Goal: Task Accomplishment & Management: Use online tool/utility

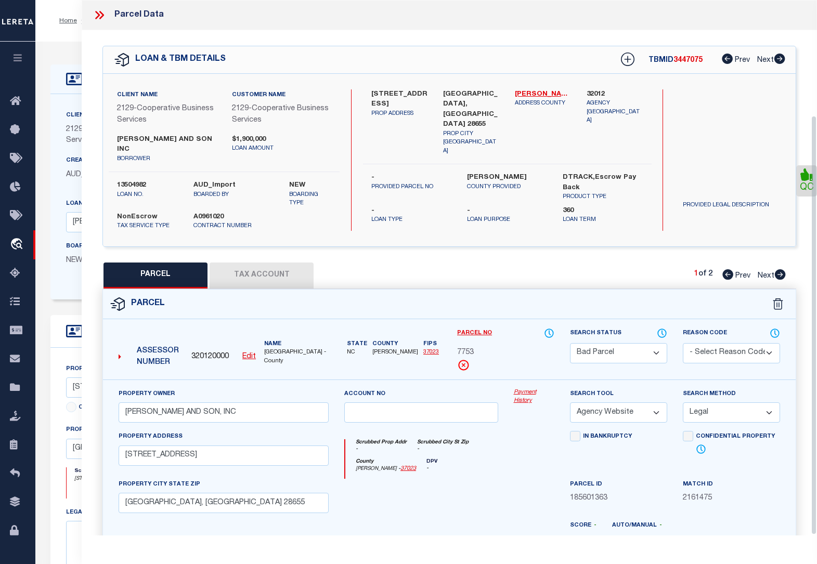
select select "BP"
select select "AGW"
select select "LEG"
select select "20013"
select select "3334"
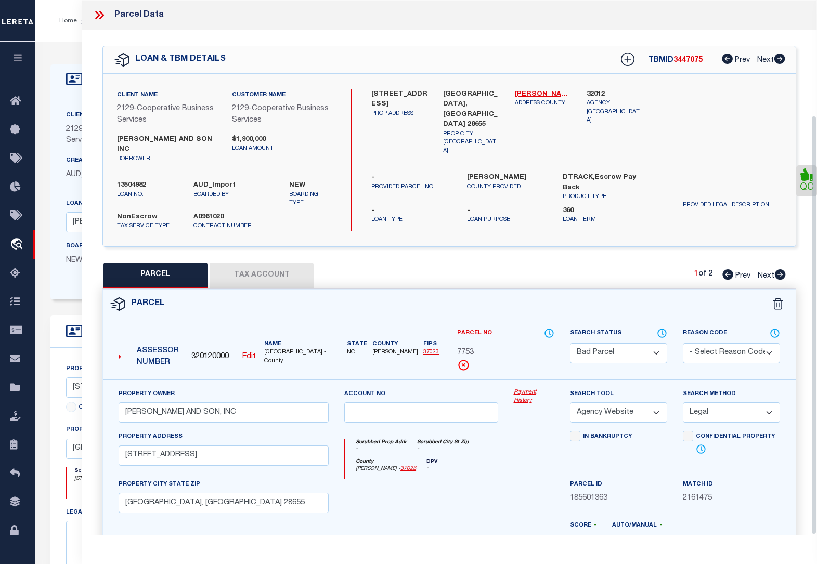
select select "NonEscrow"
click at [779, 269] on icon at bounding box center [780, 274] width 11 height 10
select select "AS"
select select
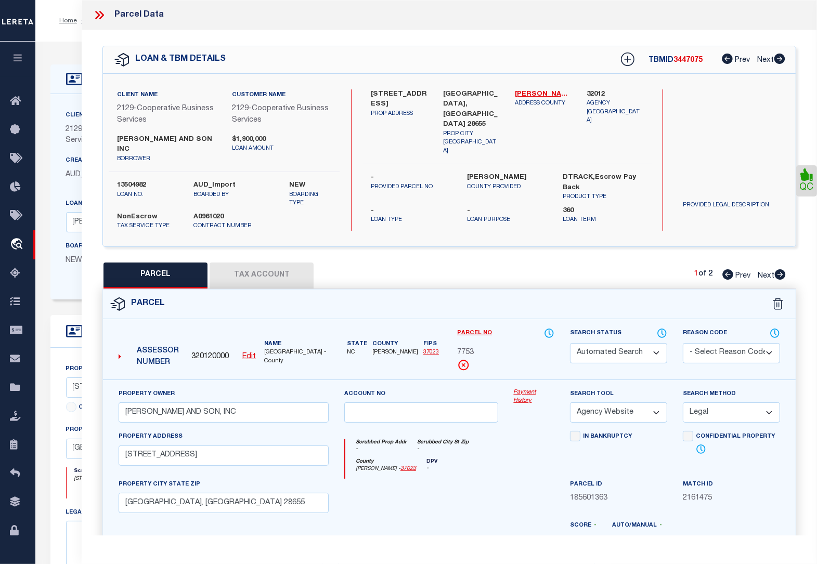
checkbox input "false"
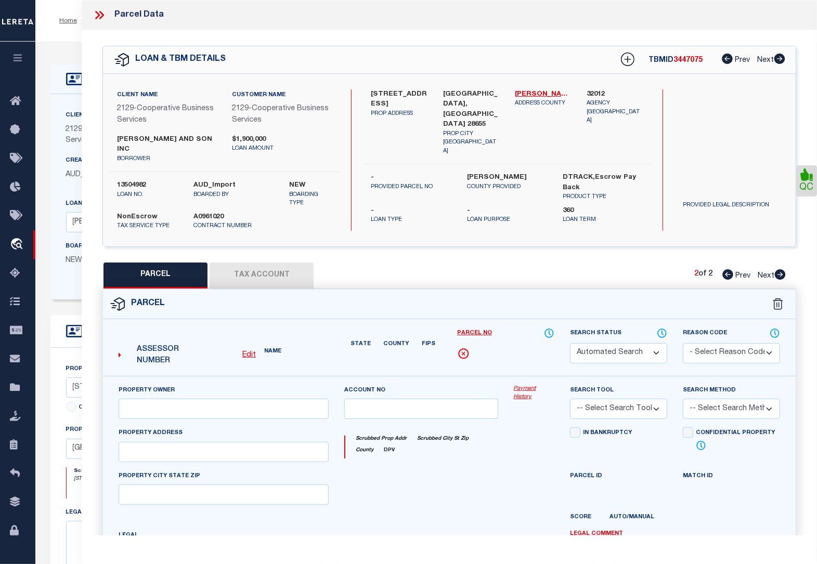
select select "CP"
type input "[PERSON_NAME] AND SON, INC"
select select "AGW"
select select
type input "[STREET_ADDRESS]"
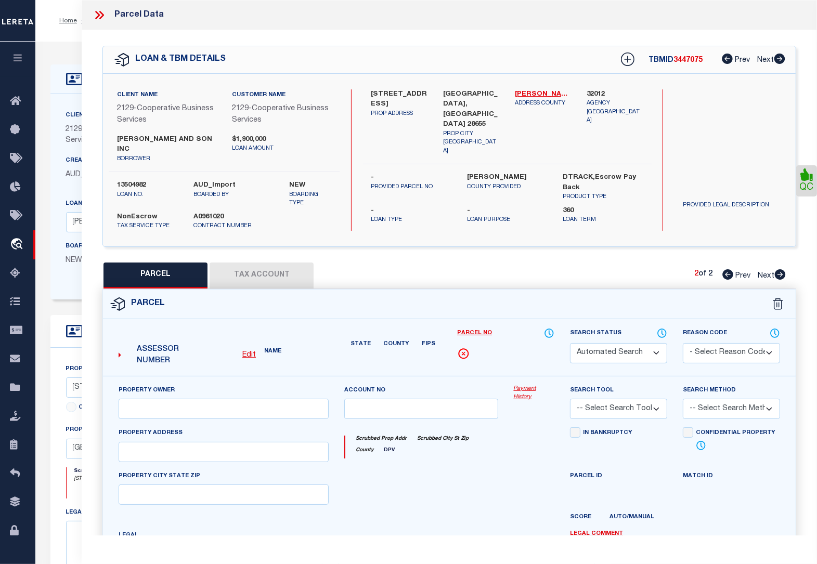
type input "[GEOGRAPHIC_DATA], [GEOGRAPHIC_DATA] 28655"
type textarea "LAND CARD B UN: B"
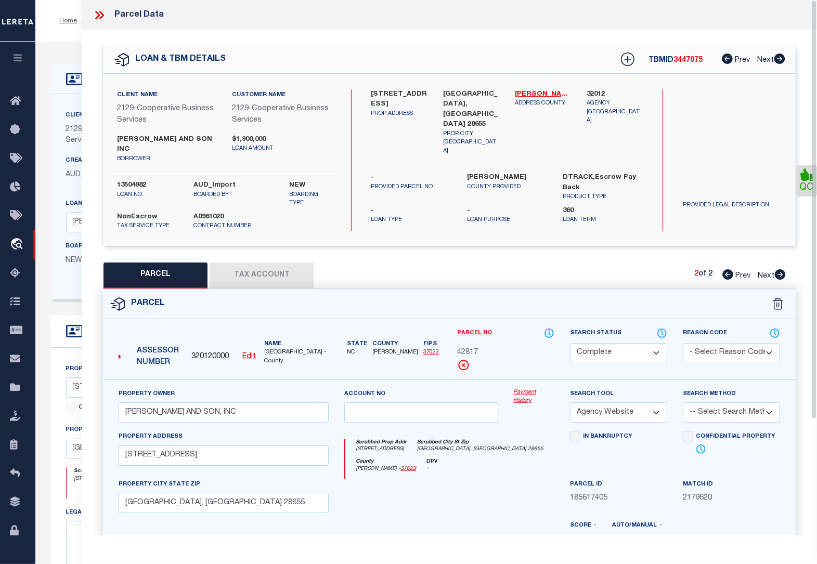
click at [95, 14] on icon at bounding box center [100, 15] width 14 height 14
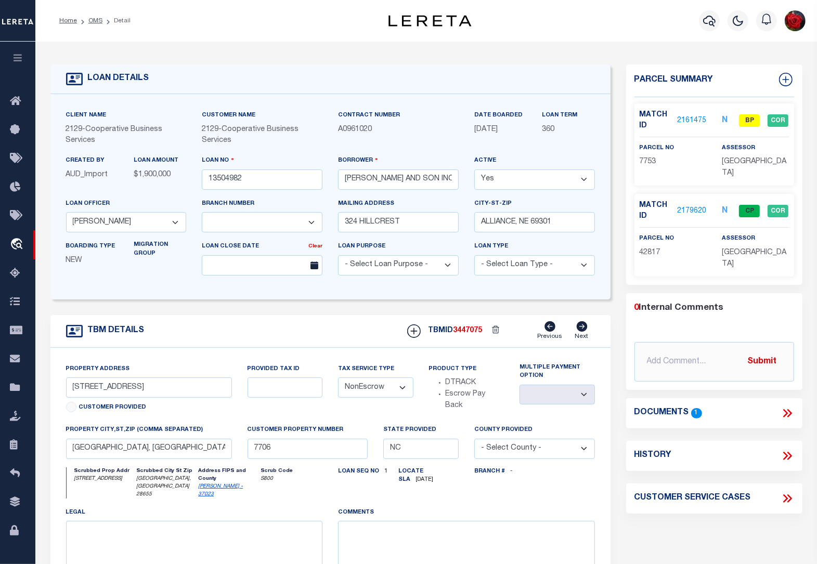
click at [791, 407] on icon at bounding box center [788, 414] width 14 height 14
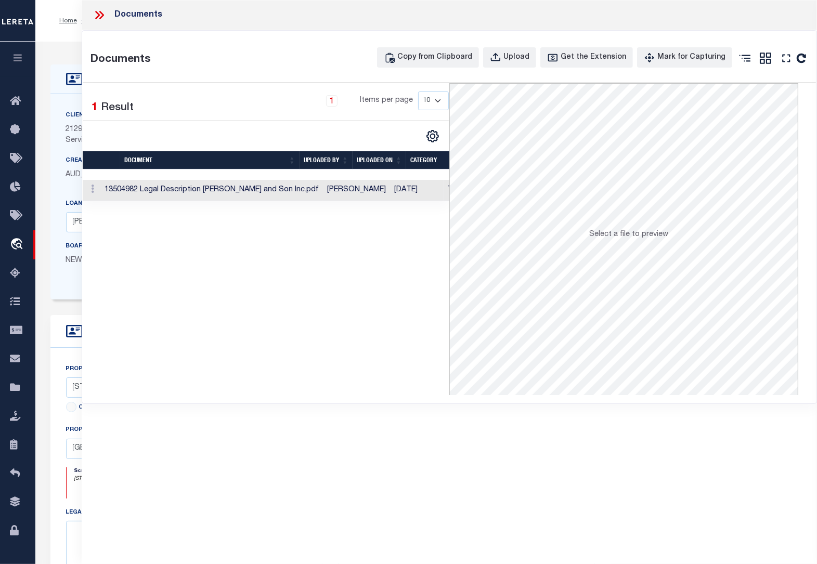
click at [444, 189] on td "Tax Service Documents" at bounding box center [490, 190] width 92 height 21
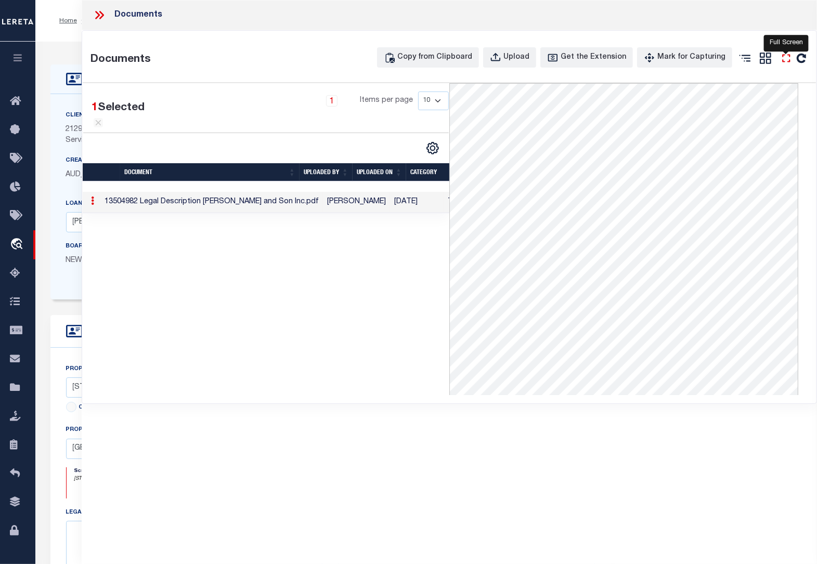
click at [783, 59] on icon at bounding box center [787, 58] width 14 height 14
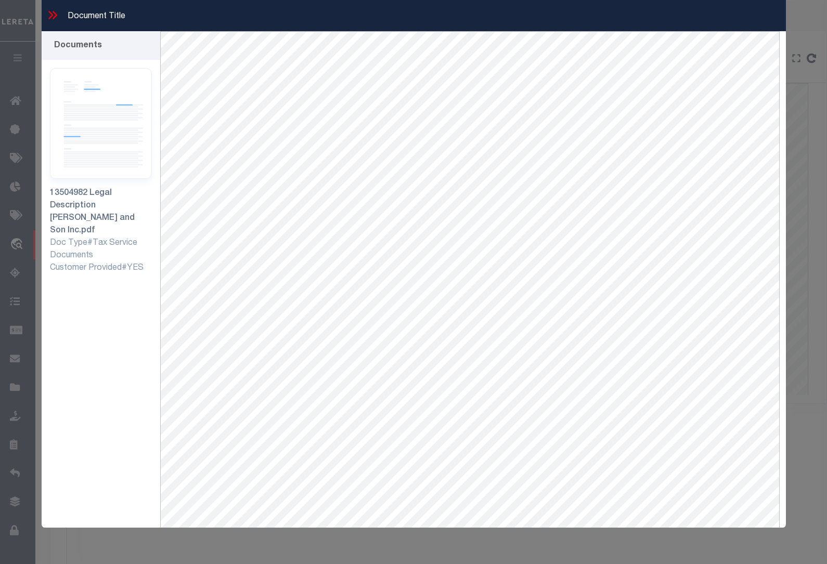
click at [53, 17] on icon at bounding box center [53, 15] width 14 height 14
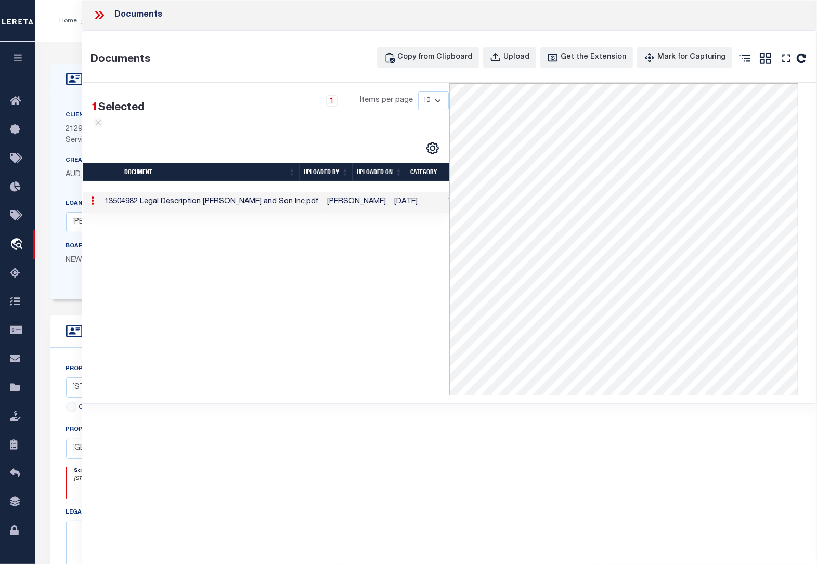
click at [100, 14] on icon at bounding box center [100, 15] width 14 height 14
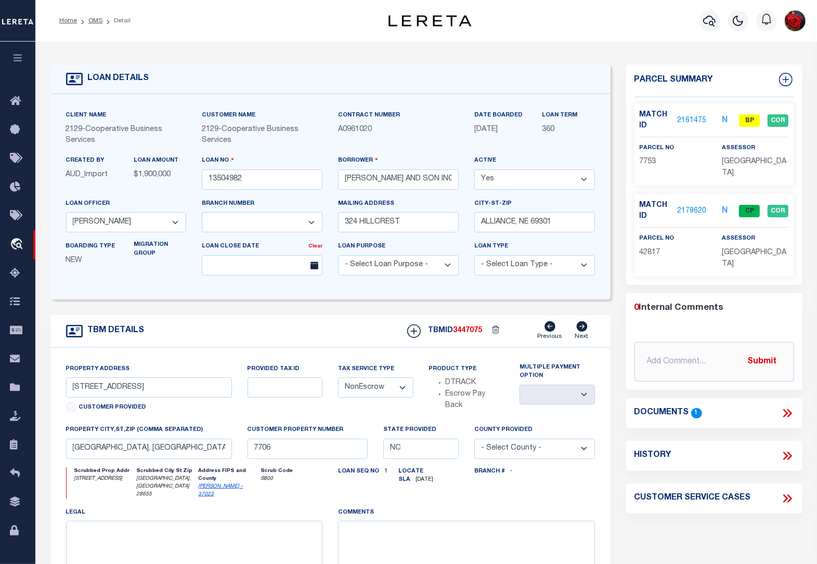
click at [700, 115] on link "2161475" at bounding box center [691, 120] width 29 height 11
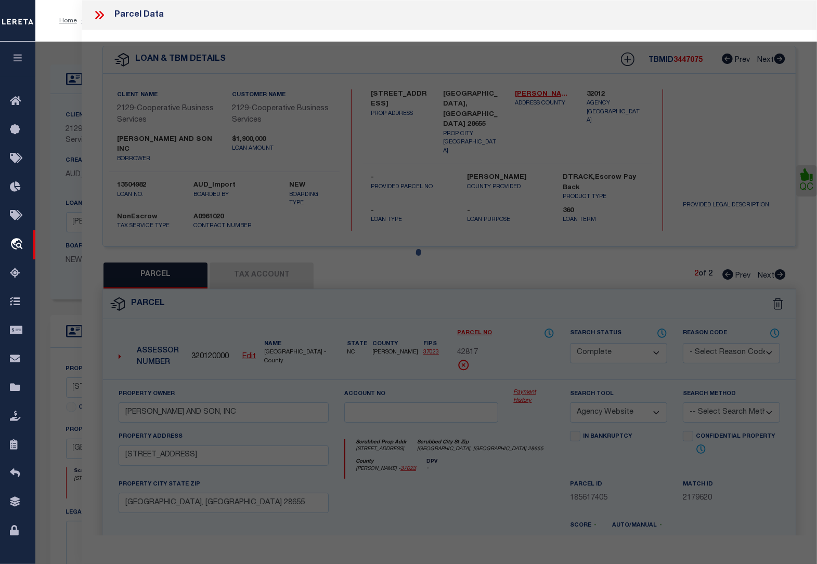
select select "AS"
select select
checkbox input "false"
select select "BP"
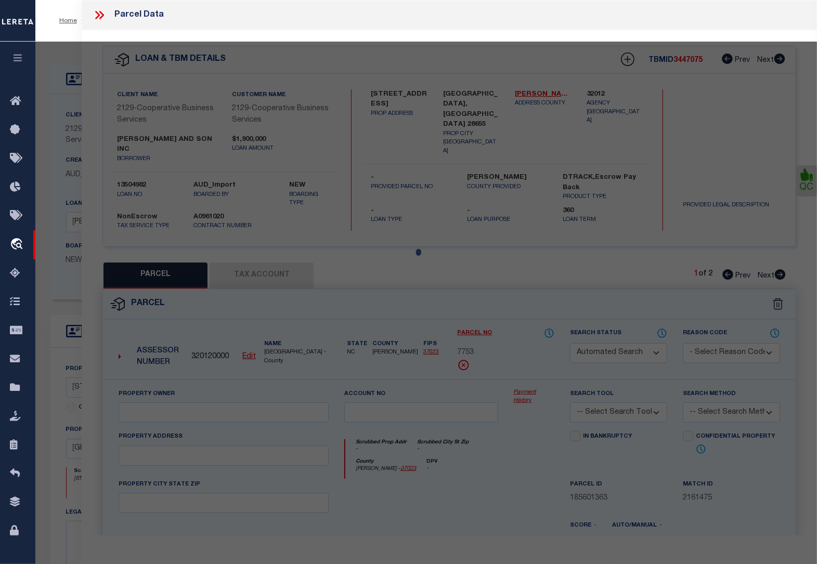
type input "[PERSON_NAME] AND SON, INC"
select select "AGW"
select select "LEG"
type input "[STREET_ADDRESS]"
type input "[GEOGRAPHIC_DATA], [GEOGRAPHIC_DATA] 28655"
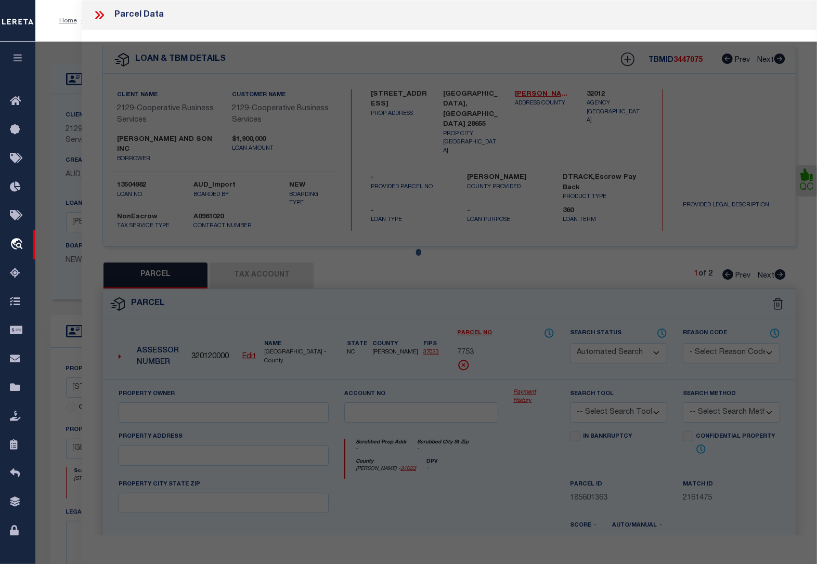
type textarea "LAND CARD A UNA"
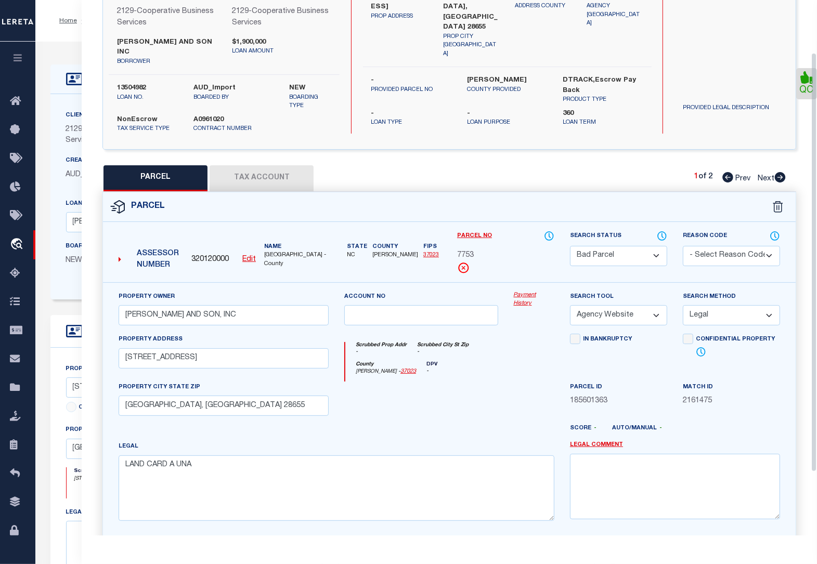
scroll to position [147, 0]
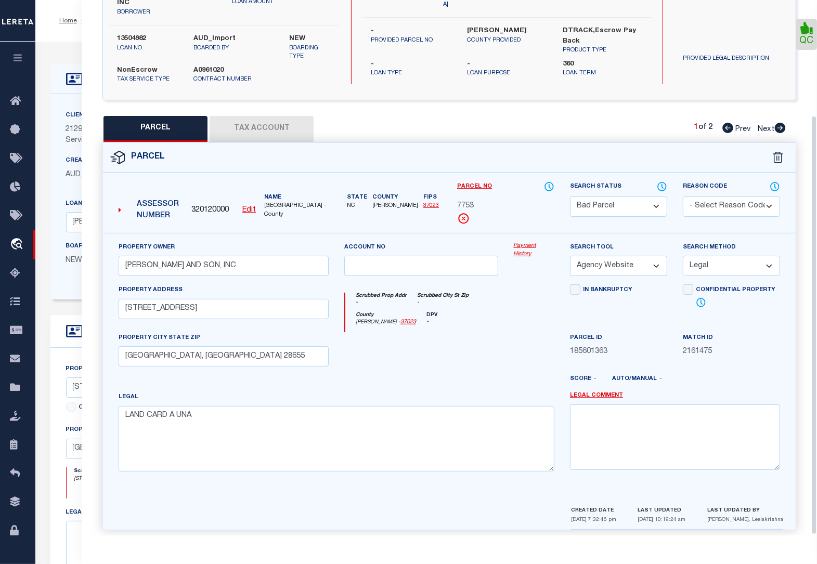
click at [780, 123] on icon at bounding box center [780, 128] width 11 height 10
select select "AS"
select select
checkbox input "false"
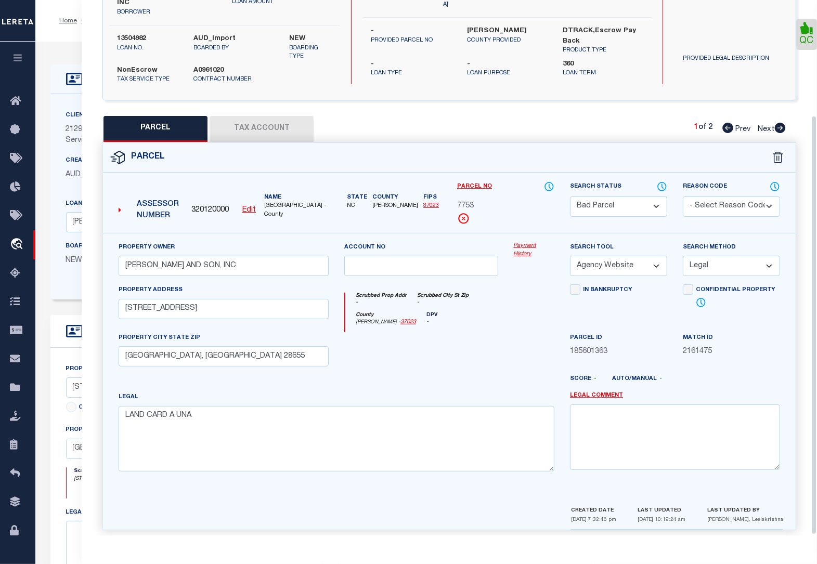
checkbox input "false"
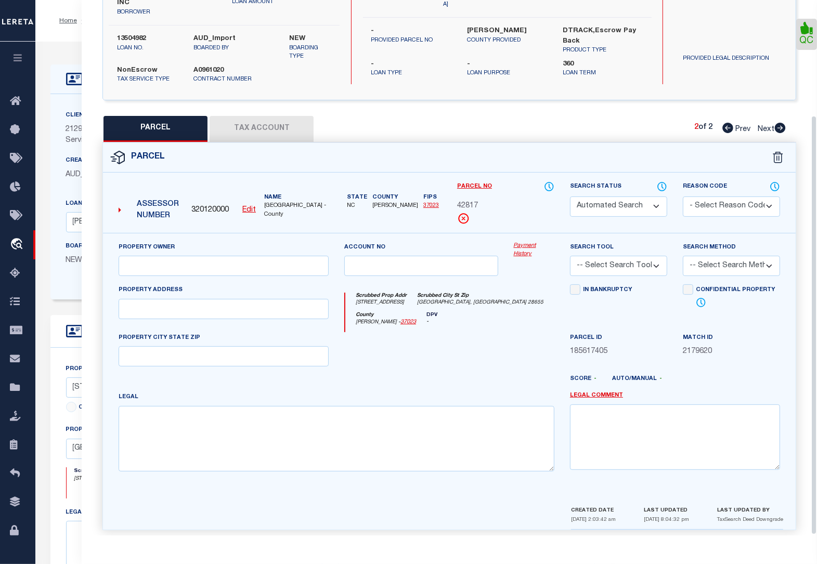
select select "CP"
type input "[PERSON_NAME] AND SON, INC"
select select "AGW"
select select
type input "[STREET_ADDRESS]"
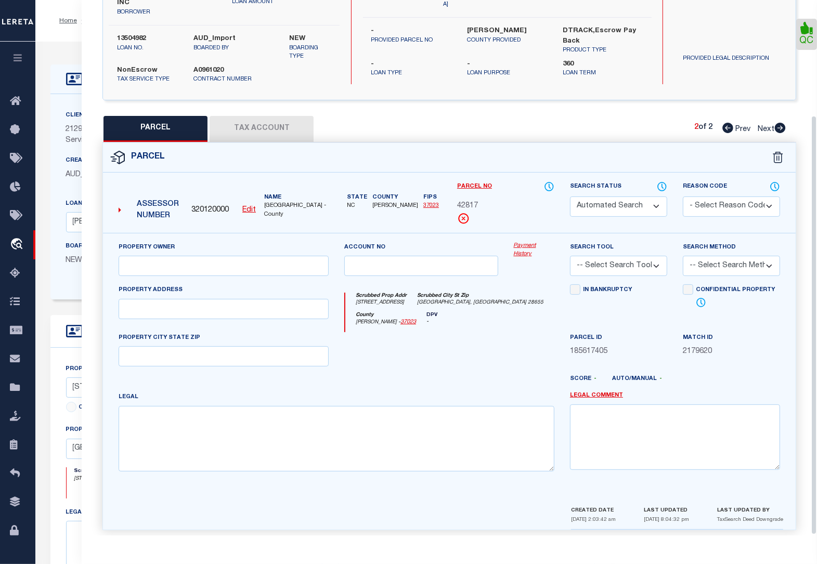
type input "[GEOGRAPHIC_DATA], [GEOGRAPHIC_DATA] 28655"
type textarea "LAND CARD B UN: B"
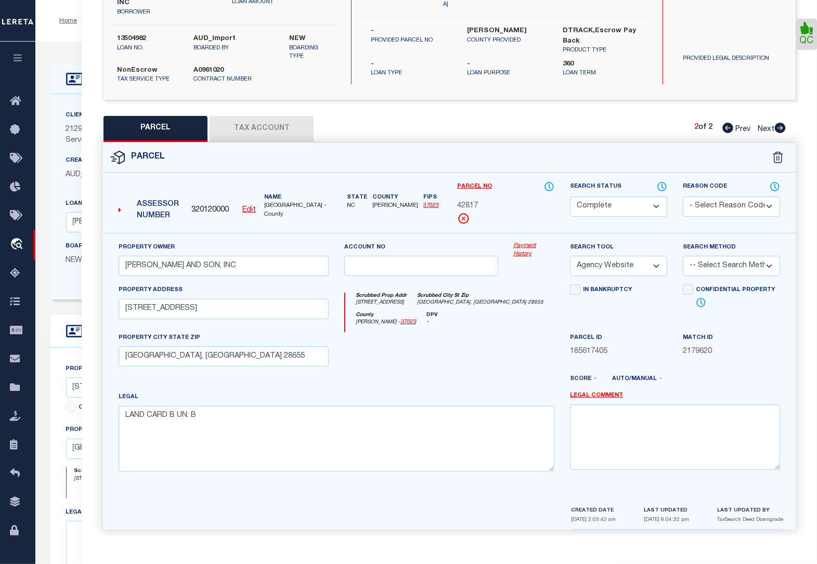
click at [259, 121] on button "Tax Account" at bounding box center [262, 129] width 104 height 26
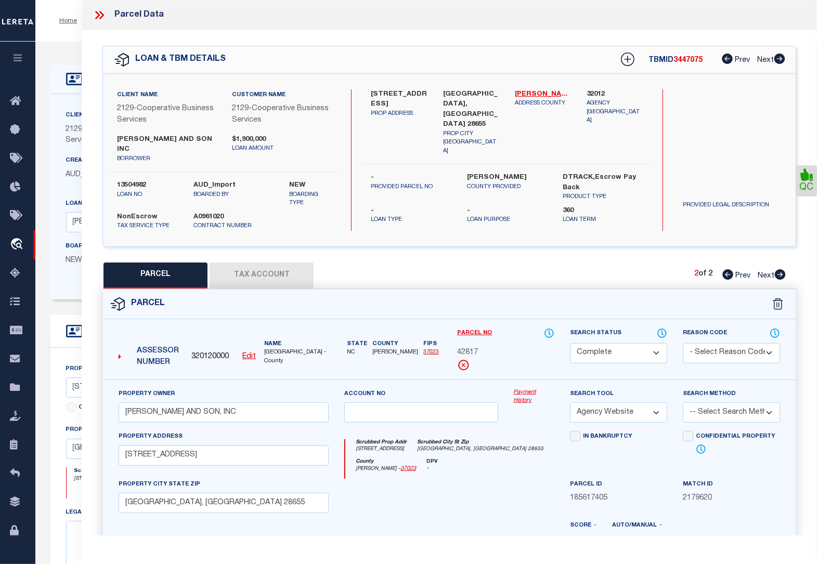
select select "100"
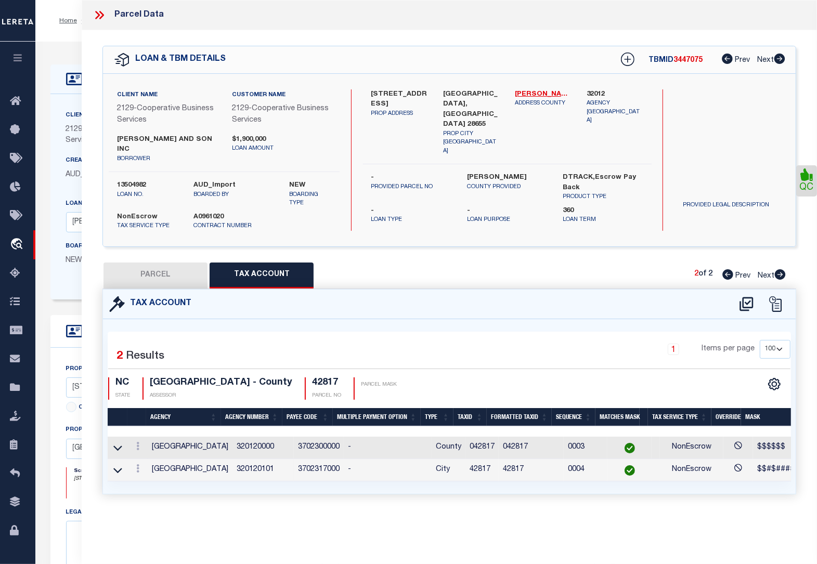
click at [186, 264] on button "PARCEL" at bounding box center [155, 276] width 104 height 26
select select "AS"
select select
checkbox input "false"
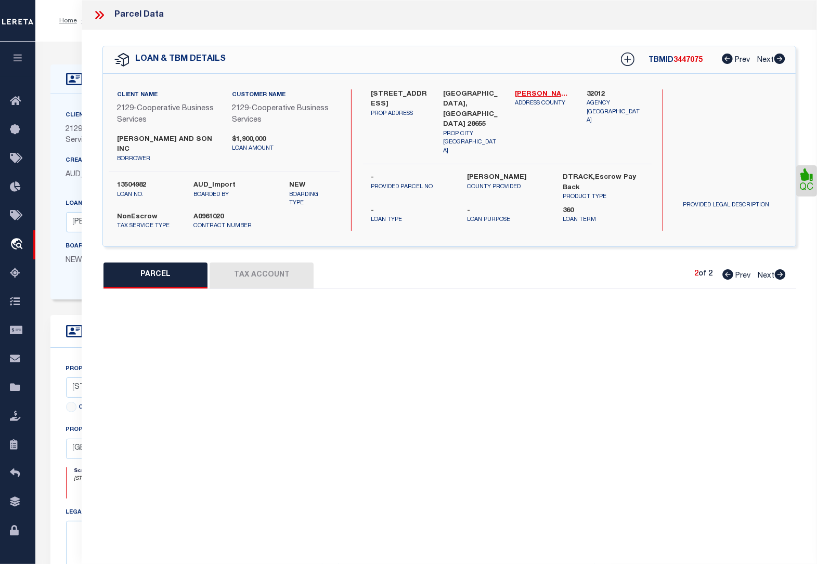
select select "CP"
type input "[PERSON_NAME] AND SON, INC"
select select "AGW"
select select
type input "[STREET_ADDRESS]"
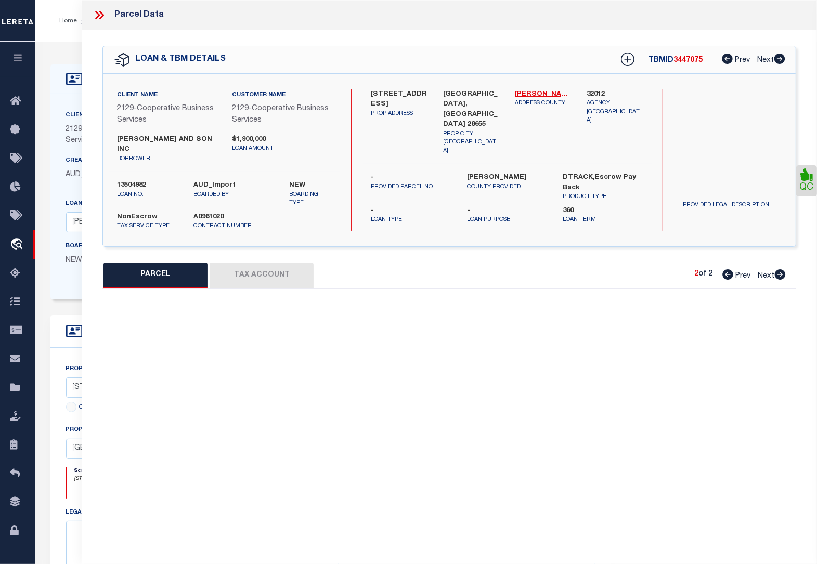
type input "[GEOGRAPHIC_DATA], [GEOGRAPHIC_DATA] 28655"
type textarea "LAND CARD B UN: B"
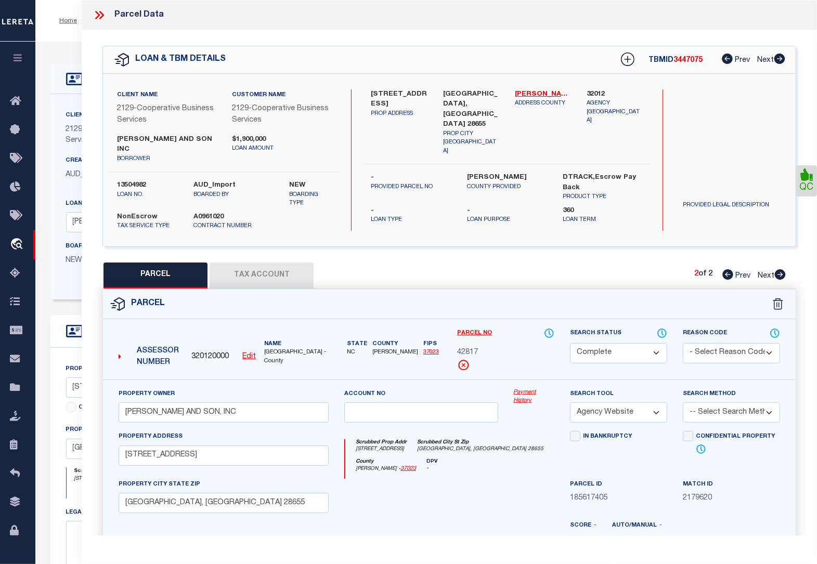
click at [727, 269] on icon at bounding box center [727, 274] width 11 height 10
select select "AS"
select select
checkbox input "false"
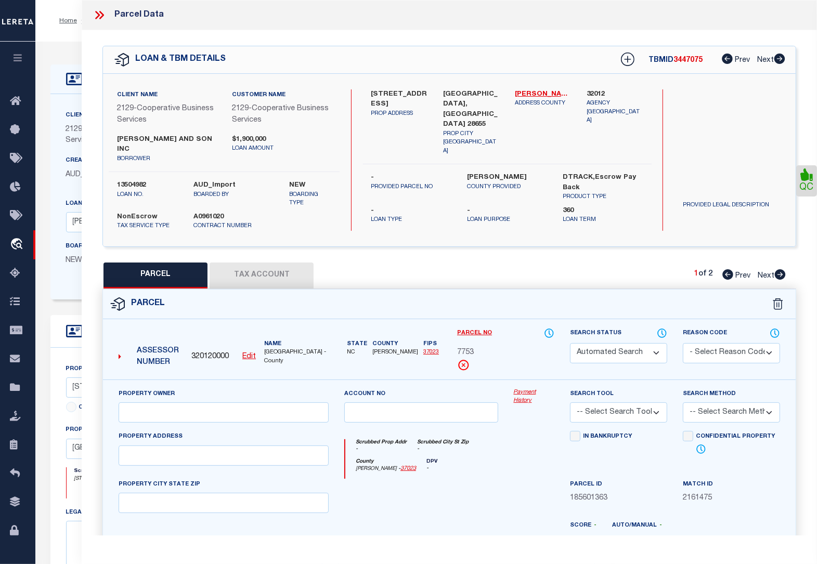
select select "BP"
type input "[PERSON_NAME] AND SON, INC"
select select "AGW"
select select "LEG"
type input "[STREET_ADDRESS]"
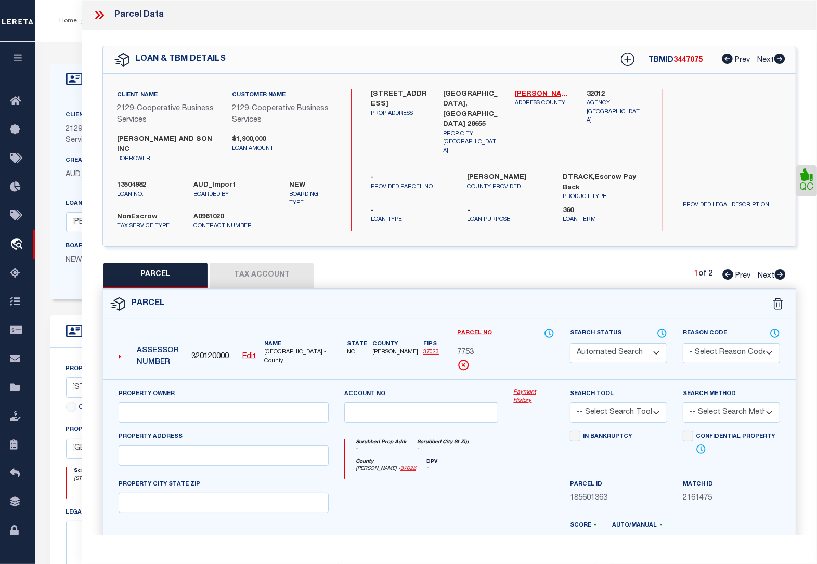
type input "[GEOGRAPHIC_DATA], [GEOGRAPHIC_DATA] 28655"
type textarea "LAND CARD A UNA"
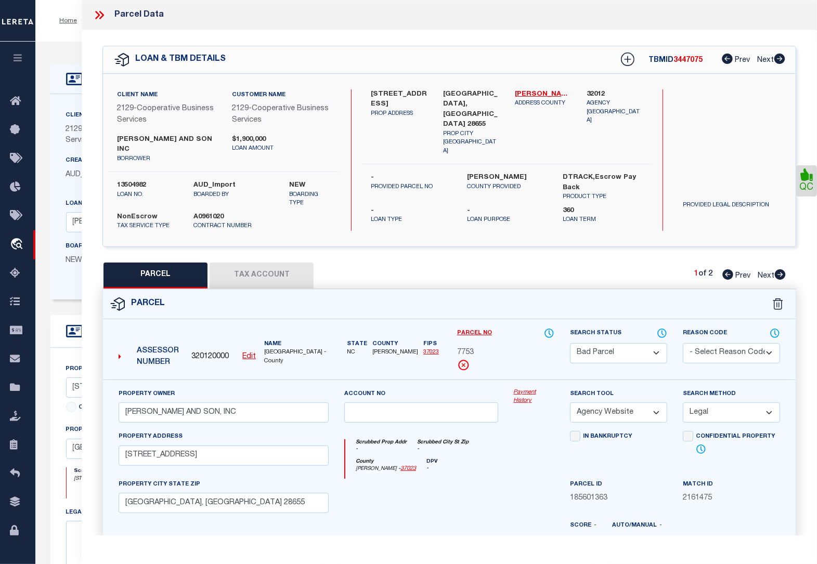
click at [780, 269] on icon at bounding box center [780, 274] width 11 height 10
select select "AS"
select select
checkbox input "false"
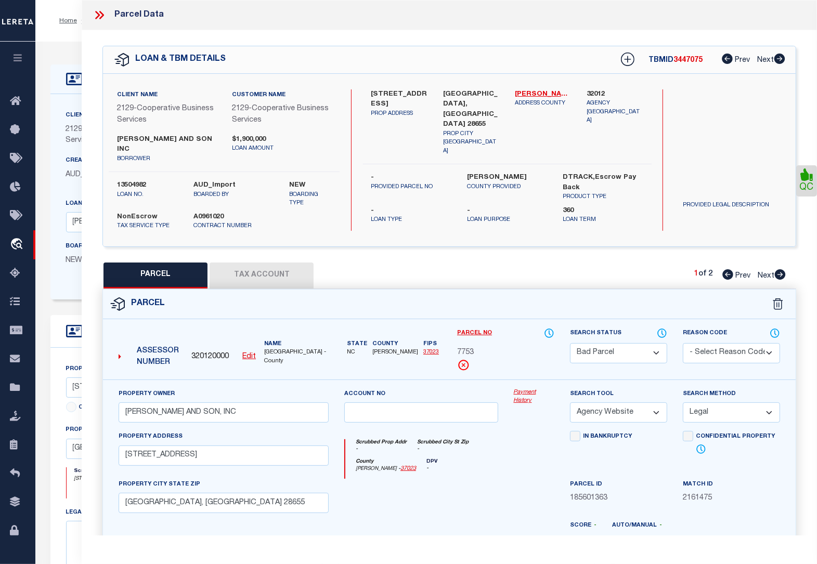
checkbox input "false"
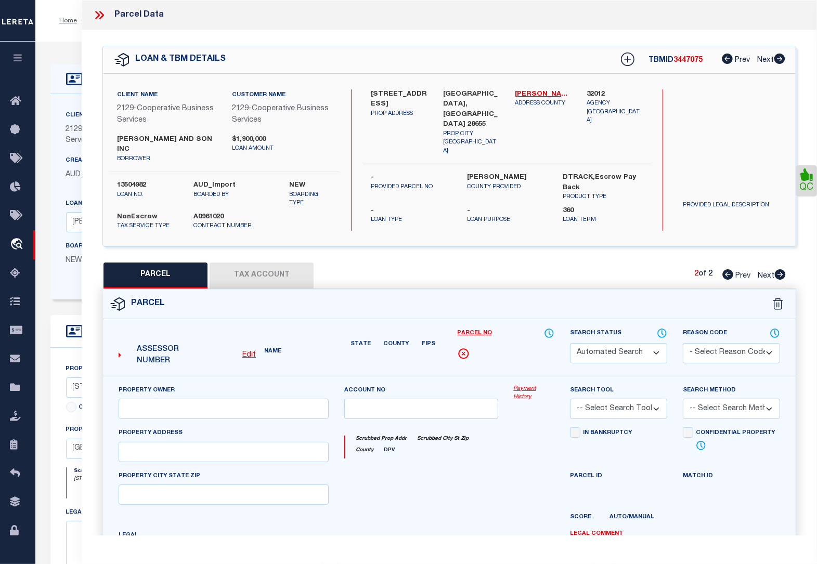
select select "CP"
type input "[PERSON_NAME] AND SON, INC"
select select "AGW"
select select
type input "[STREET_ADDRESS]"
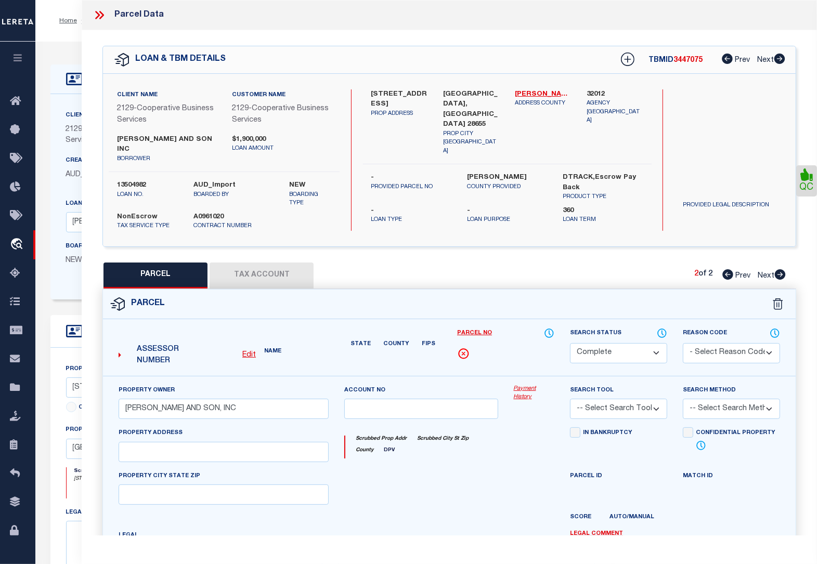
type input "[GEOGRAPHIC_DATA], [GEOGRAPHIC_DATA] 28655"
type textarea "LAND CARD B UN: B"
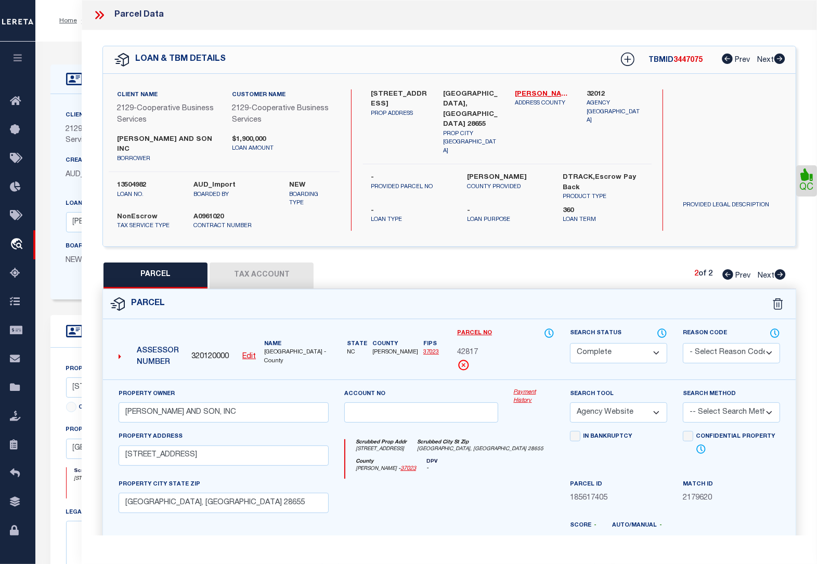
click at [727, 269] on icon at bounding box center [727, 274] width 11 height 10
select select "AS"
select select
checkbox input "false"
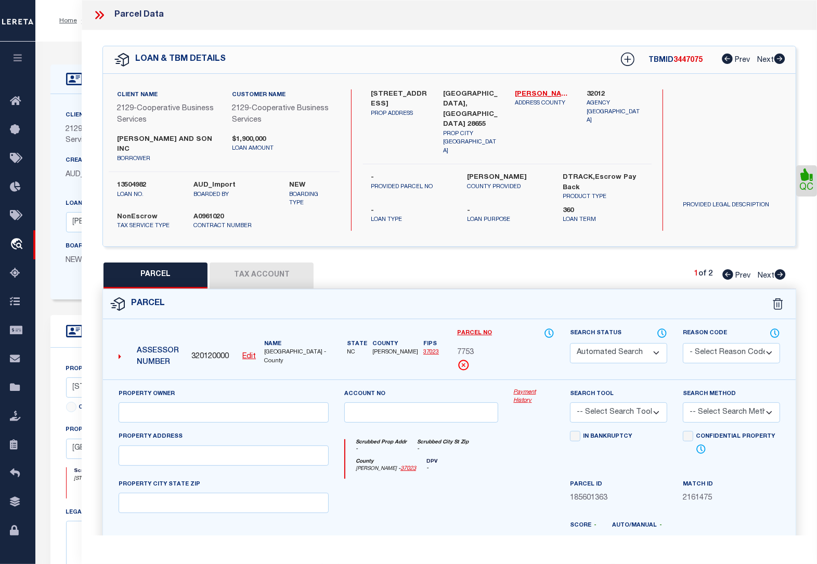
select select "BP"
type input "[PERSON_NAME] AND SON, INC"
select select "AGW"
select select "LEG"
type input "[STREET_ADDRESS]"
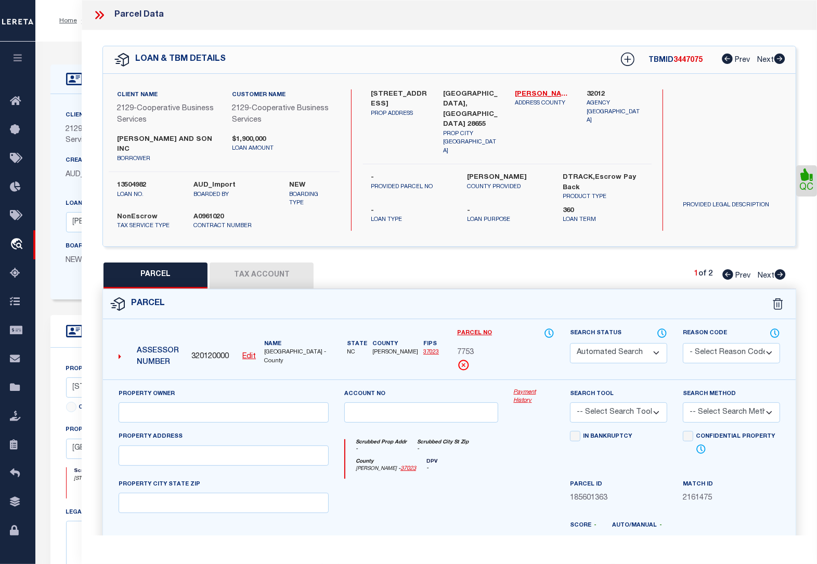
type input "[GEOGRAPHIC_DATA], [GEOGRAPHIC_DATA] 28655"
type textarea "LAND CARD A UNA"
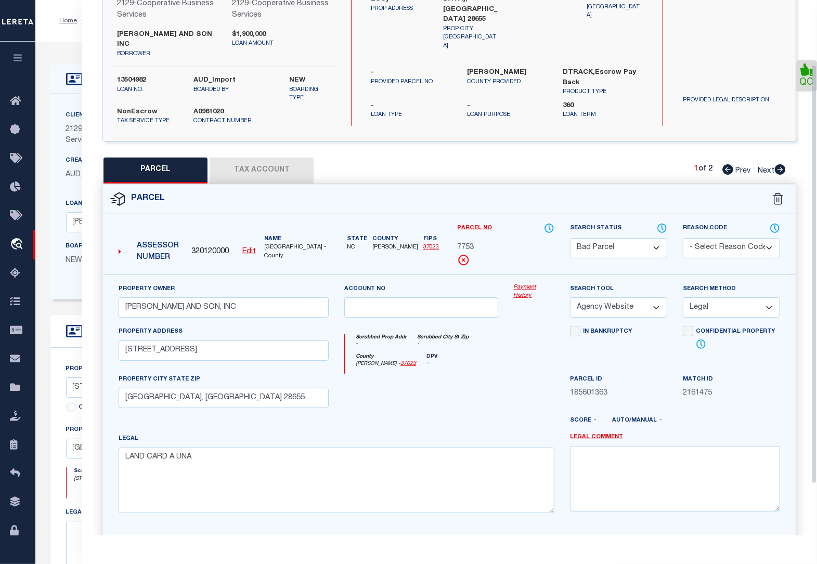
scroll to position [147, 0]
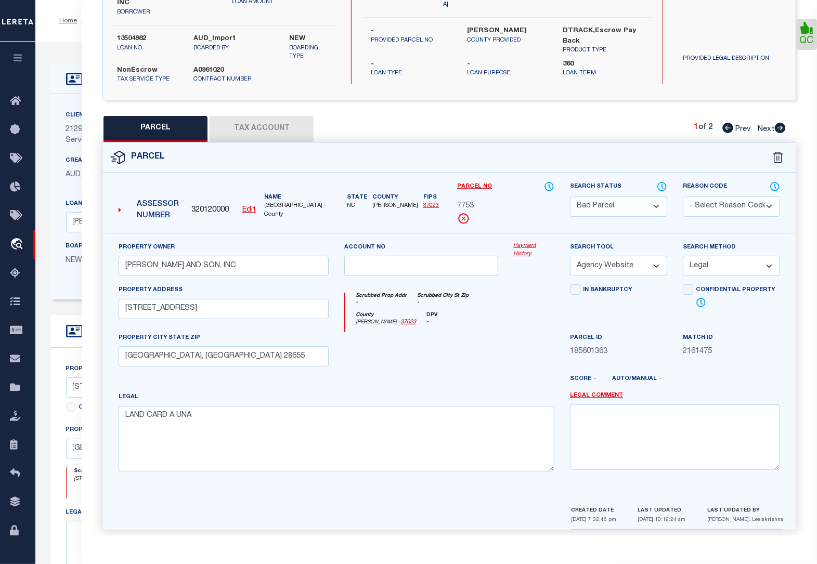
click at [788, 515] on div "CREATED DATE [DATE] 7:32:46 pm LAST UPDATED [DATE] 10:19:24 am LAST UPDATED BY …" at bounding box center [677, 517] width 228 height 25
click at [103, 87] on div "Client Name 2129 - Cooperative Business Services Customer Name 2129 - Cooperati…" at bounding box center [449, 13] width 693 height 173
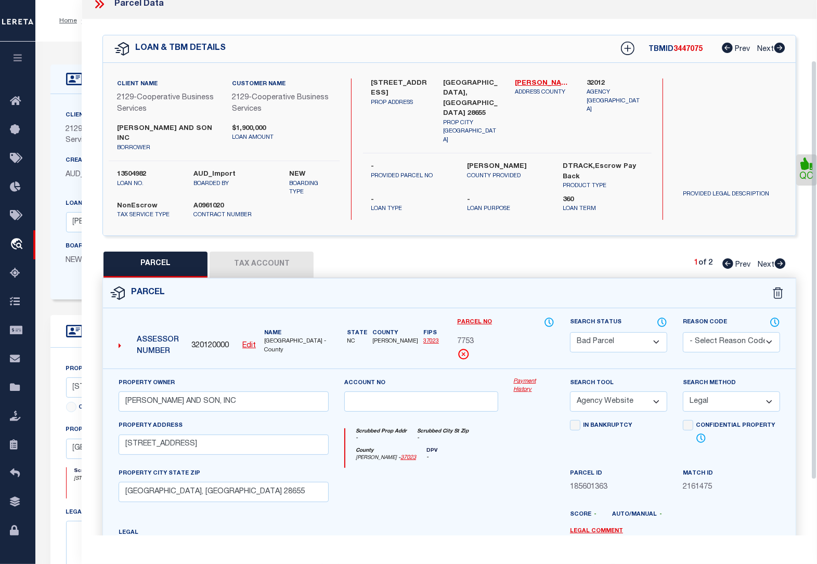
scroll to position [0, 0]
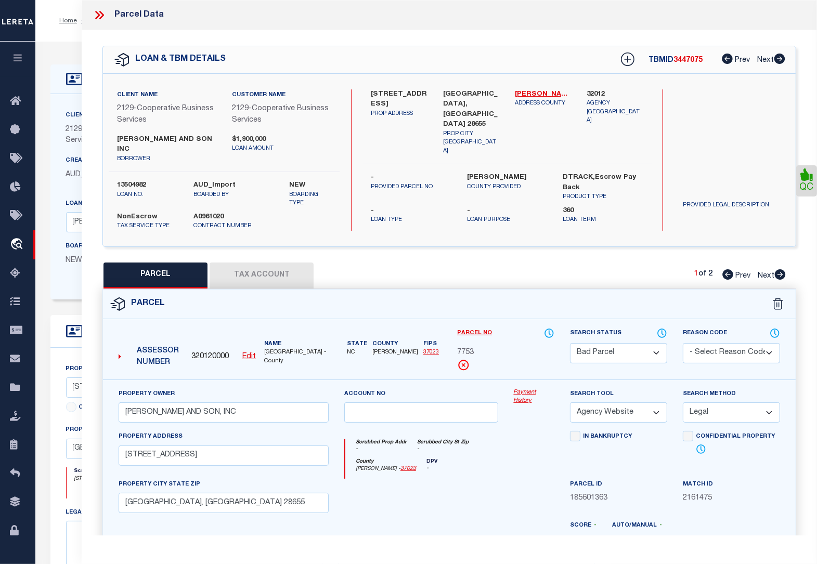
click at [99, 18] on icon at bounding box center [100, 15] width 14 height 14
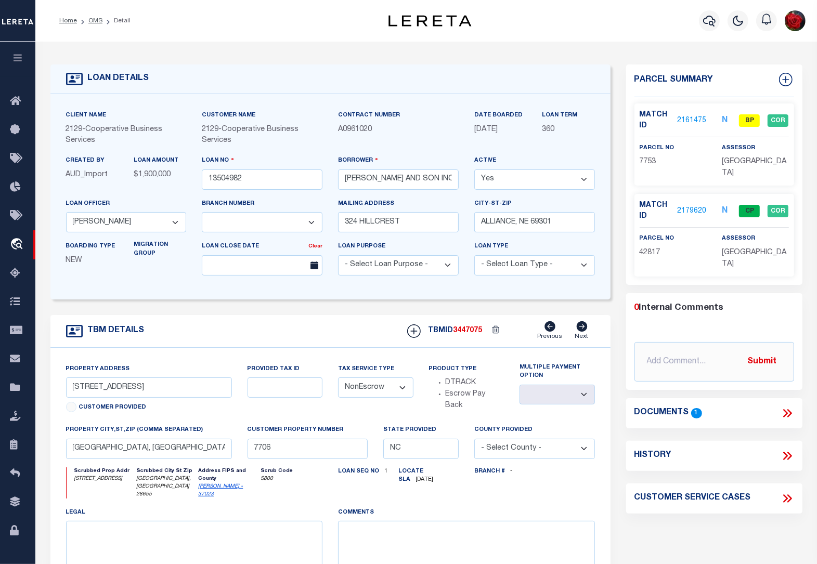
click at [789, 407] on icon at bounding box center [788, 414] width 14 height 14
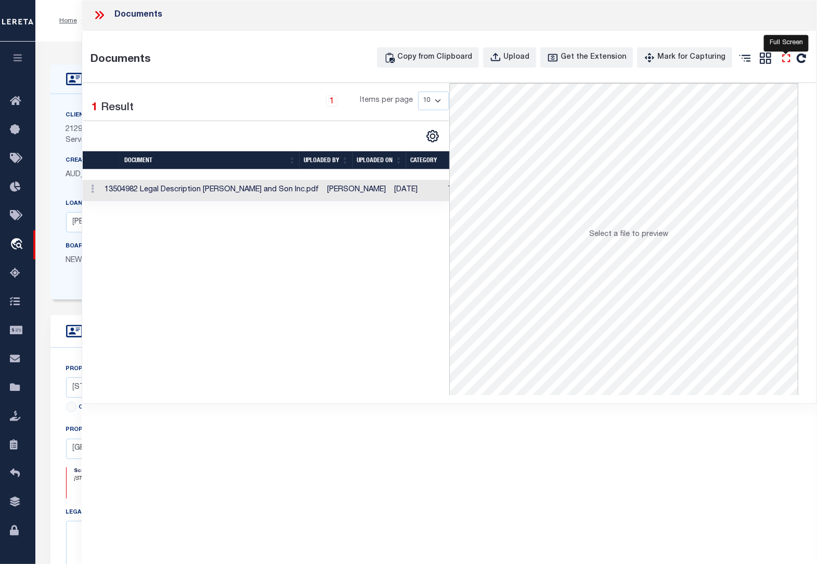
click at [788, 60] on icon at bounding box center [787, 58] width 14 height 14
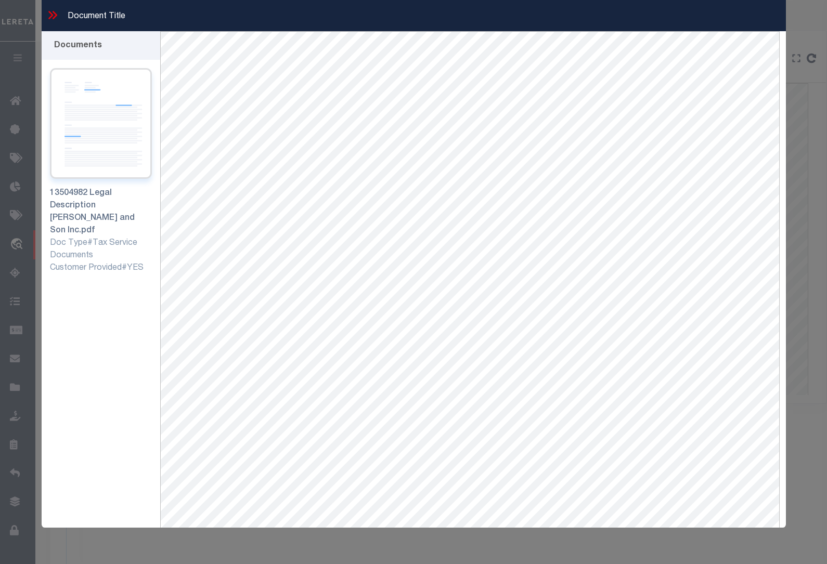
click at [83, 121] on img at bounding box center [101, 123] width 102 height 111
click at [56, 17] on icon at bounding box center [53, 15] width 14 height 14
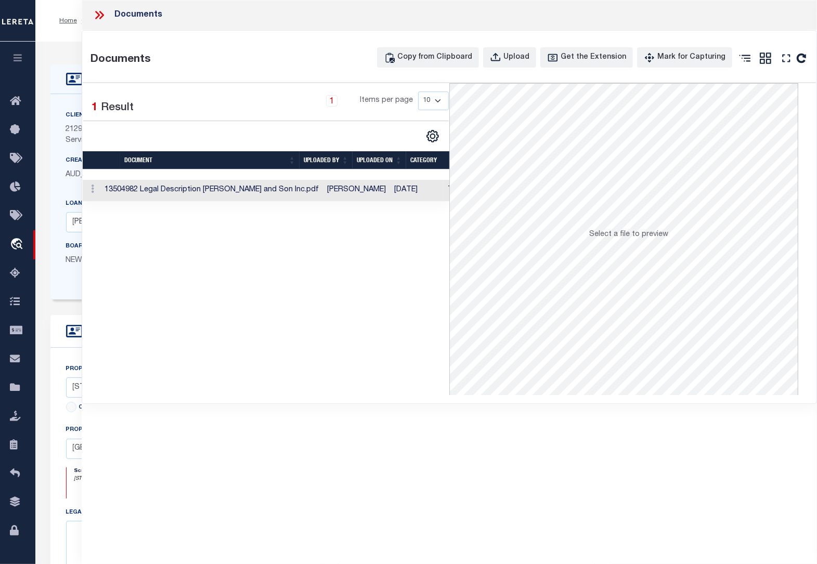
click at [97, 15] on icon at bounding box center [100, 15] width 14 height 14
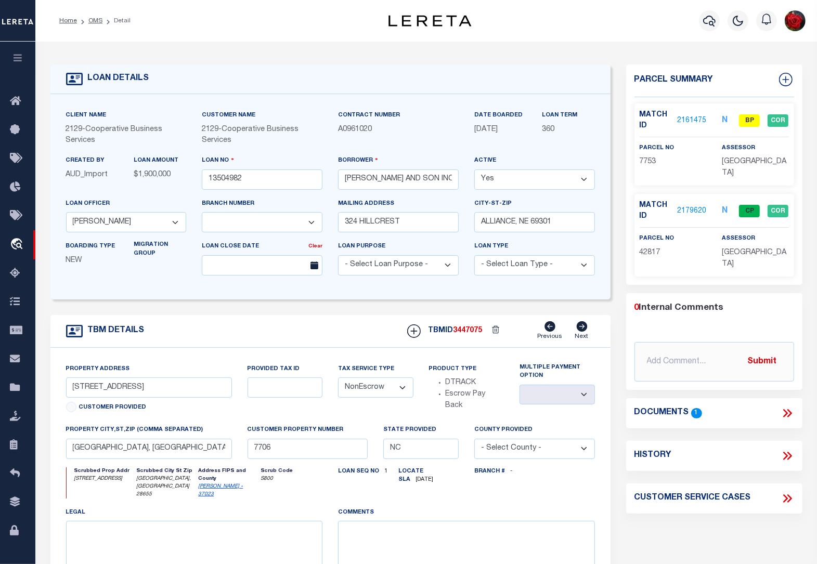
click at [688, 117] on link "2161475" at bounding box center [691, 120] width 29 height 11
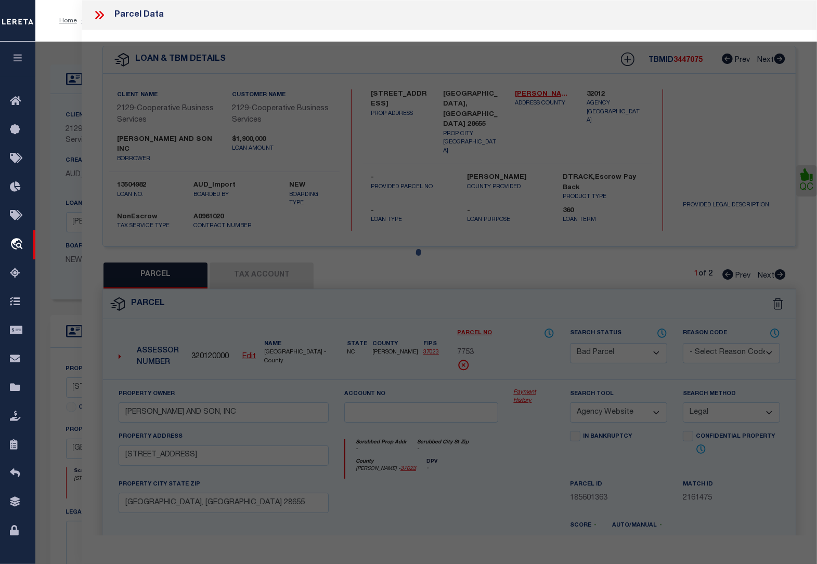
select select "AS"
select select
checkbox input "false"
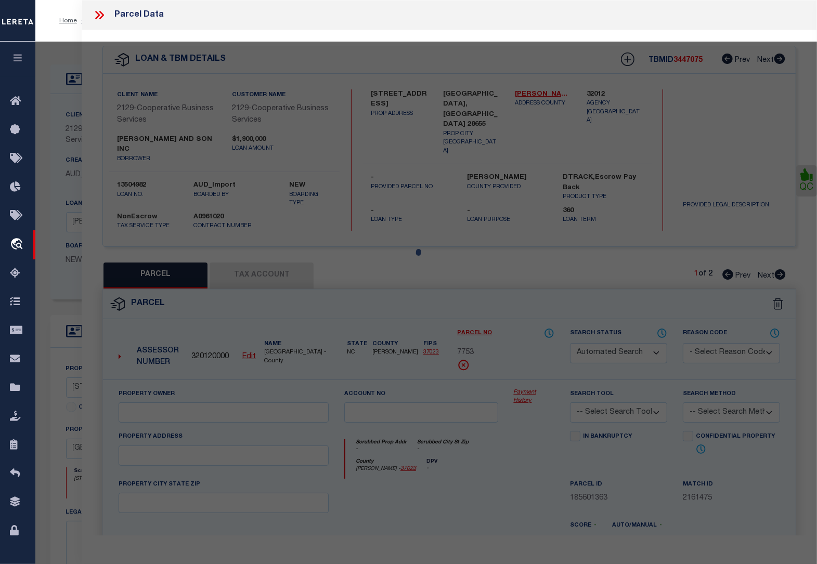
select select "BP"
type input "[PERSON_NAME] AND SON, INC"
select select "AGW"
select select "LEG"
type input "[STREET_ADDRESS]"
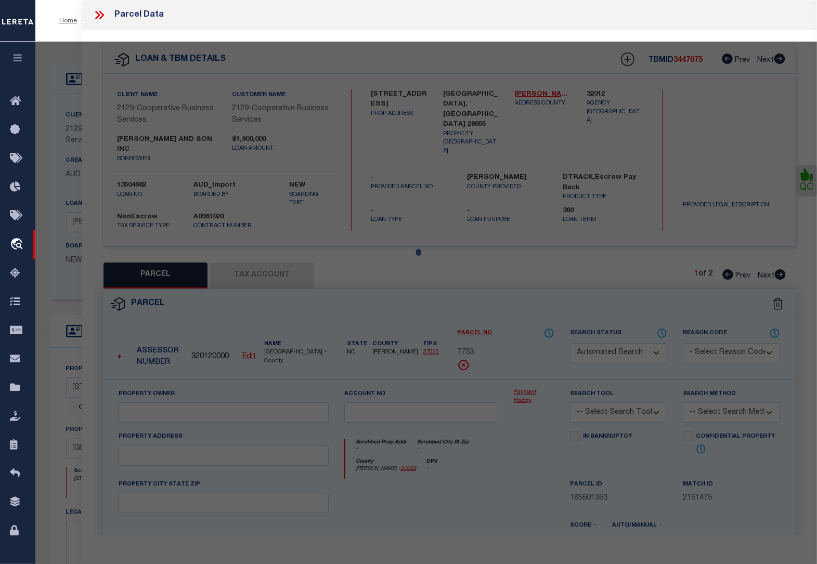
type input "[GEOGRAPHIC_DATA], [GEOGRAPHIC_DATA] 28655"
type textarea "LAND CARD A UNA"
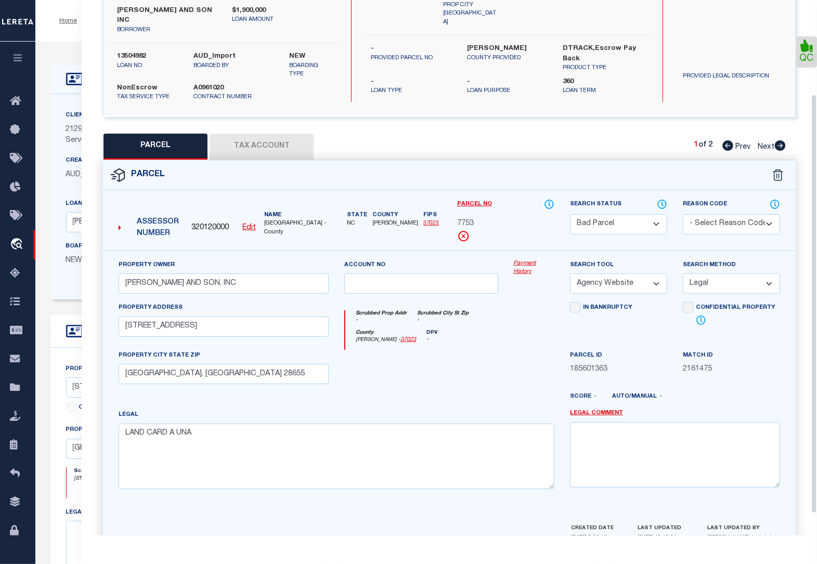
scroll to position [147, 0]
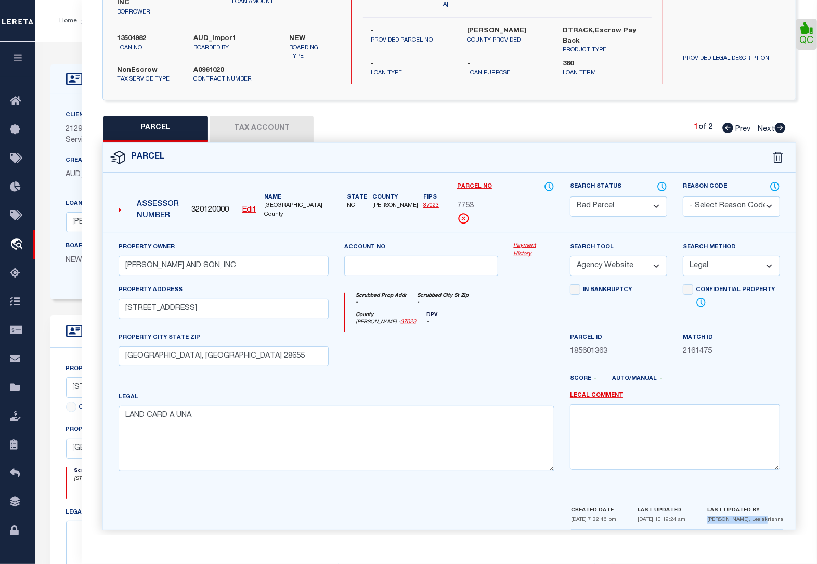
drag, startPoint x: 786, startPoint y: 511, endPoint x: 729, endPoint y: 510, distance: 56.7
click at [729, 510] on div "CREATED DATE [DATE] 7:32:46 pm LAST UPDATED [DATE] 10:19:24 am LAST UPDATED BY …" at bounding box center [677, 517] width 228 height 25
copy p "[PERSON_NAME], Leelakrishna"
drag, startPoint x: 781, startPoint y: 117, endPoint x: 601, endPoint y: 116, distance: 180.0
click at [779, 123] on icon at bounding box center [779, 128] width 11 height 10
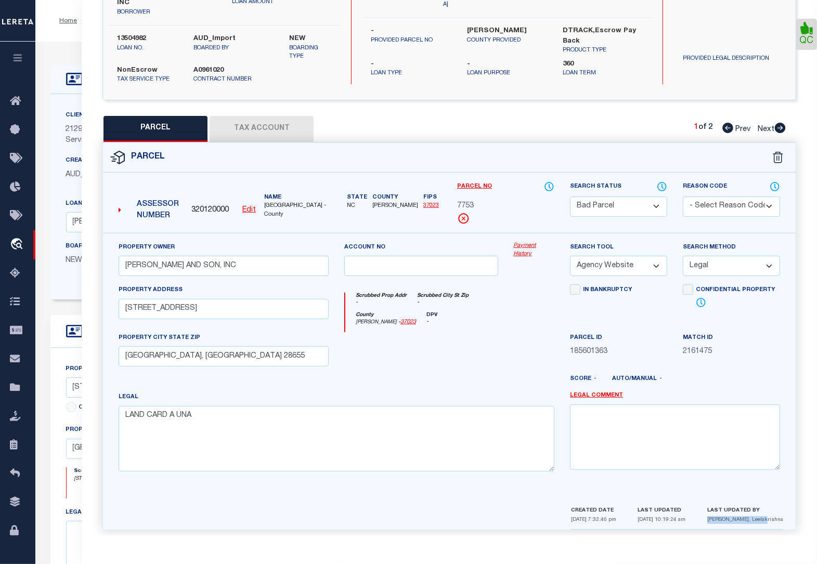
select select "AS"
select select
checkbox input "false"
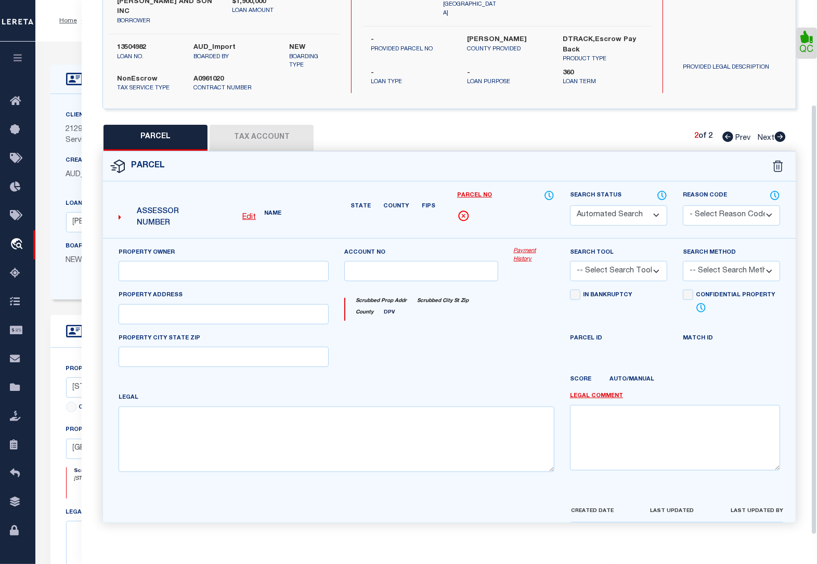
select select "CP"
type input "[PERSON_NAME] AND SON, INC"
select select "AGW"
select select
type input "[STREET_ADDRESS]"
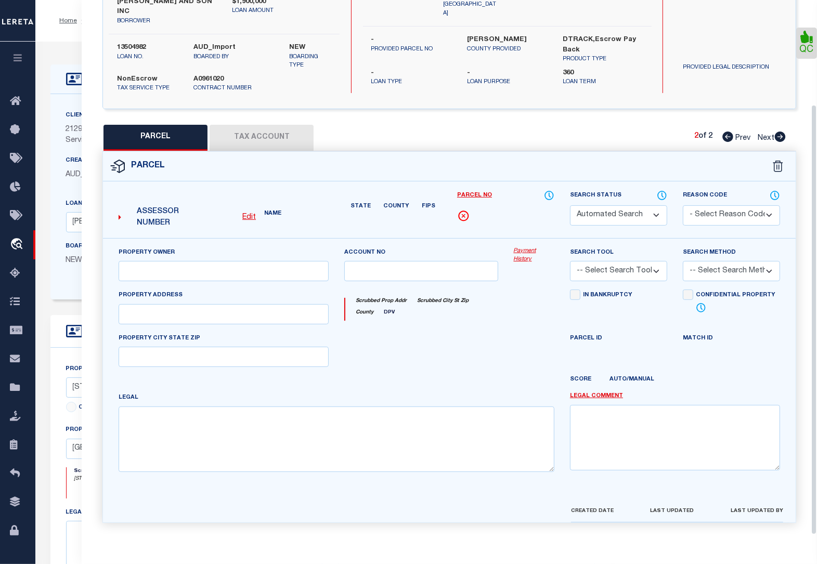
type input "[GEOGRAPHIC_DATA], [GEOGRAPHIC_DATA] 28655"
type textarea "LAND CARD B UN: B"
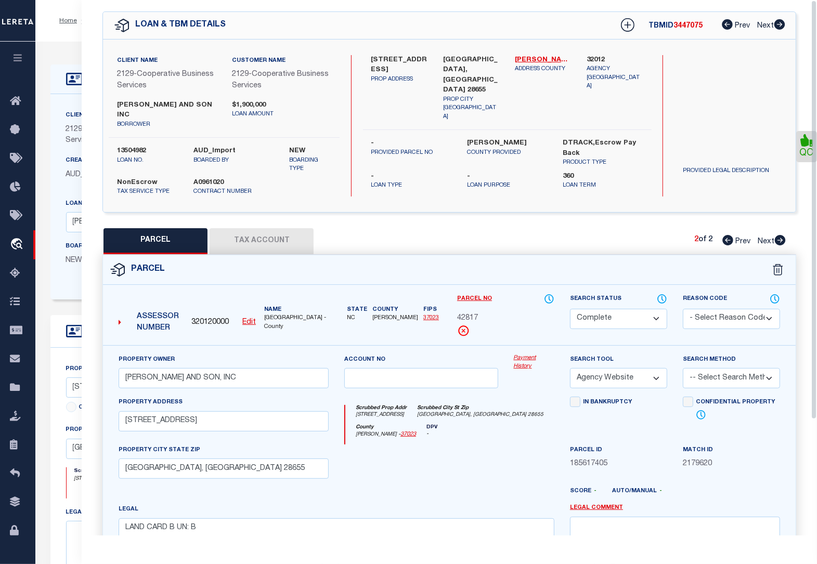
scroll to position [0, 0]
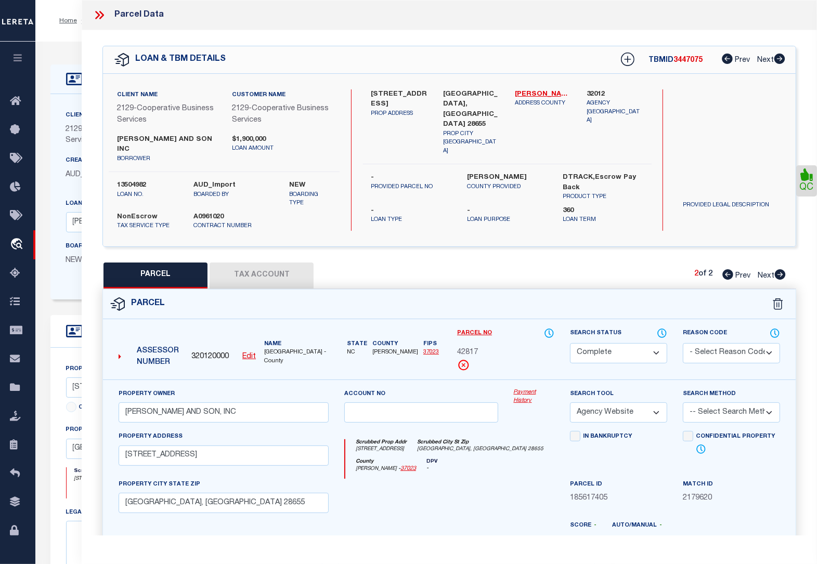
click at [100, 14] on icon at bounding box center [100, 15] width 14 height 14
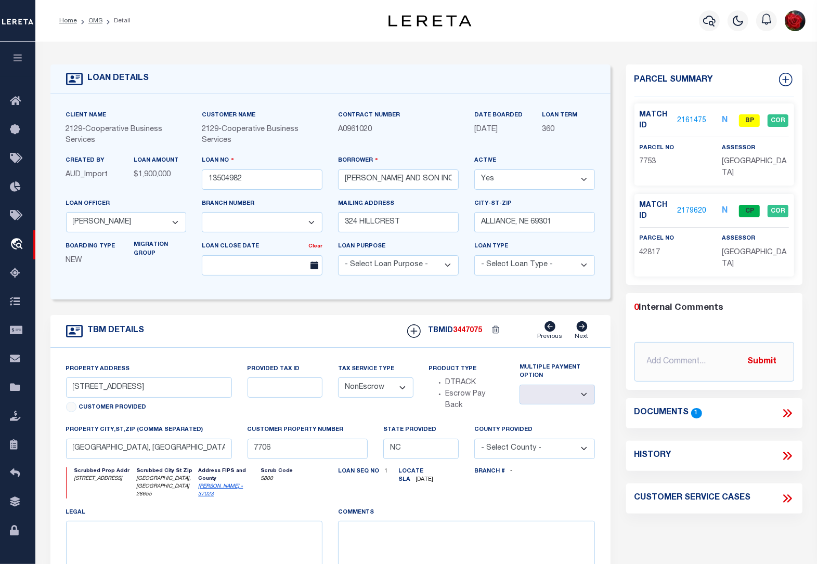
click at [688, 121] on link "2161475" at bounding box center [691, 120] width 29 height 11
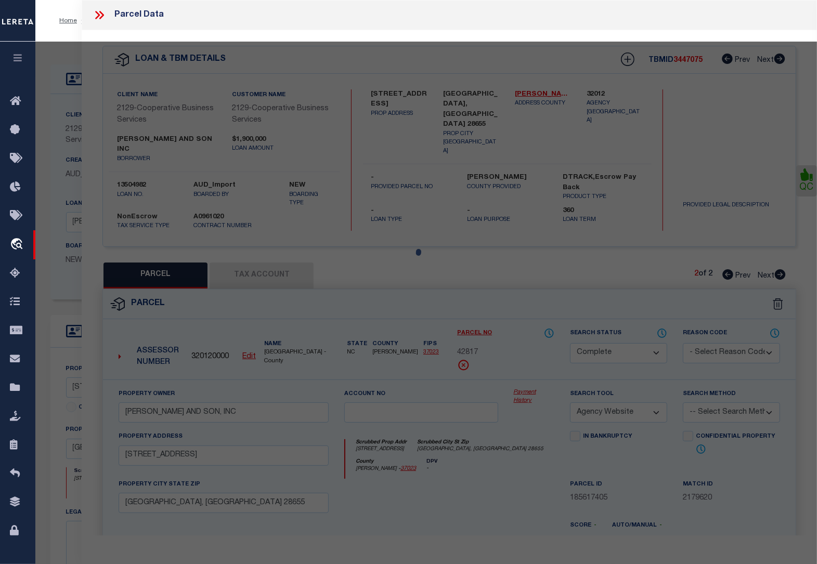
select select "AS"
select select
checkbox input "false"
select select "BP"
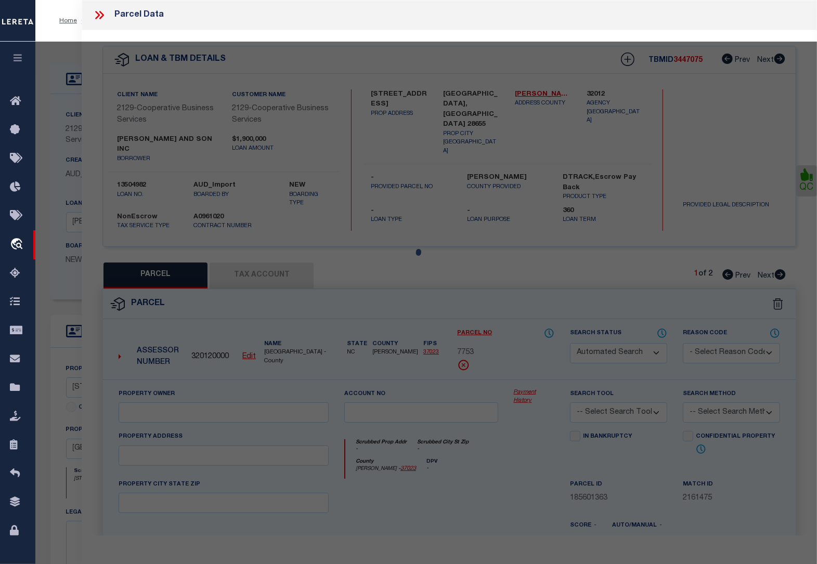
type input "[PERSON_NAME] AND SON, INC"
select select "AGW"
select select "LEG"
type input "[STREET_ADDRESS]"
type input "[GEOGRAPHIC_DATA], [GEOGRAPHIC_DATA] 28655"
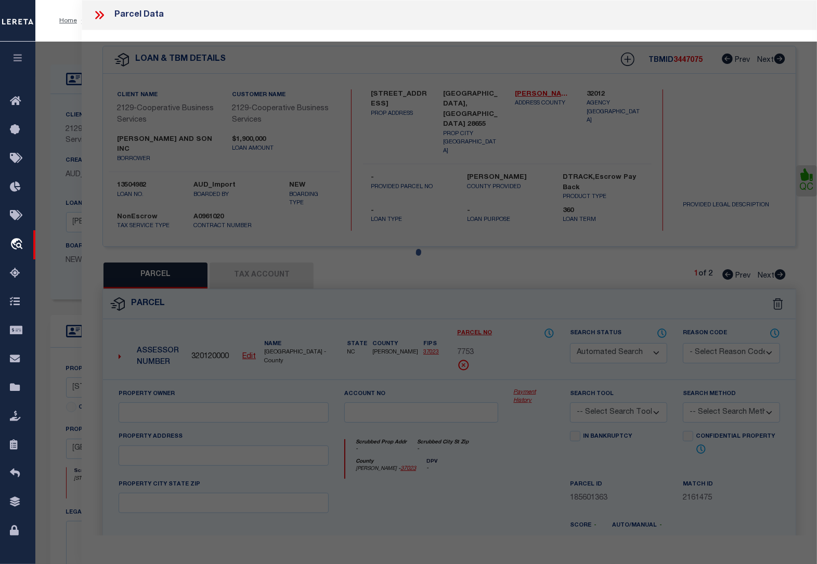
type textarea "LAND CARD A UNA"
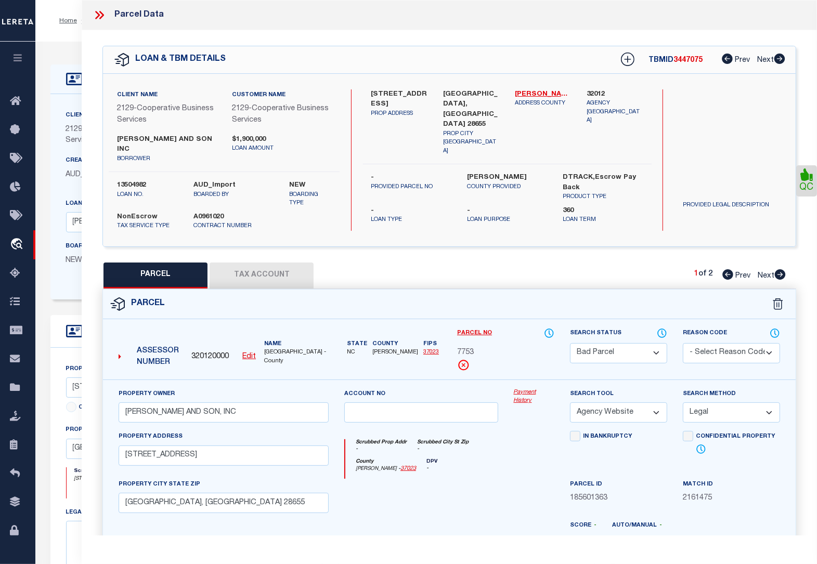
click at [285, 266] on button "Tax Account" at bounding box center [262, 276] width 104 height 26
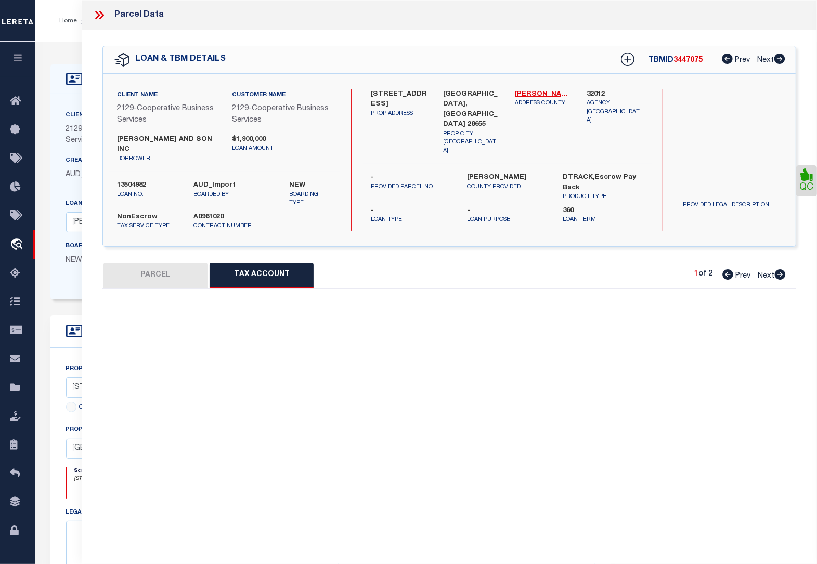
select select "100"
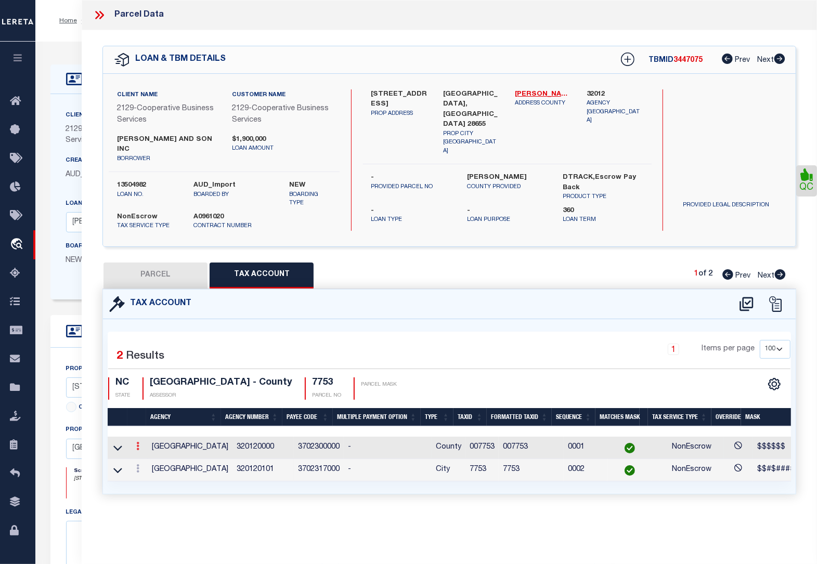
click at [138, 442] on icon at bounding box center [137, 446] width 3 height 8
click at [148, 458] on icon "" at bounding box center [149, 462] width 8 height 8
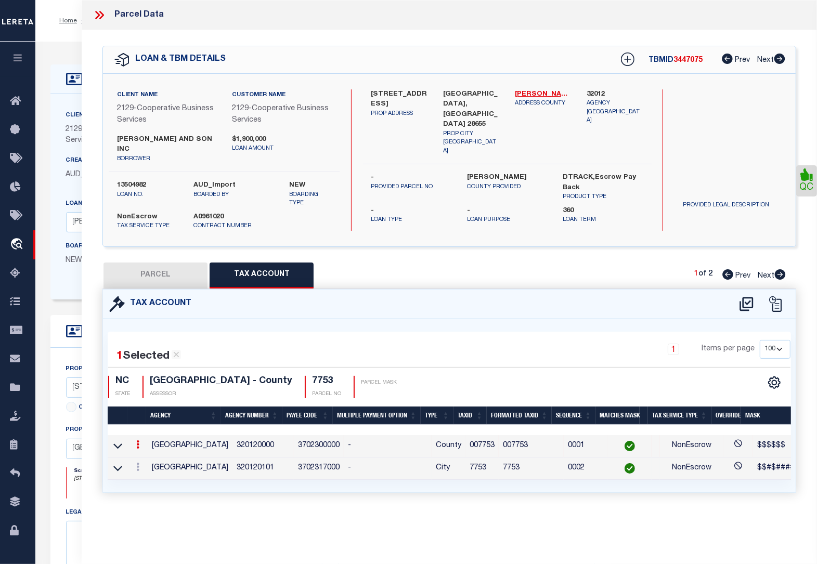
type input "007753"
type textarea "$$$$$$"
checkbox input "true"
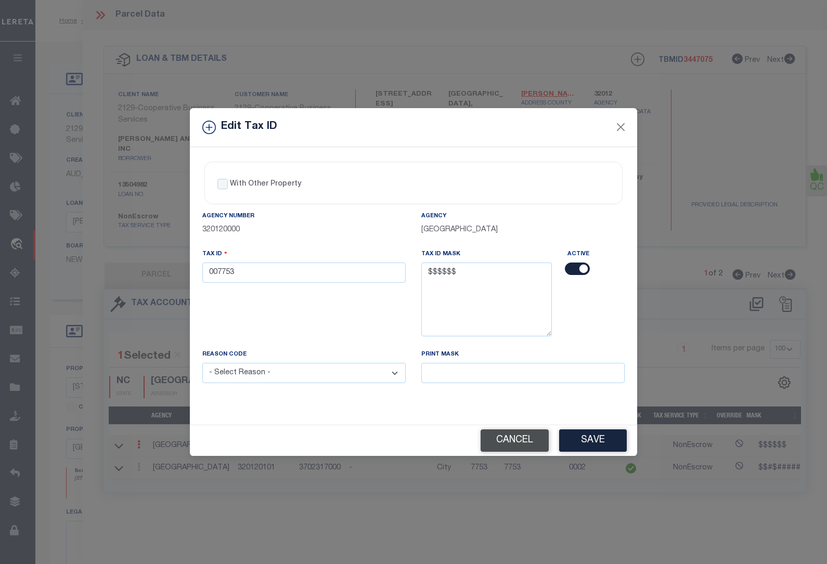
click at [516, 445] on button "Cancel" at bounding box center [515, 441] width 68 height 22
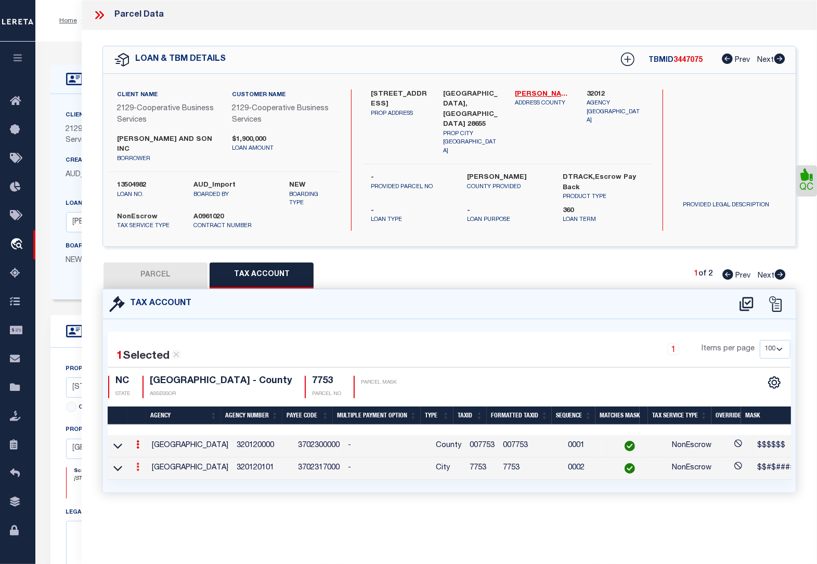
click at [137, 463] on icon at bounding box center [137, 467] width 3 height 8
click at [150, 479] on icon "" at bounding box center [149, 483] width 8 height 8
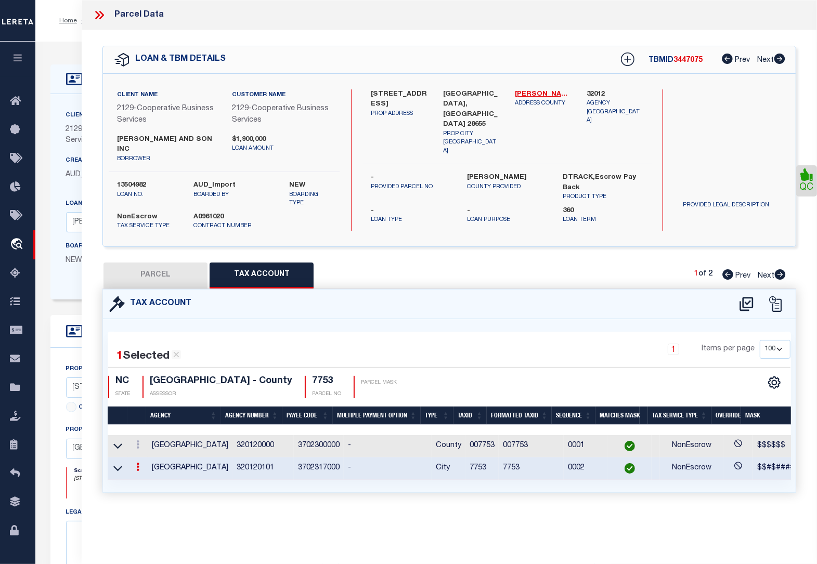
type input "7753"
type textarea "$$#$#######*#"
type input "XXXXXXXXXXXXX*"
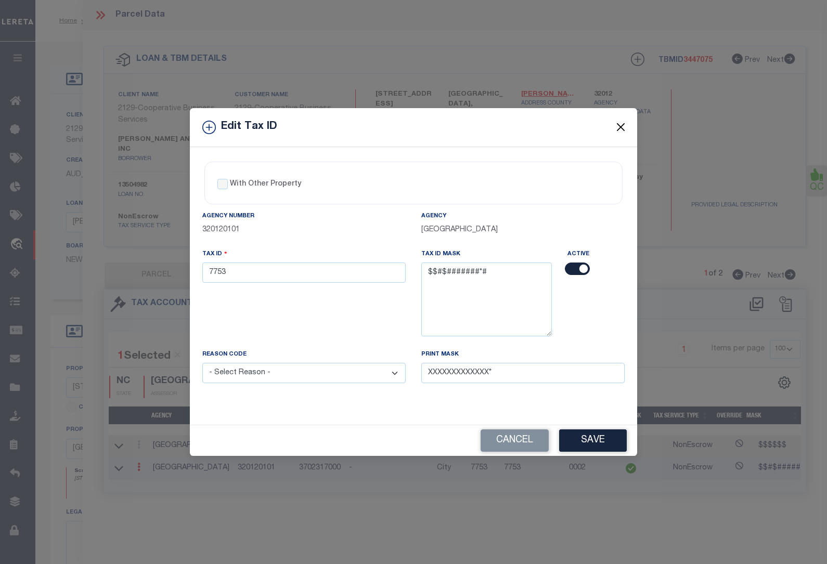
click at [623, 126] on button "Close" at bounding box center [621, 128] width 14 height 14
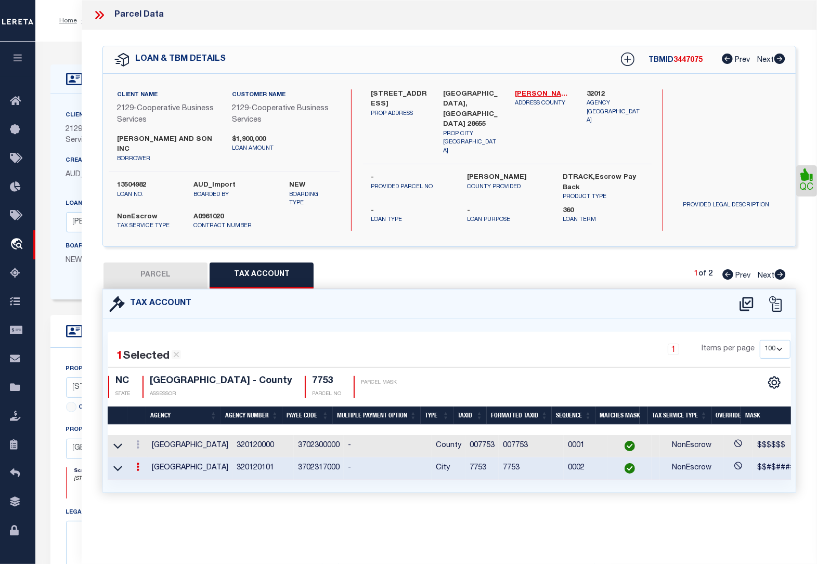
click at [157, 271] on button "PARCEL" at bounding box center [155, 276] width 104 height 26
select select "AS"
select select
checkbox input "false"
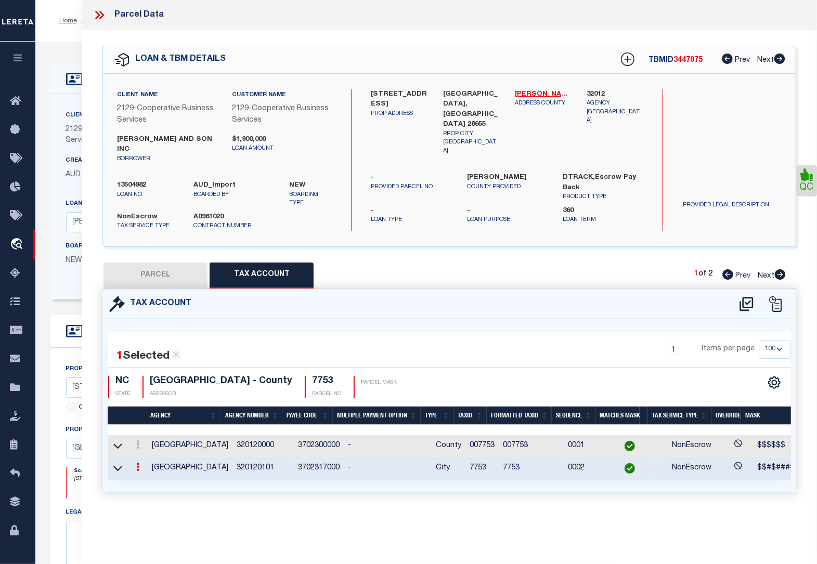
checkbox input "false"
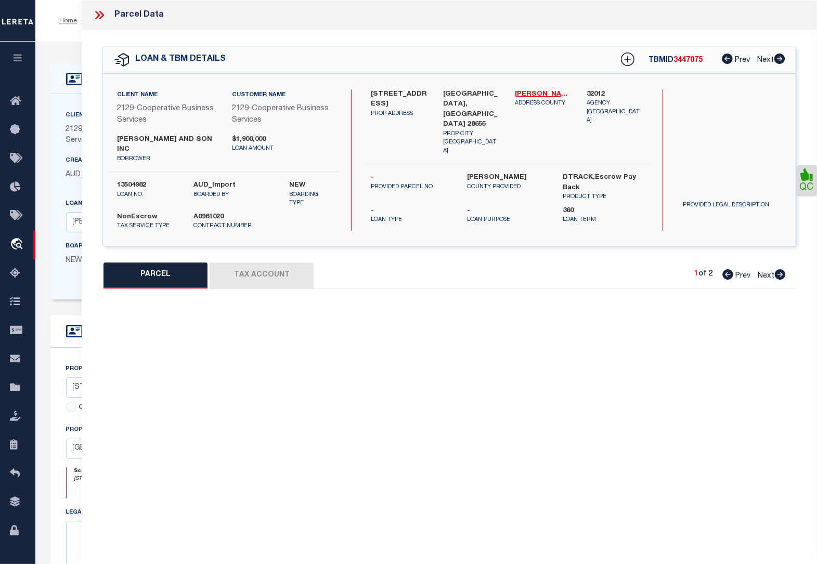
select select "BP"
type input "[PERSON_NAME] AND SON, INC"
select select "AGW"
select select "LEG"
type input "[STREET_ADDRESS]"
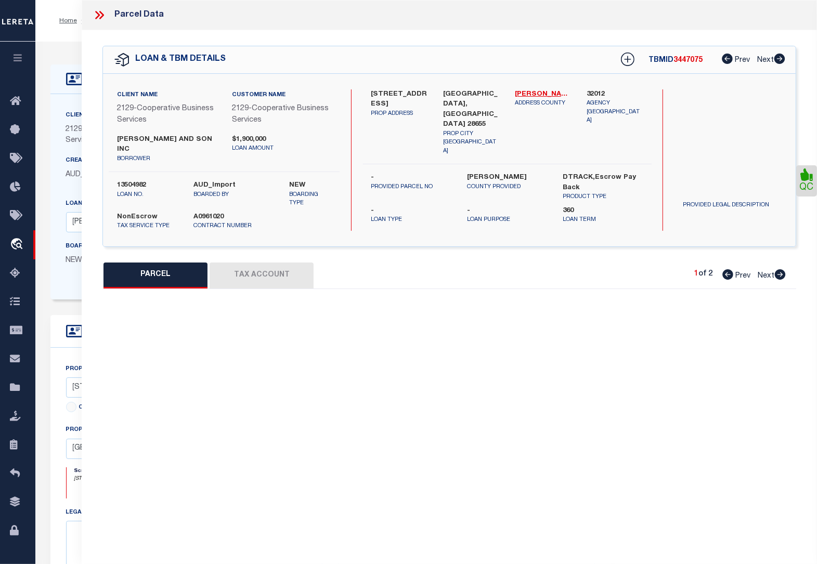
type input "[GEOGRAPHIC_DATA], [GEOGRAPHIC_DATA] 28655"
type textarea "LAND CARD A UNA"
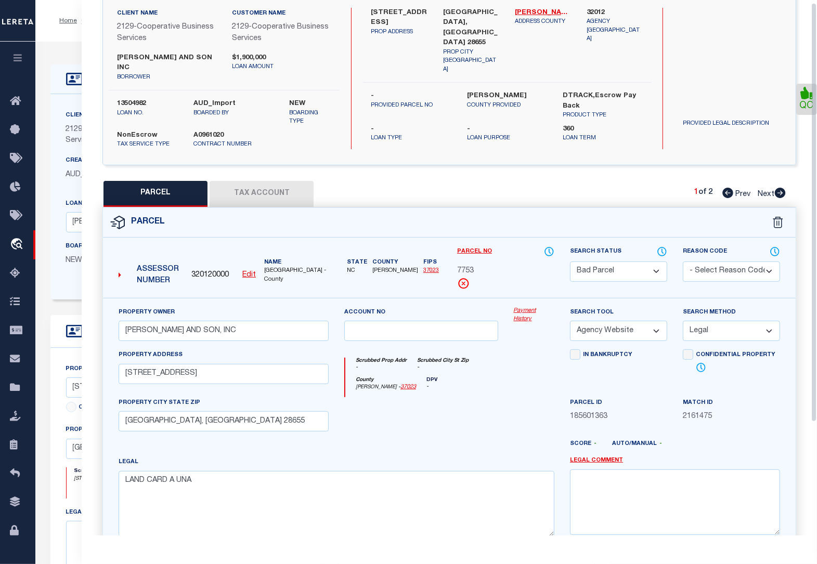
scroll to position [147, 0]
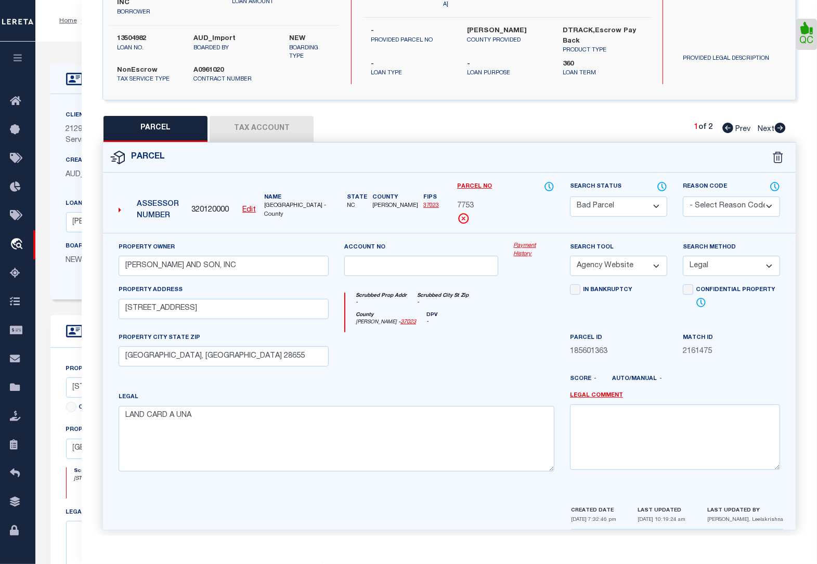
click at [780, 123] on icon at bounding box center [780, 128] width 11 height 10
select select "AS"
select select
checkbox input "false"
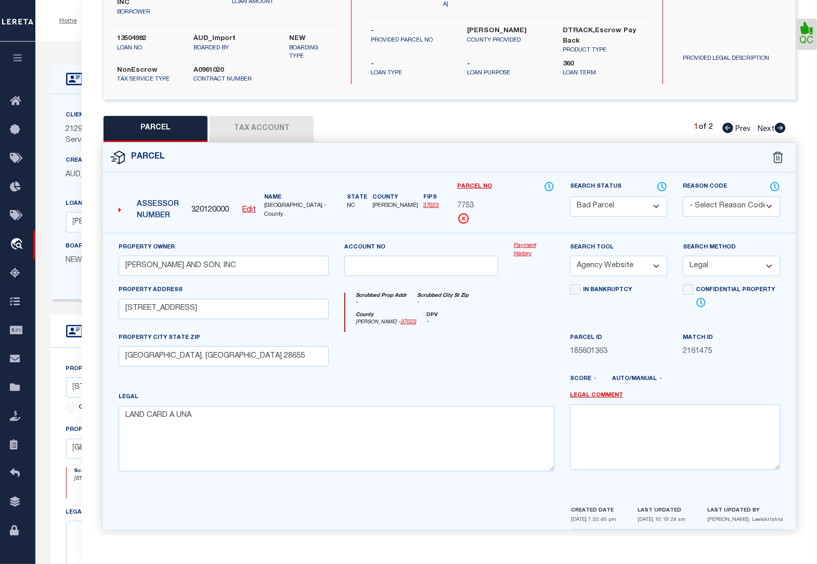
checkbox input "false"
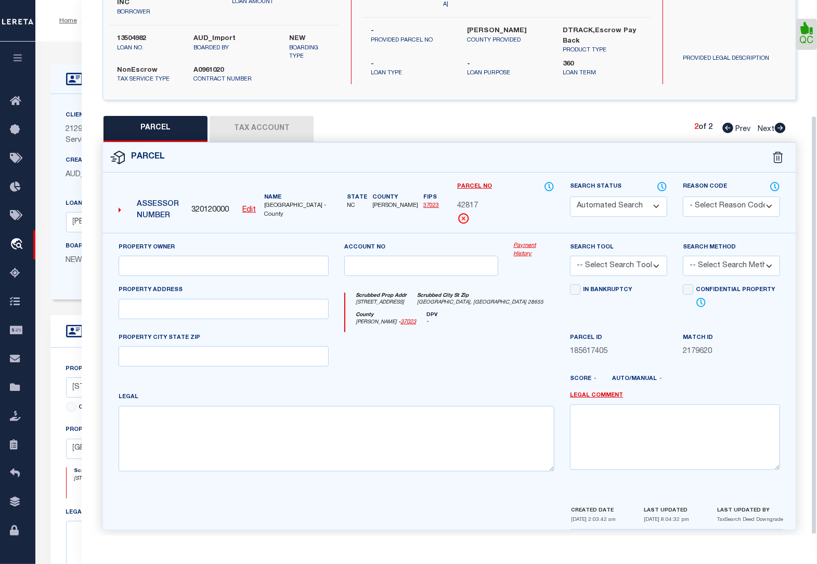
select select "CP"
type input "[PERSON_NAME] AND SON, INC"
select select "AGW"
select select
type input "[STREET_ADDRESS]"
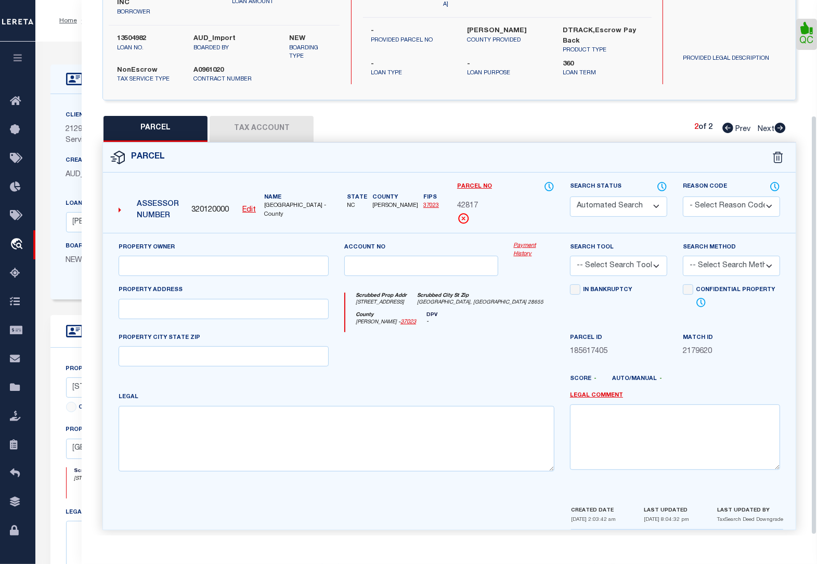
type input "[GEOGRAPHIC_DATA], [GEOGRAPHIC_DATA] 28655"
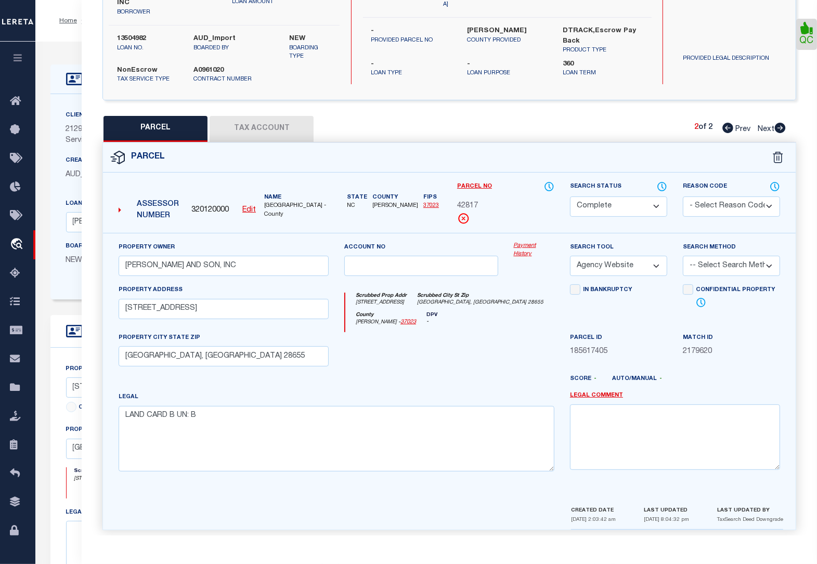
click at [250, 125] on button "Tax Account" at bounding box center [262, 129] width 104 height 26
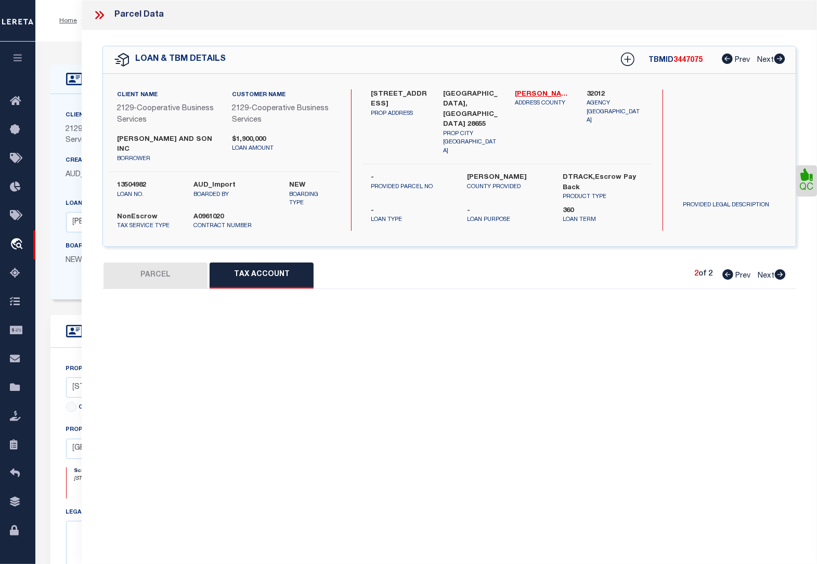
scroll to position [0, 0]
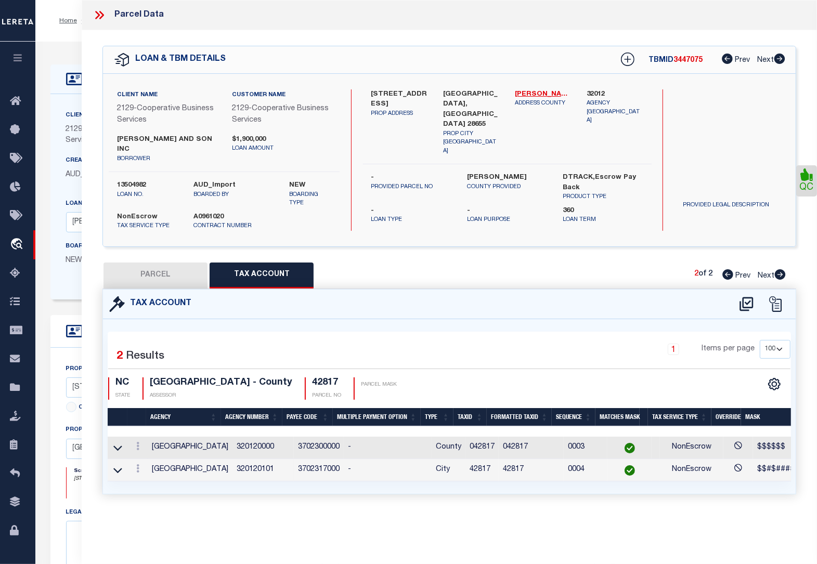
click at [94, 16] on icon at bounding box center [100, 15] width 14 height 14
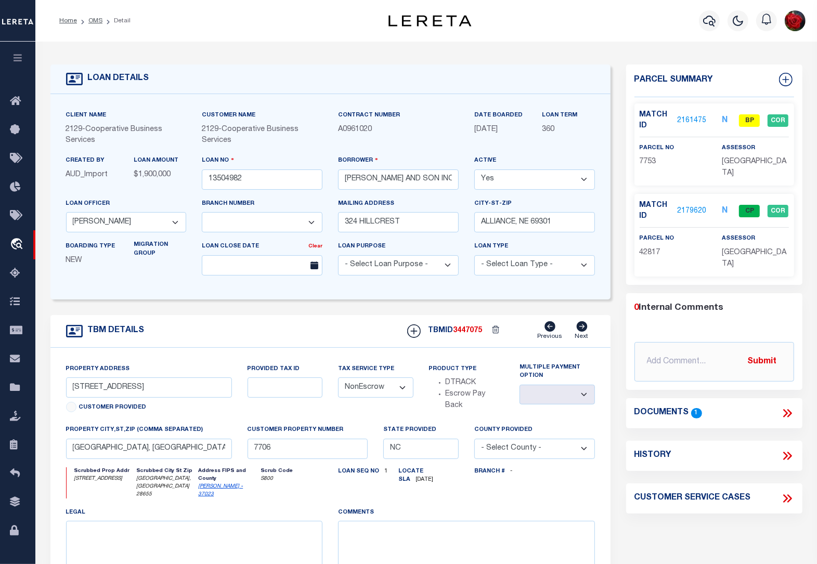
click at [693, 118] on link "2161475" at bounding box center [691, 120] width 29 height 11
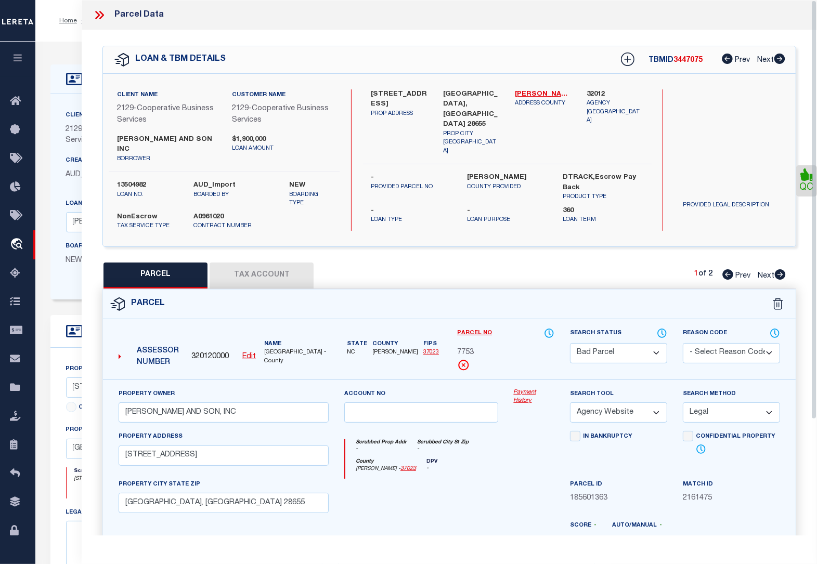
click at [264, 263] on button "Tax Account" at bounding box center [262, 276] width 104 height 26
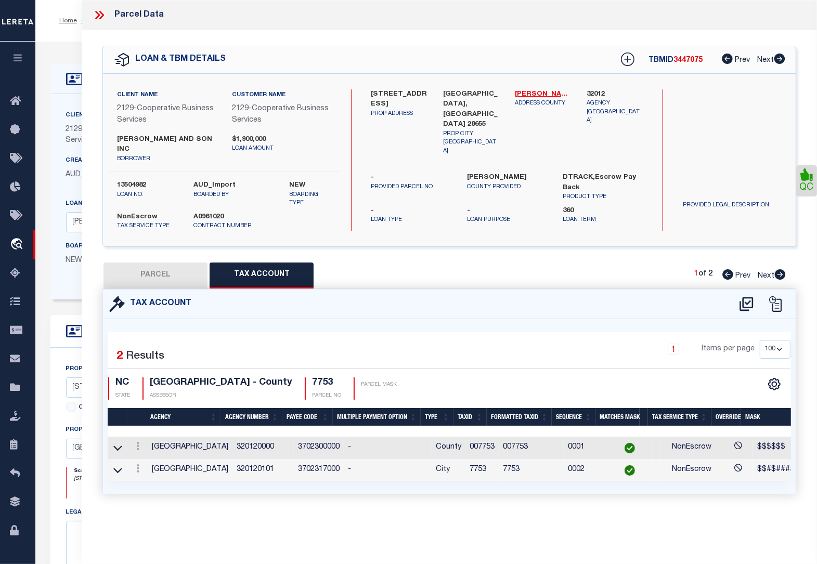
click at [99, 13] on icon at bounding box center [100, 15] width 14 height 14
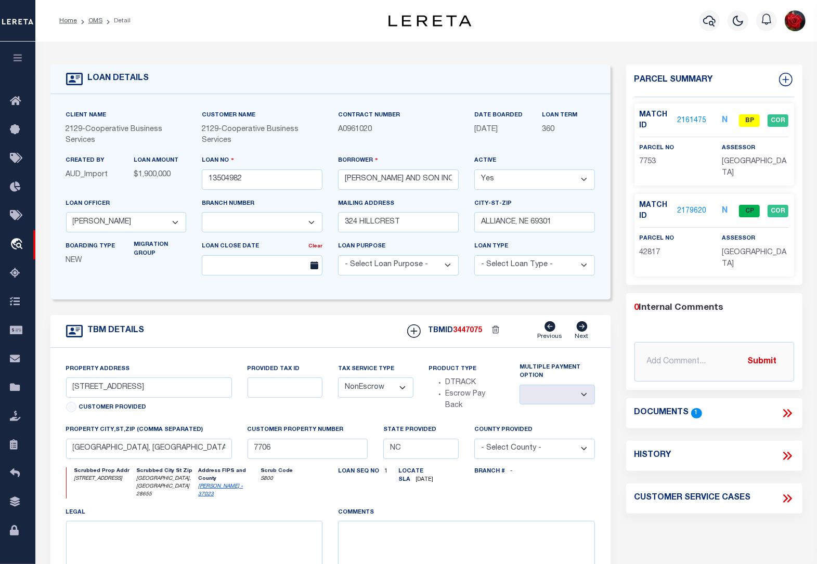
click at [687, 206] on link "2179620" at bounding box center [691, 211] width 29 height 11
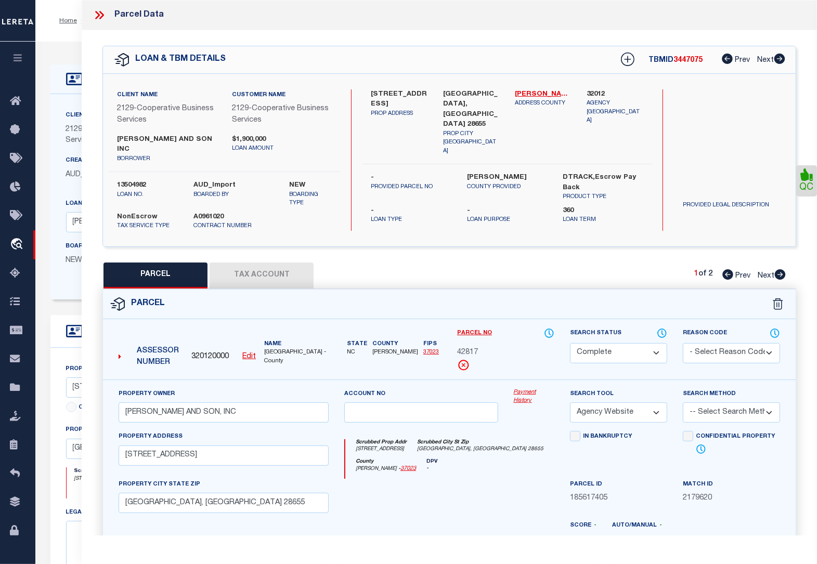
click at [259, 265] on button "Tax Account" at bounding box center [262, 276] width 104 height 26
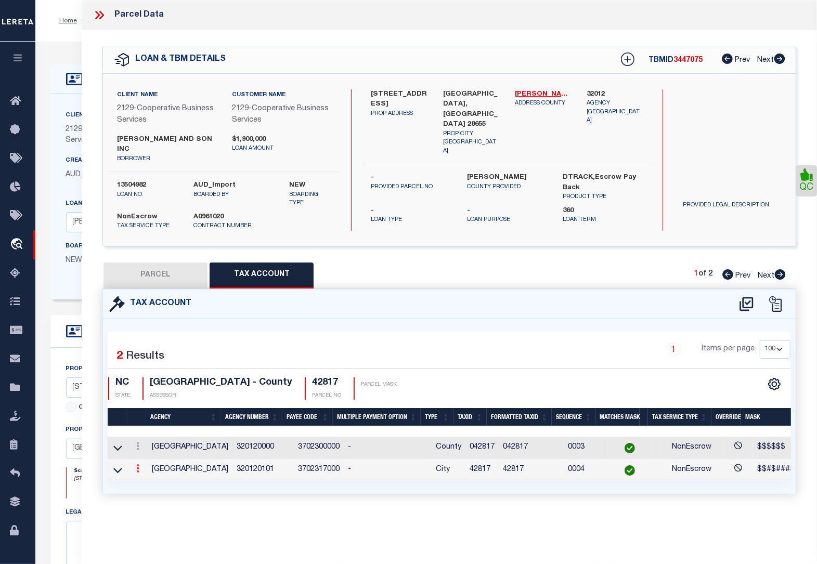
click at [139, 464] on icon at bounding box center [137, 468] width 3 height 8
click at [149, 481] on icon "" at bounding box center [149, 485] width 8 height 8
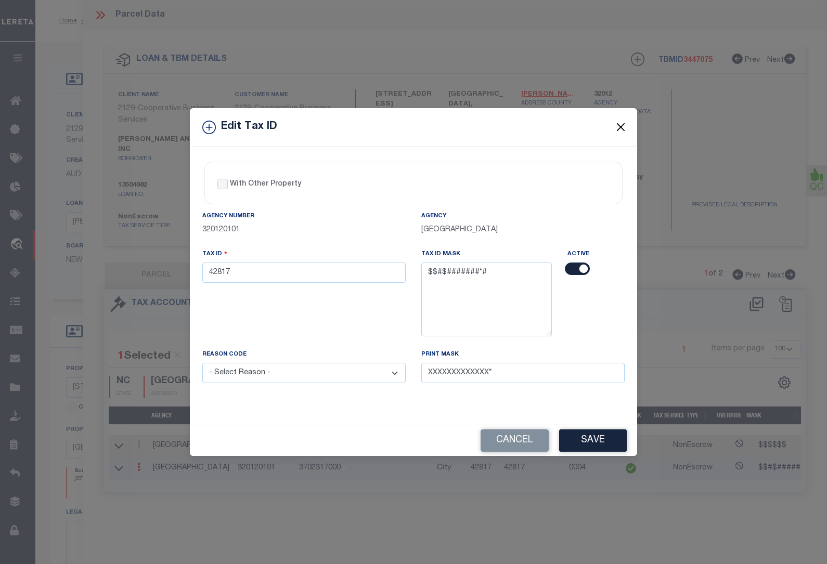
click at [619, 125] on button "Close" at bounding box center [621, 128] width 14 height 14
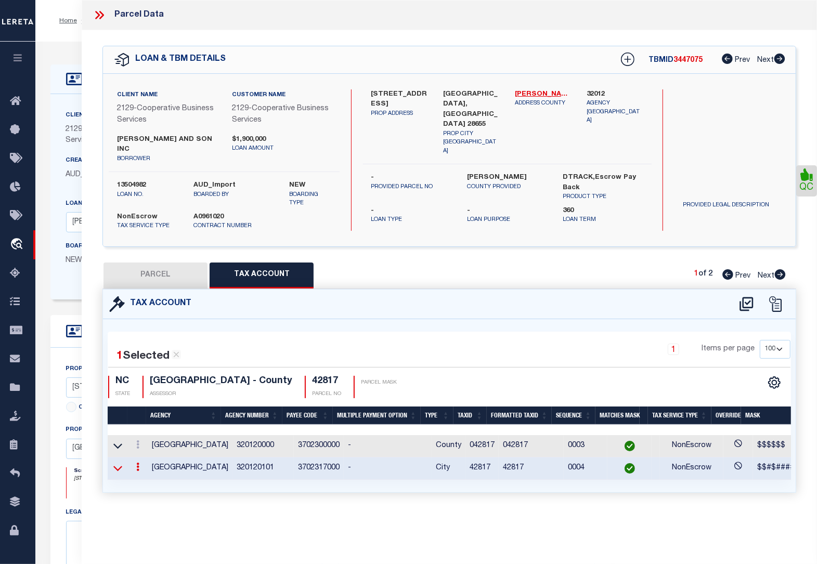
click at [118, 463] on icon at bounding box center [117, 468] width 9 height 11
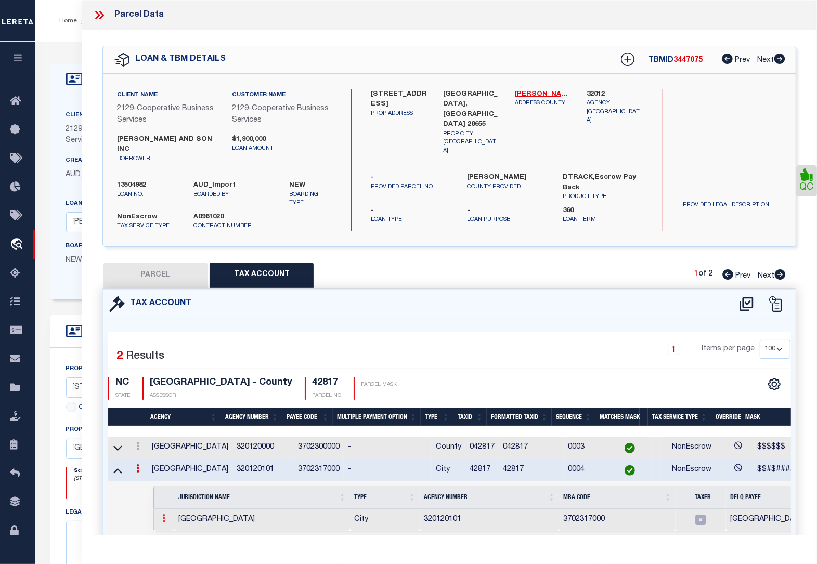
click at [162, 514] on icon at bounding box center [163, 518] width 3 height 8
click at [173, 530] on img at bounding box center [176, 535] width 10 height 10
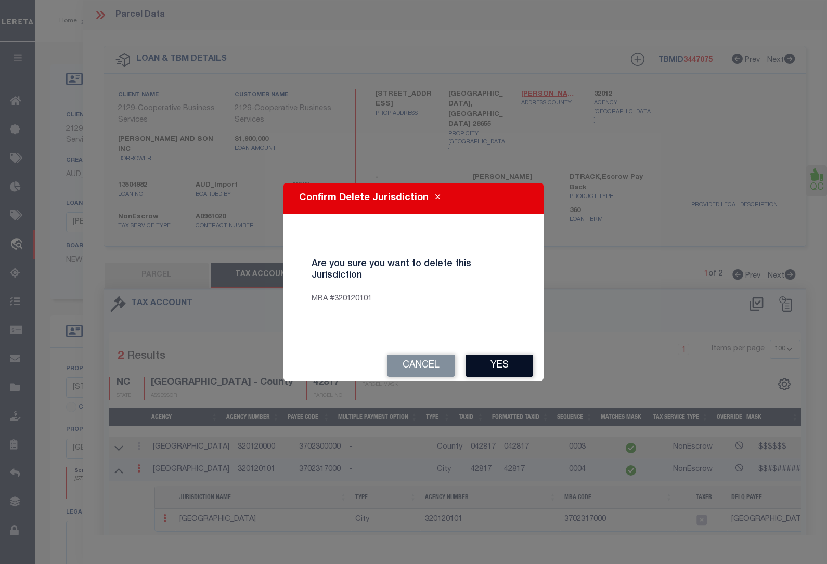
click at [492, 362] on button "Yes" at bounding box center [499, 366] width 68 height 22
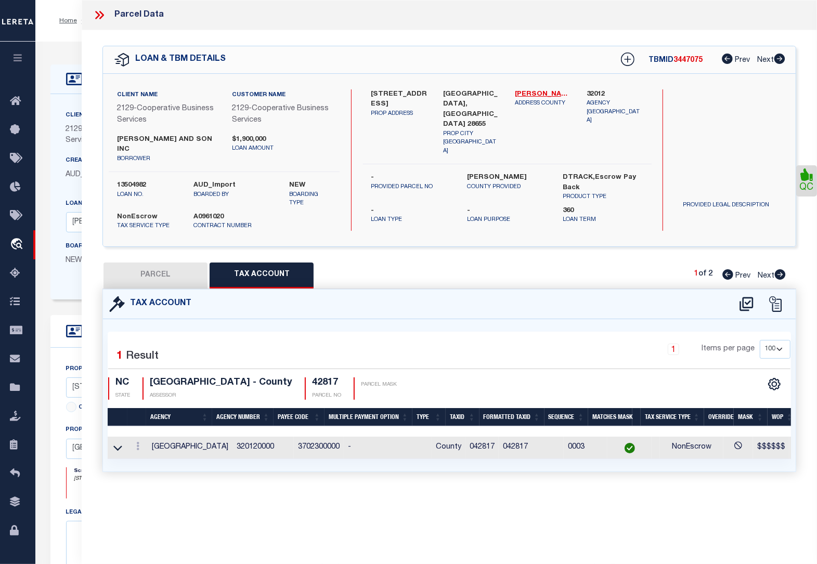
click at [189, 263] on button "PARCEL" at bounding box center [155, 276] width 104 height 26
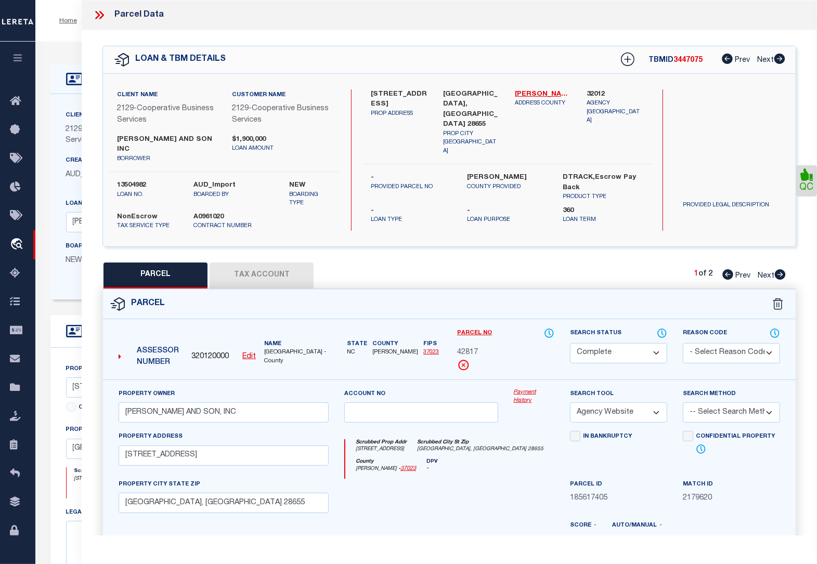
click at [784, 269] on icon at bounding box center [780, 274] width 11 height 10
click at [630, 345] on select "Automated Search Bad Parcel Complete Duplicate Parcel High Dollar Reporting In …" at bounding box center [618, 353] width 97 height 20
click at [570, 343] on select "Automated Search Bad Parcel Complete Duplicate Parcel High Dollar Reporting In …" at bounding box center [618, 353] width 97 height 20
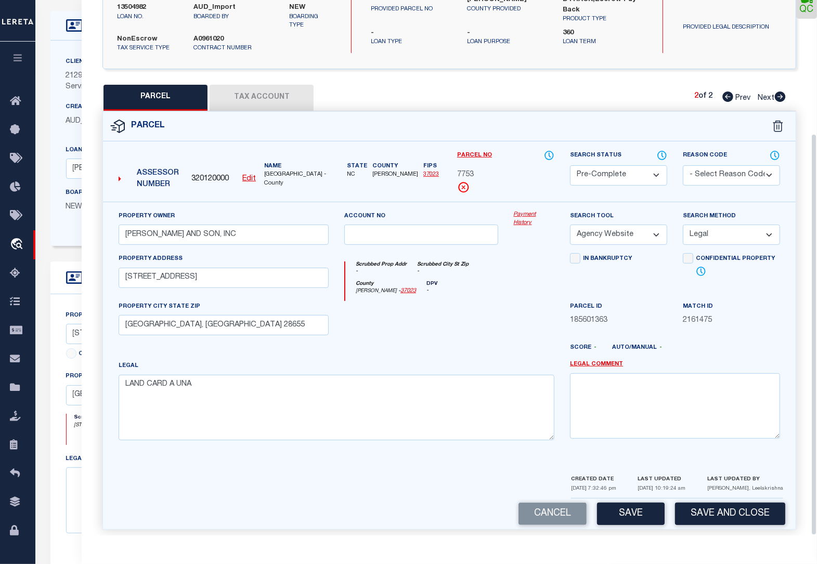
scroll to position [65, 0]
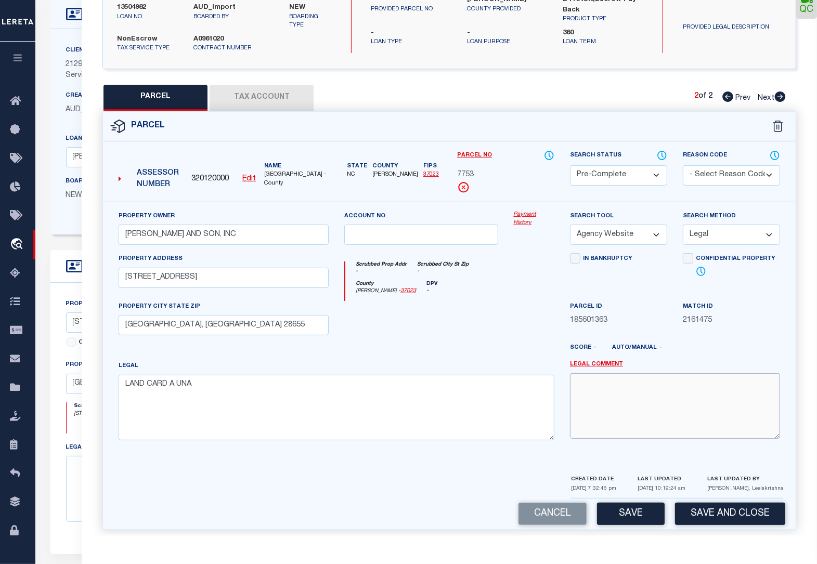
click at [597, 376] on textarea at bounding box center [675, 406] width 210 height 66
click at [591, 373] on textarea at bounding box center [675, 406] width 210 height 66
paste textarea "NO changes needed. Tax ID is correct"
click at [625, 506] on button "Save" at bounding box center [631, 514] width 68 height 22
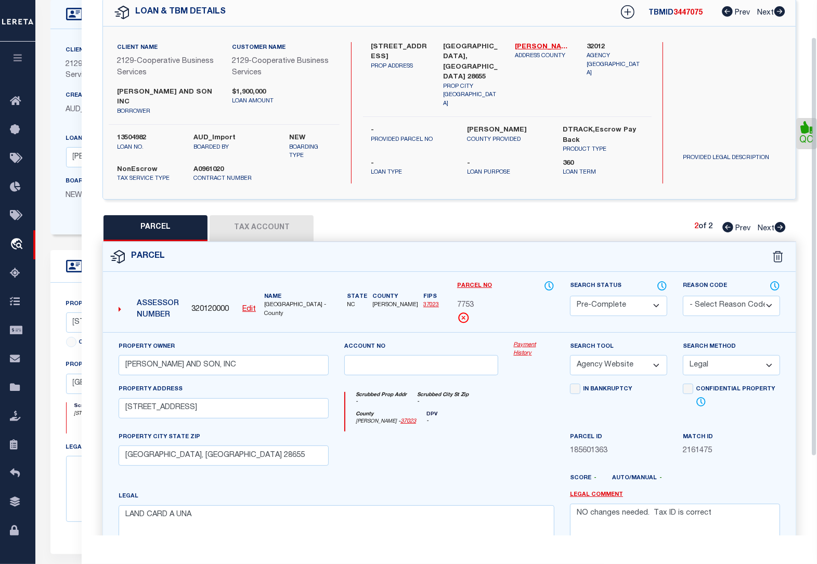
scroll to position [0, 0]
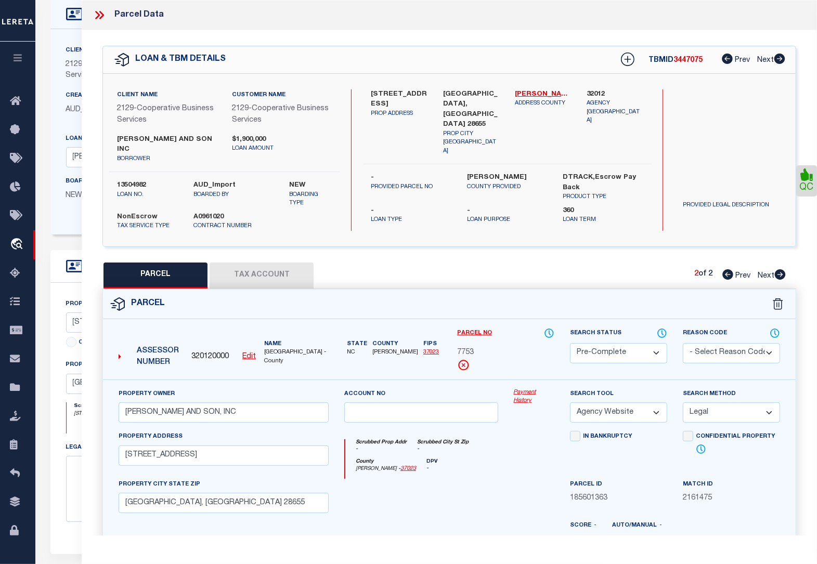
click at [100, 16] on icon at bounding box center [100, 15] width 14 height 14
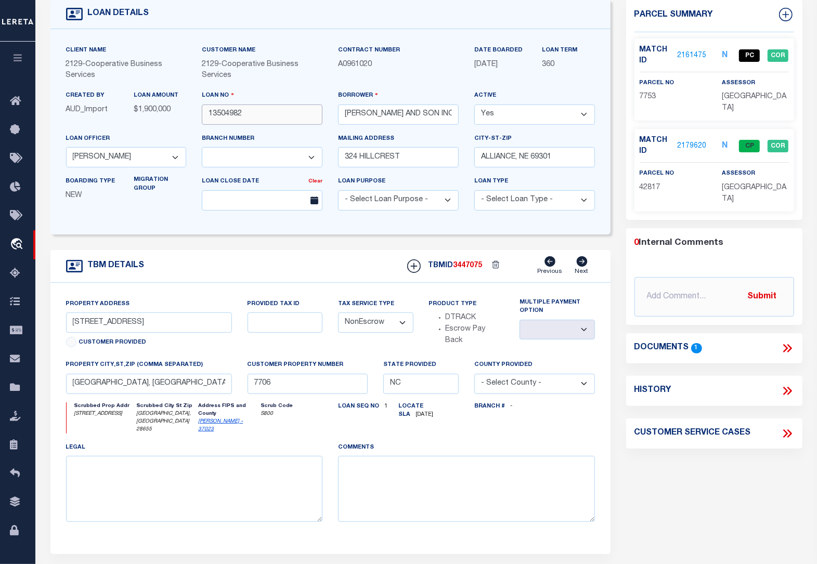
drag, startPoint x: 248, startPoint y: 112, endPoint x: 209, endPoint y: 113, distance: 38.5
click at [209, 113] on input "13504982" at bounding box center [262, 115] width 121 height 20
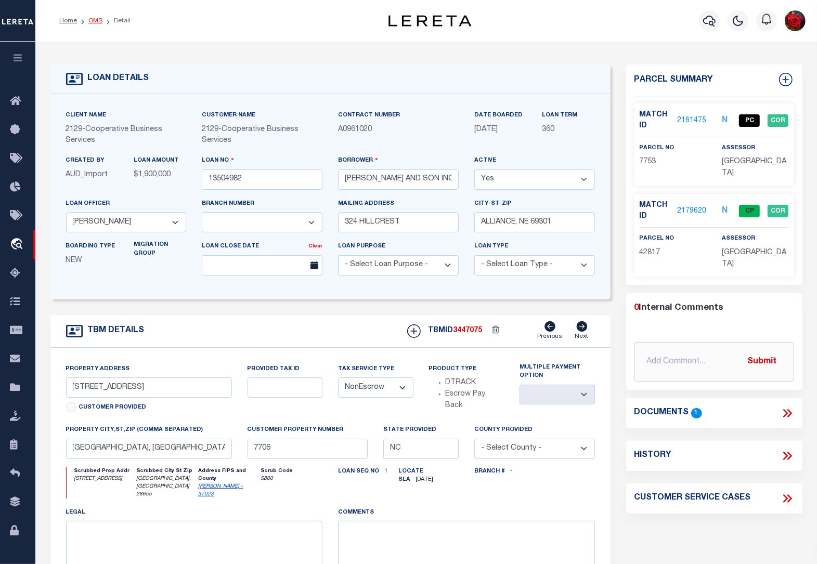
click at [95, 20] on link "OMS" at bounding box center [95, 21] width 14 height 6
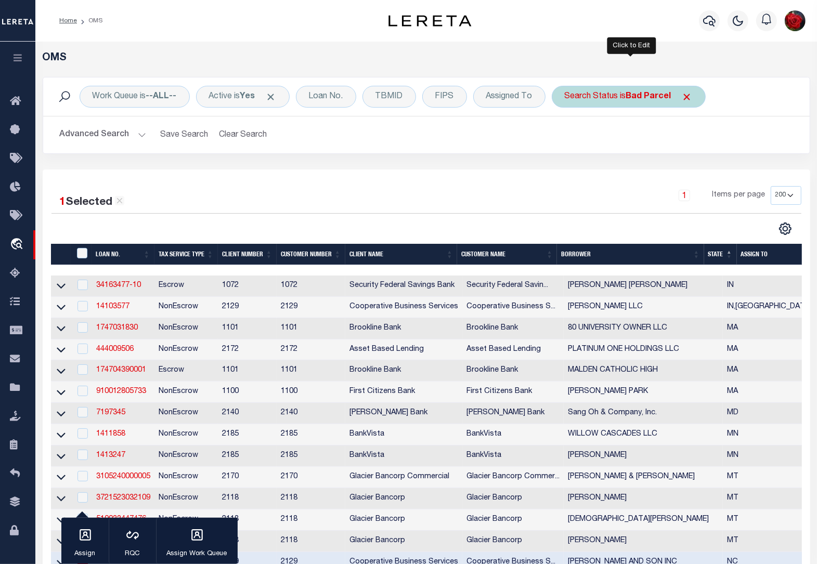
click at [649, 98] on b "Bad Parcel" at bounding box center [648, 97] width 45 height 8
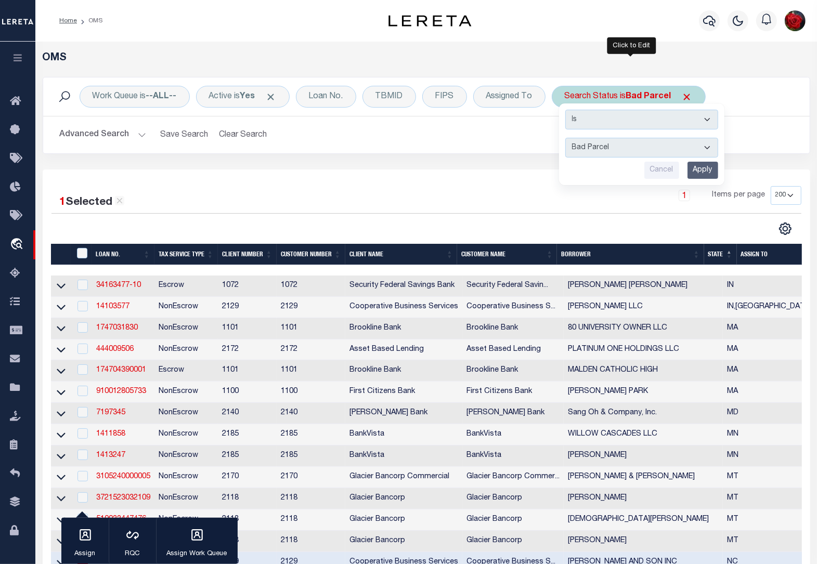
click at [714, 173] on input "Apply" at bounding box center [703, 170] width 31 height 17
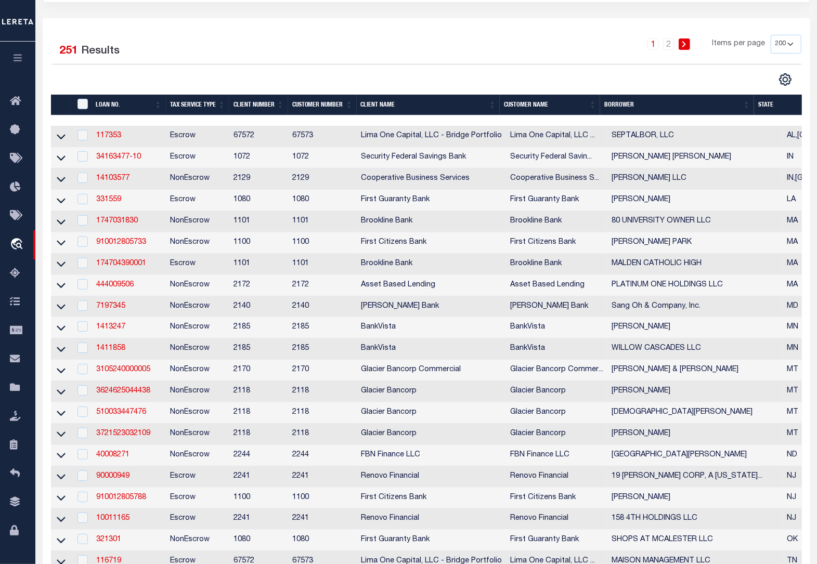
scroll to position [195, 0]
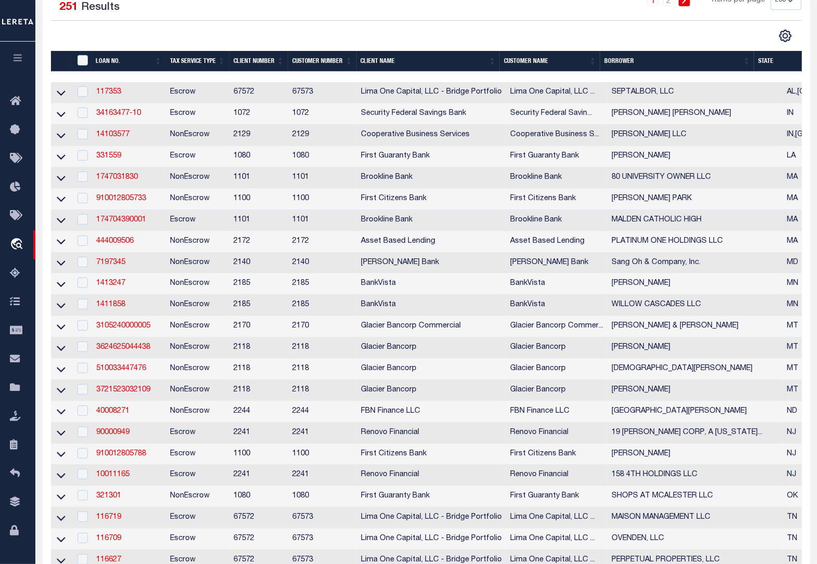
click at [625, 32] on div "CSV Export Selected Print Show Filter Show Search Columns 0: 1: 2: LOAN NO. 3: …" at bounding box center [613, 36] width 375 height 14
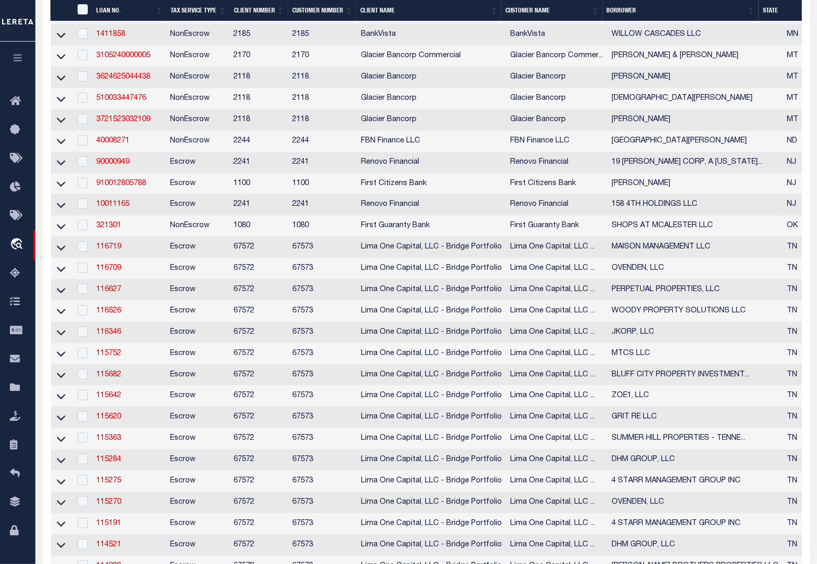
scroll to position [585, 0]
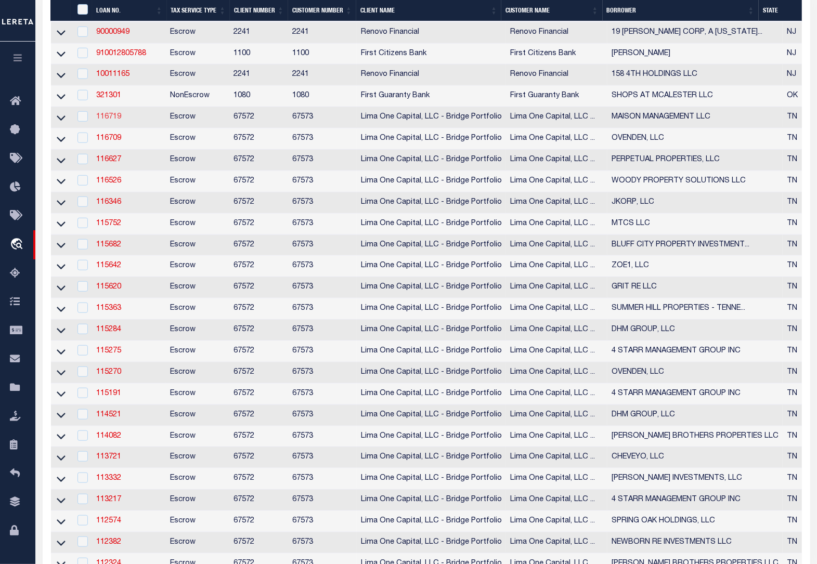
click at [108, 121] on link "116719" at bounding box center [108, 116] width 25 height 7
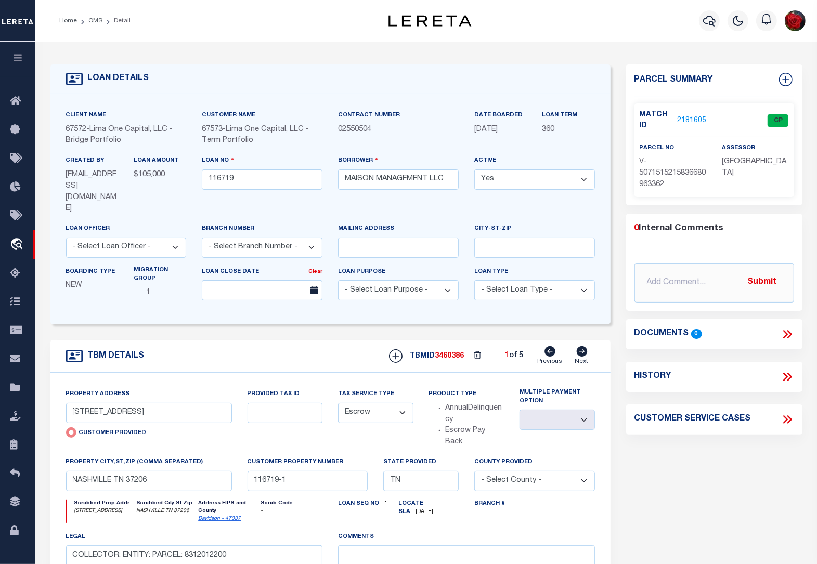
click at [698, 120] on link "2181605" at bounding box center [691, 120] width 29 height 11
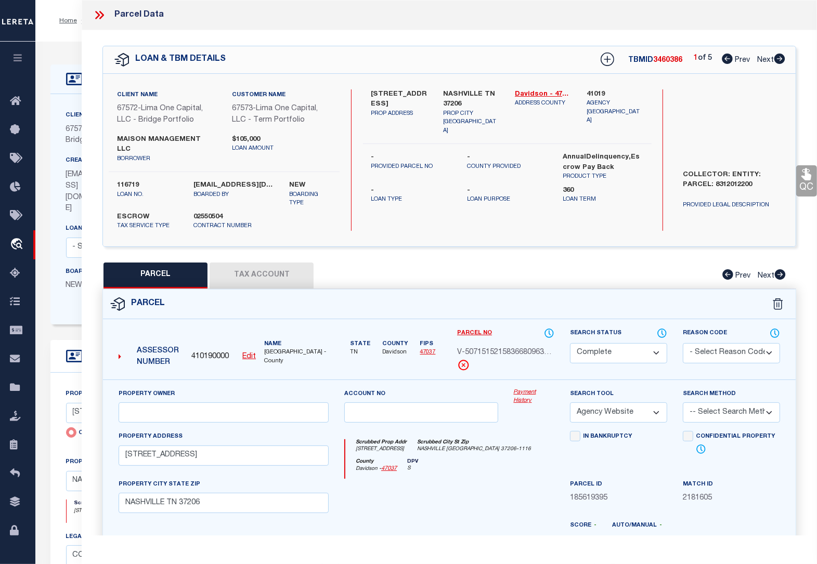
click at [781, 60] on icon at bounding box center [779, 59] width 11 height 10
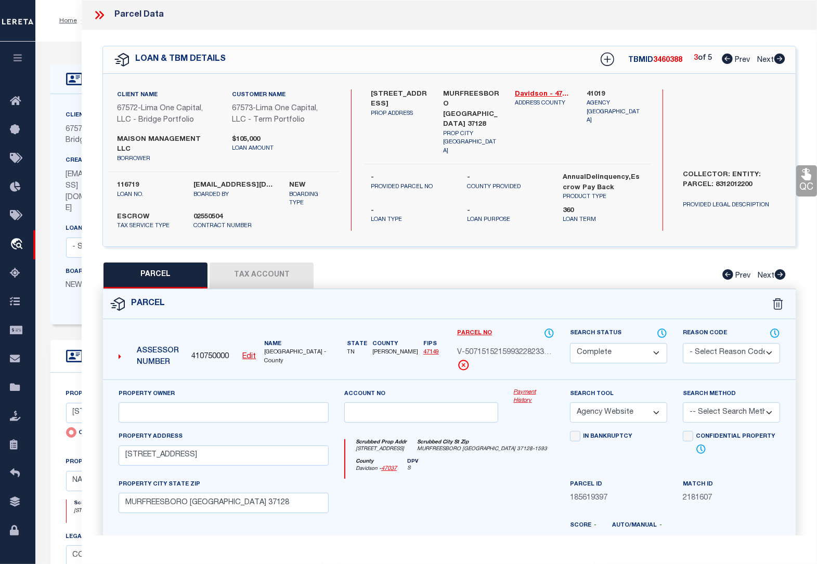
click at [781, 60] on icon at bounding box center [779, 59] width 11 height 10
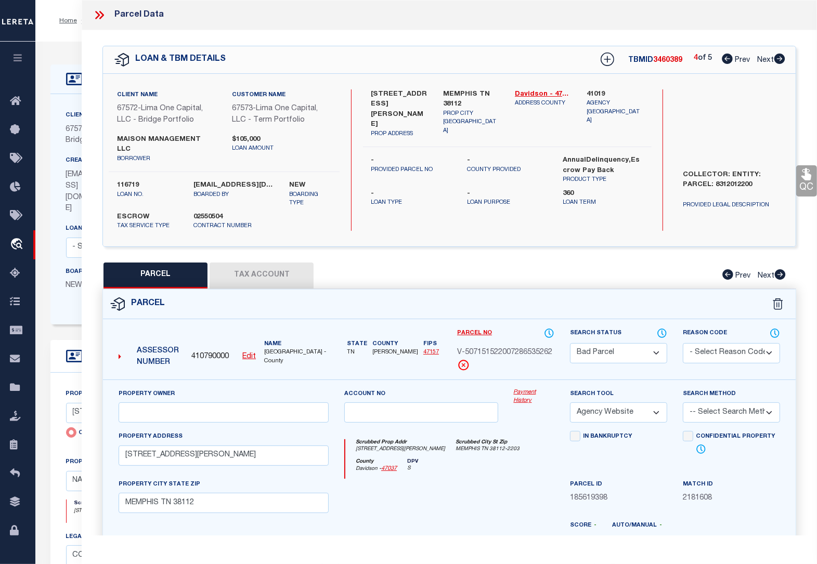
click at [781, 60] on icon at bounding box center [779, 59] width 11 height 10
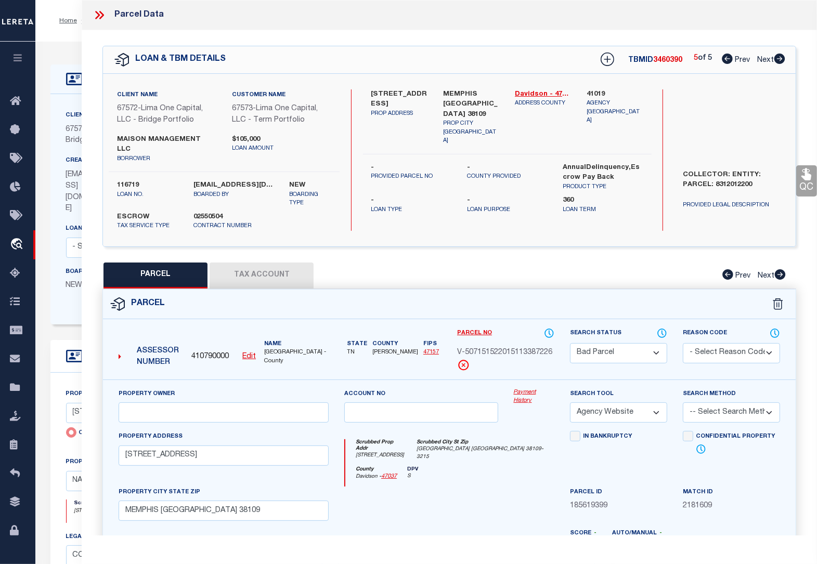
click at [98, 17] on icon at bounding box center [100, 15] width 14 height 14
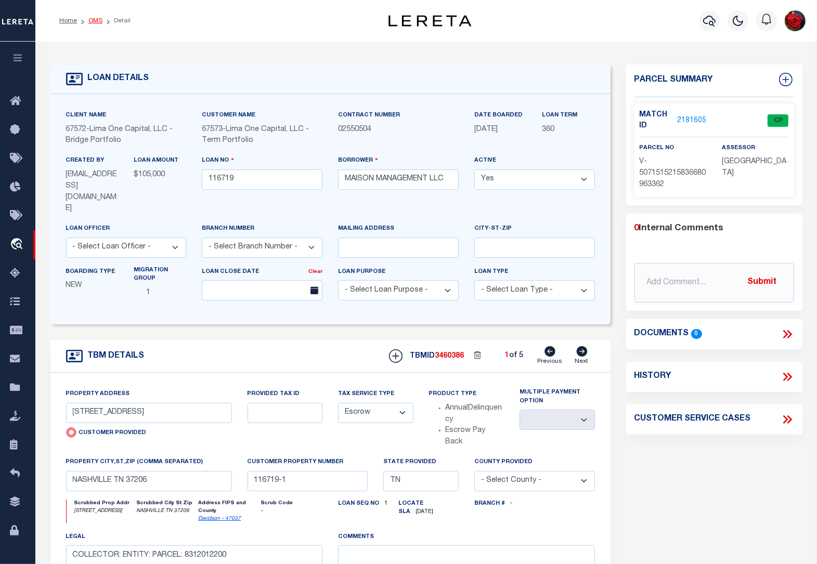
click at [90, 21] on link "OMS" at bounding box center [95, 21] width 14 height 6
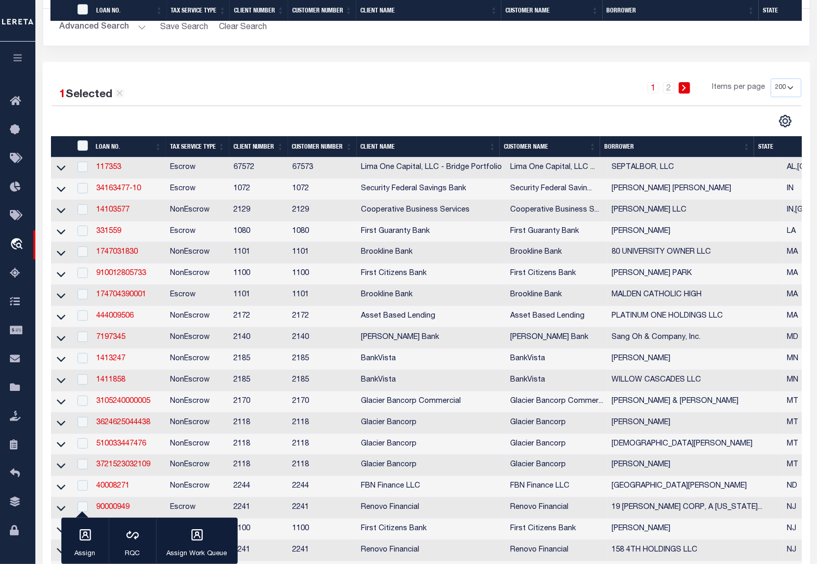
scroll to position [650, 0]
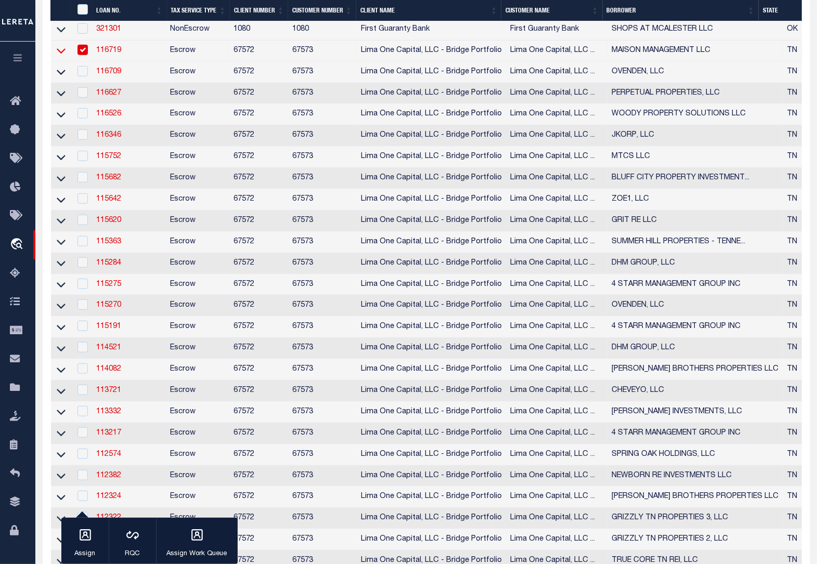
click at [61, 56] on icon at bounding box center [61, 50] width 9 height 11
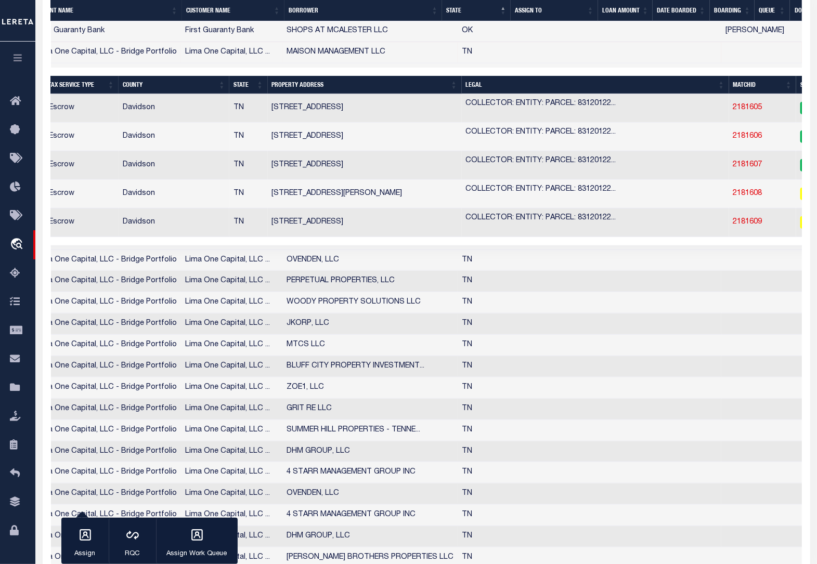
scroll to position [0, 315]
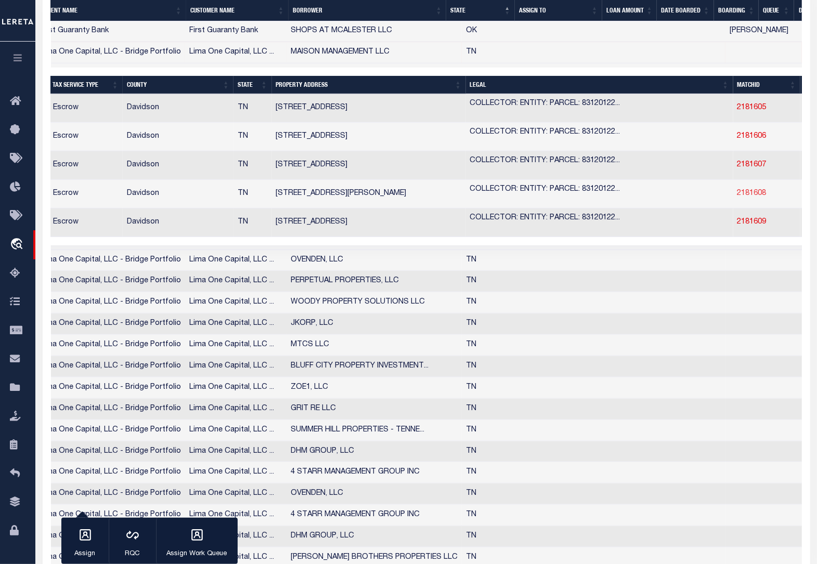
click at [737, 197] on link "2181608" at bounding box center [751, 193] width 29 height 7
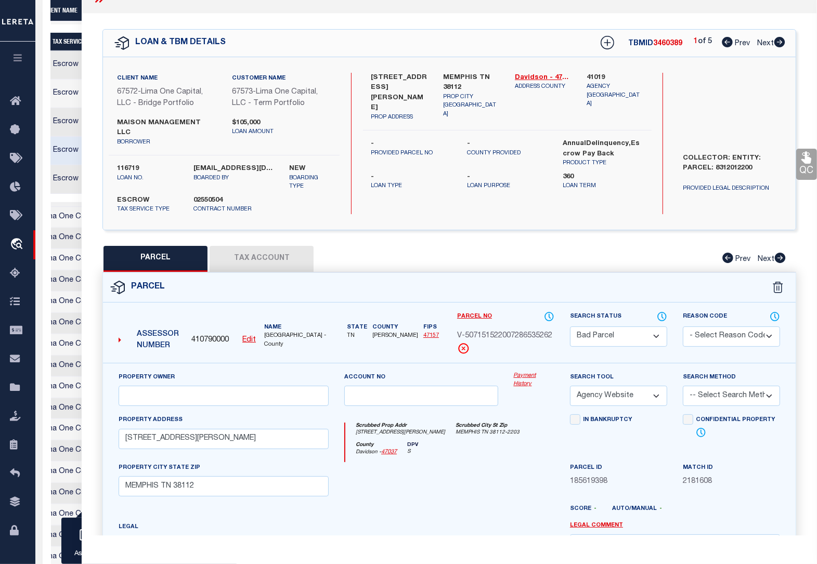
click at [270, 251] on button "Tax Account" at bounding box center [262, 259] width 104 height 26
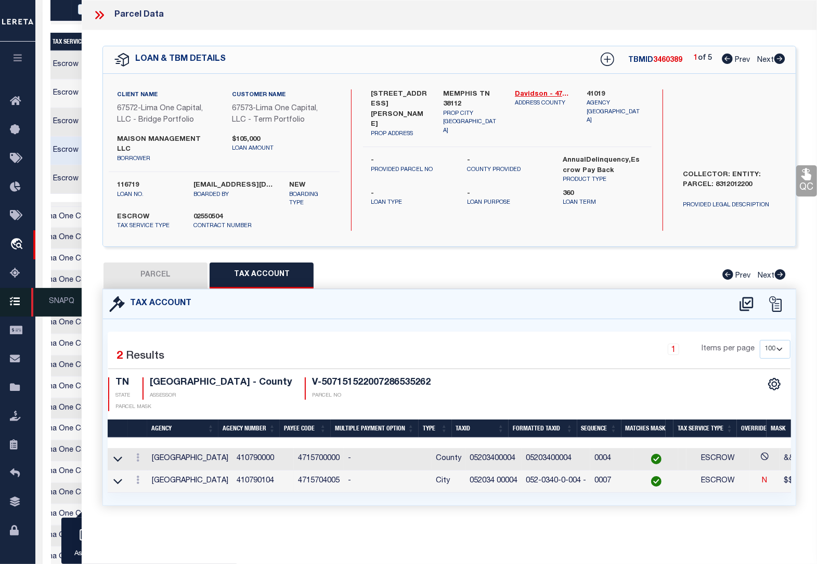
scroll to position [0, 322]
click at [138, 476] on icon at bounding box center [137, 480] width 3 height 8
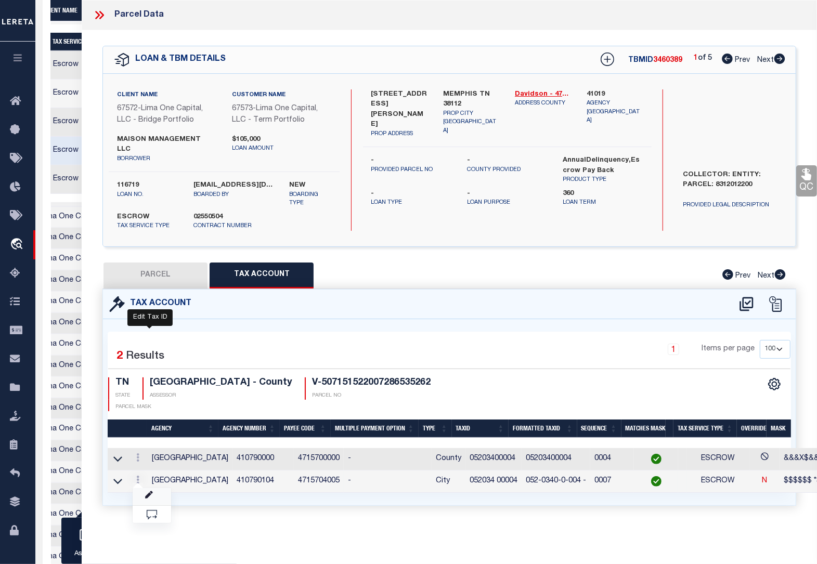
click at [149, 491] on icon "" at bounding box center [149, 495] width 8 height 8
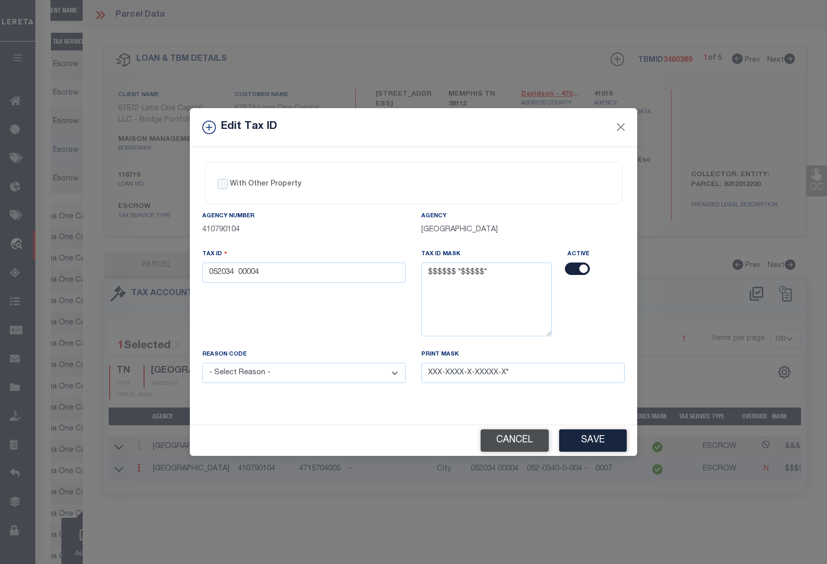
click at [534, 443] on button "Cancel" at bounding box center [515, 441] width 68 height 22
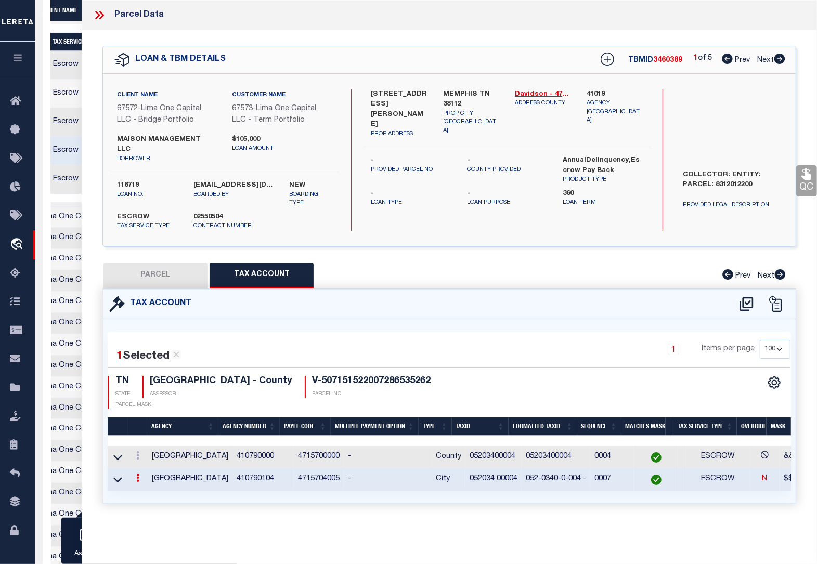
click at [157, 265] on button "PARCEL" at bounding box center [155, 276] width 104 height 26
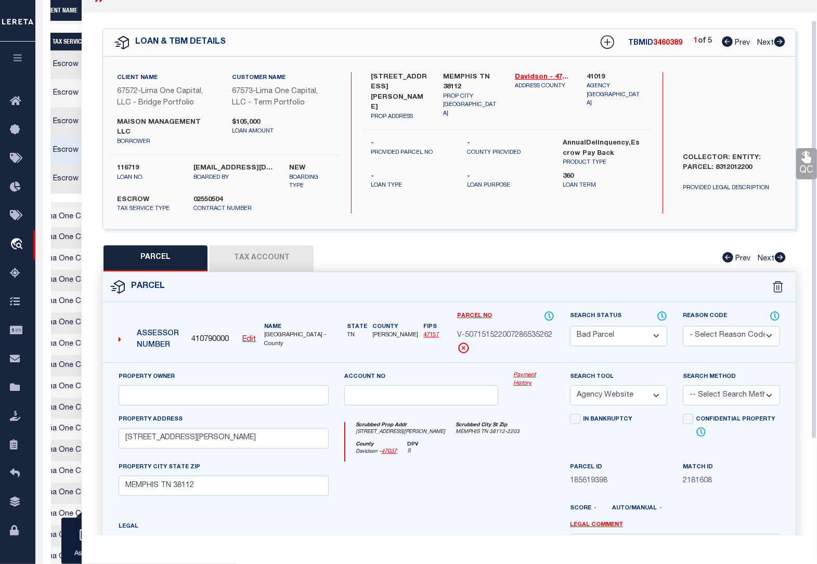
scroll to position [17, 0]
click at [255, 246] on button "Tax Account" at bounding box center [262, 259] width 104 height 26
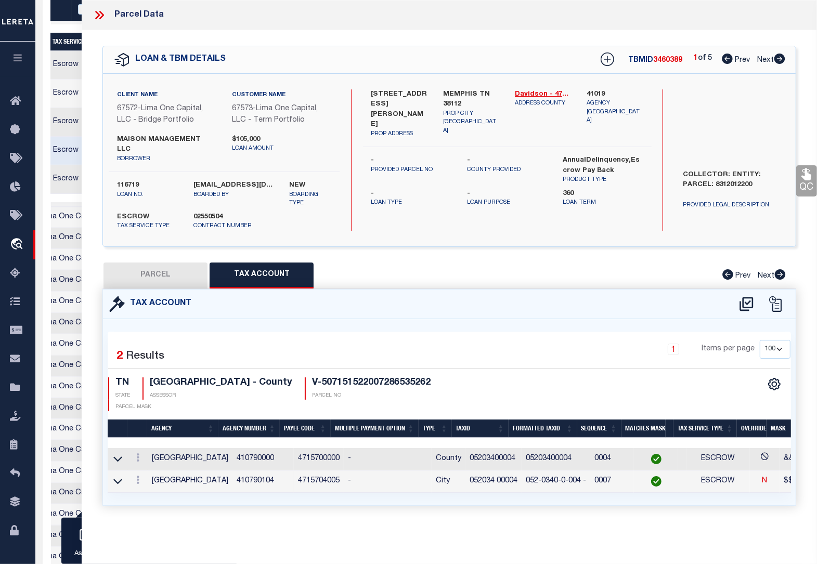
scroll to position [0, 322]
click at [516, 340] on div "1 Items per page 10 25 50 100" at bounding box center [537, 353] width 508 height 27
click at [155, 269] on button "PARCEL" at bounding box center [155, 276] width 104 height 26
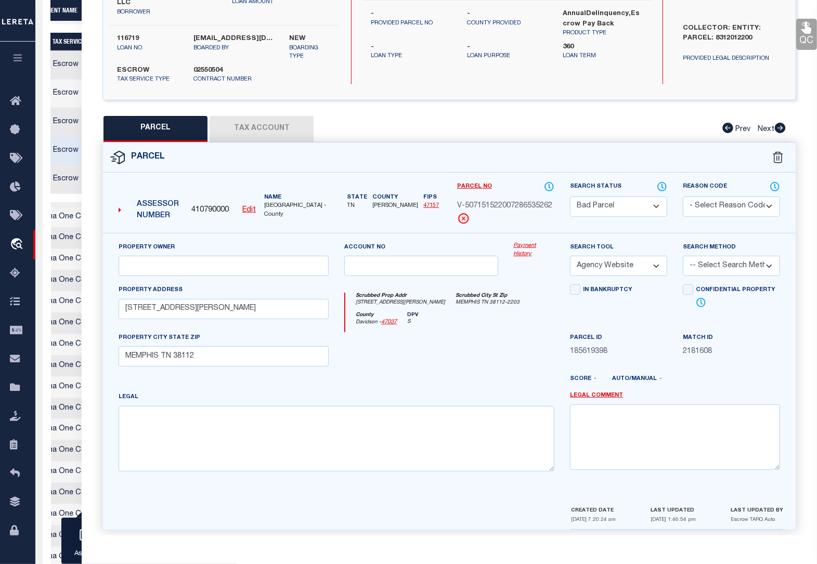
click at [283, 125] on button "Tax Account" at bounding box center [262, 129] width 104 height 26
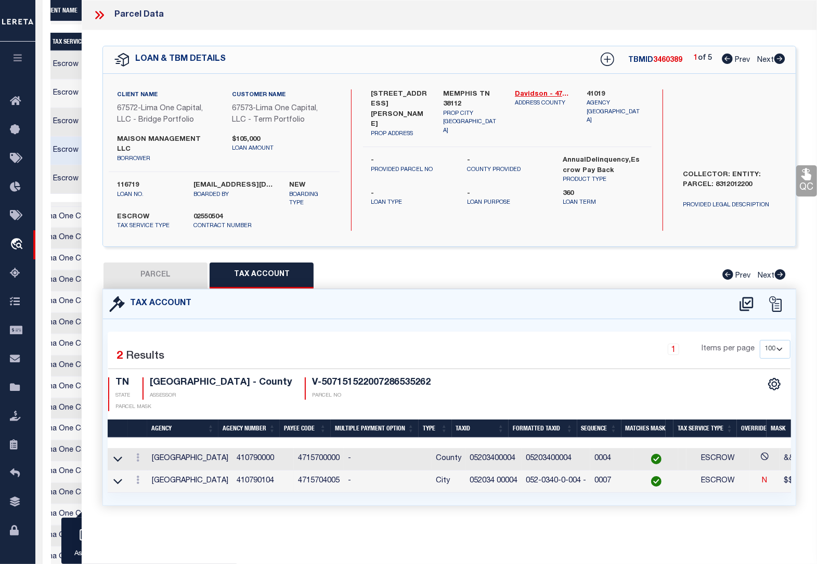
click at [98, 15] on icon at bounding box center [100, 15] width 14 height 14
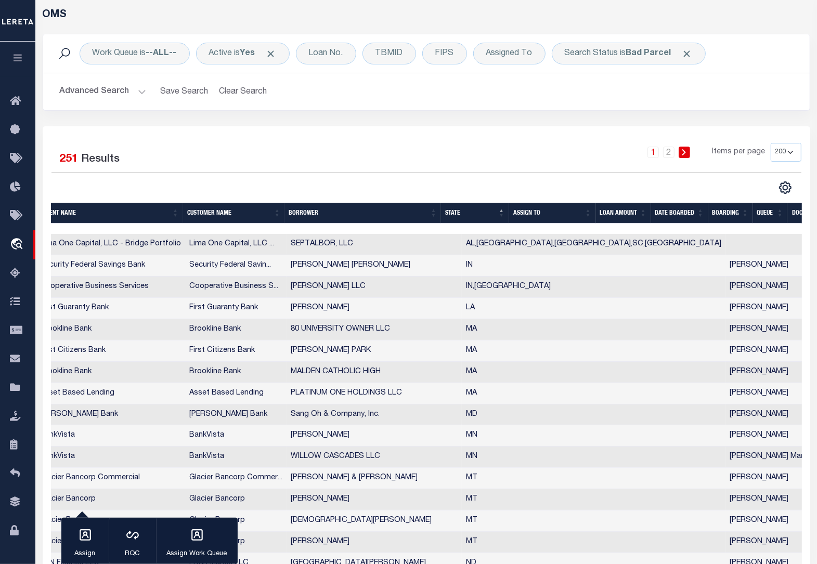
scroll to position [0, 0]
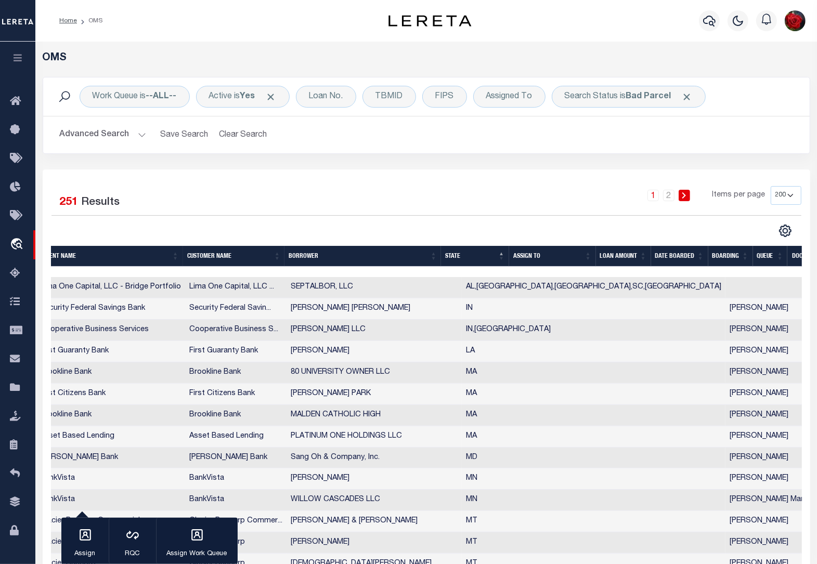
click at [139, 135] on button "Advanced Search" at bounding box center [103, 135] width 86 height 20
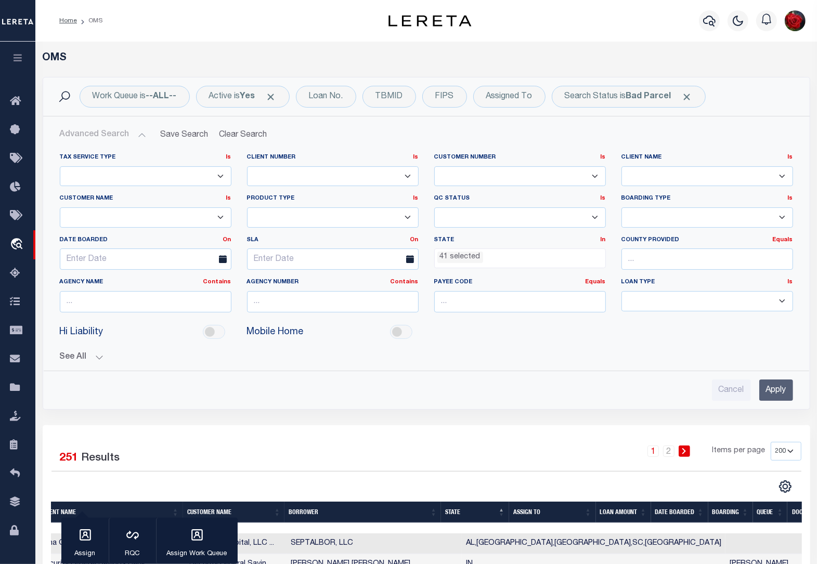
click at [585, 255] on ul "41 selected" at bounding box center [520, 256] width 171 height 14
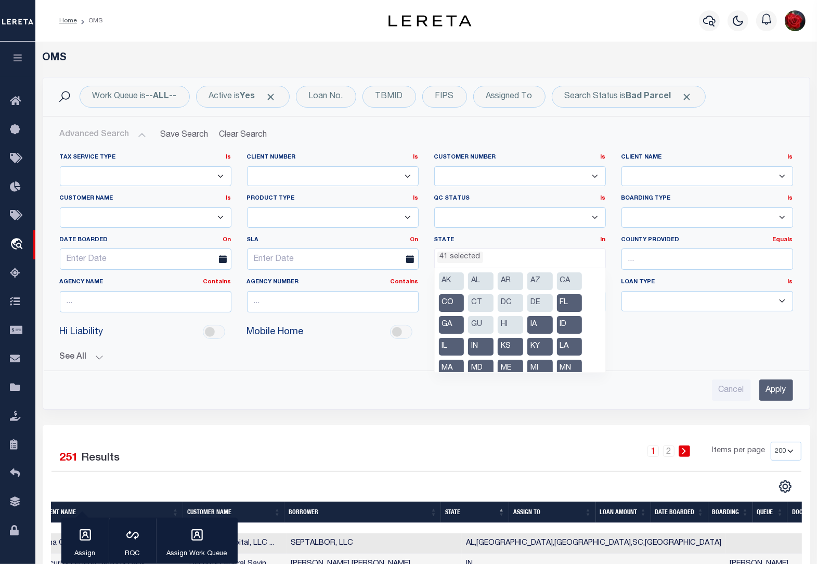
click at [459, 302] on li "CO" at bounding box center [451, 303] width 25 height 18
click at [450, 323] on li "GA" at bounding box center [451, 325] width 25 height 18
click at [451, 341] on li "IL" at bounding box center [451, 347] width 25 height 18
click at [484, 346] on li "IN" at bounding box center [480, 347] width 25 height 18
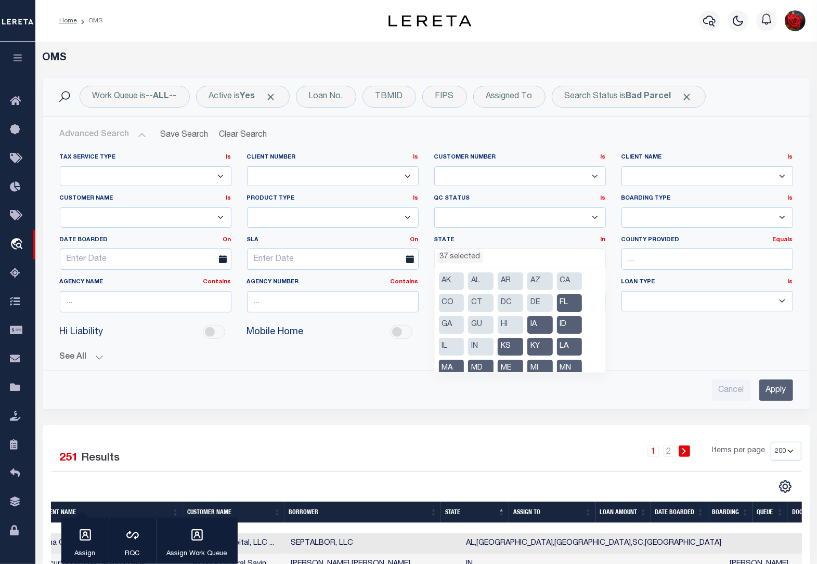
click at [505, 346] on li "KS" at bounding box center [510, 347] width 25 height 18
drag, startPoint x: 536, startPoint y: 346, endPoint x: 530, endPoint y: 333, distance: 14.2
click at [536, 346] on li "KY" at bounding box center [539, 347] width 25 height 18
drag, startPoint x: 536, startPoint y: 325, endPoint x: 566, endPoint y: 321, distance: 29.9
click at [540, 325] on li "IA" at bounding box center [539, 325] width 25 height 18
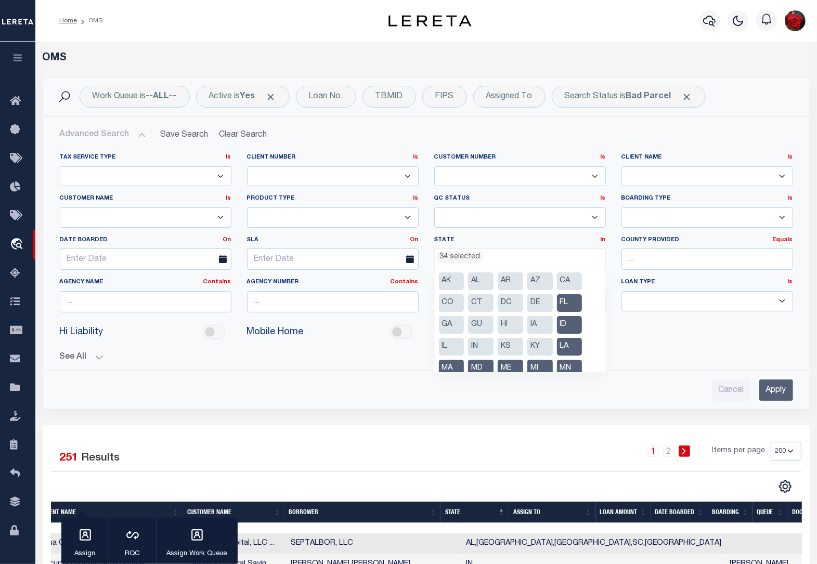
drag, startPoint x: 569, startPoint y: 321, endPoint x: 567, endPoint y: 314, distance: 7.6
click at [568, 318] on li "ID" at bounding box center [569, 325] width 25 height 18
drag, startPoint x: 567, startPoint y: 303, endPoint x: 575, endPoint y: 327, distance: 24.5
click at [568, 303] on li "FL" at bounding box center [569, 303] width 25 height 18
click at [573, 344] on li "LA" at bounding box center [569, 347] width 25 height 18
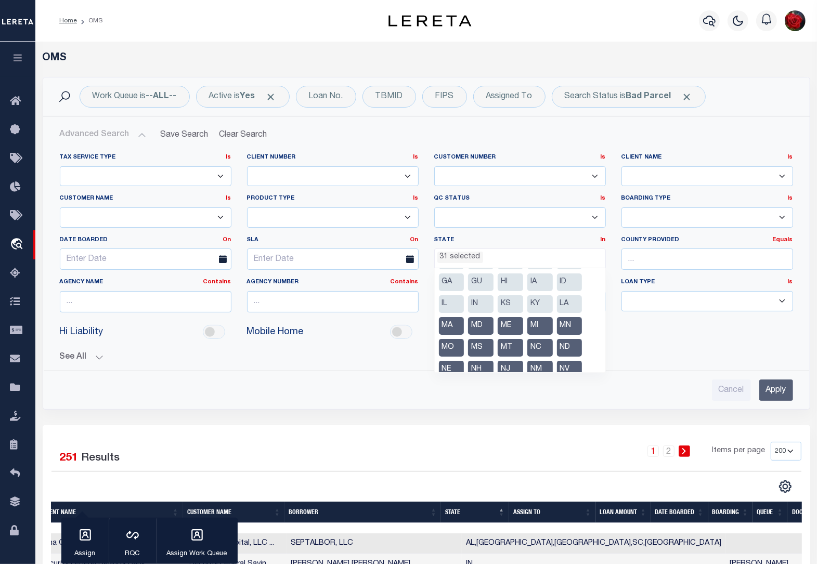
scroll to position [139, 0]
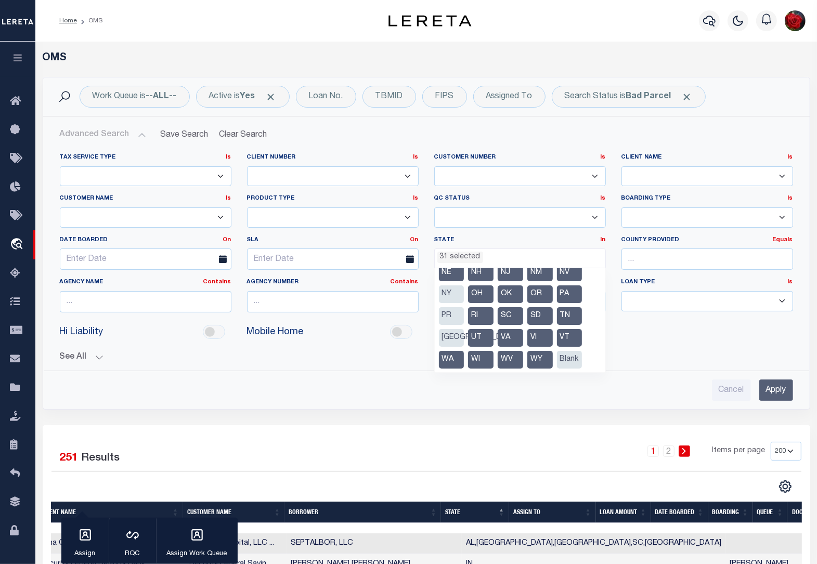
drag, startPoint x: 537, startPoint y: 357, endPoint x: 519, endPoint y: 358, distance: 18.2
click at [534, 358] on li "WY" at bounding box center [539, 360] width 25 height 18
click at [506, 357] on li "WV" at bounding box center [510, 360] width 25 height 18
click at [474, 351] on li "WI" at bounding box center [480, 360] width 25 height 18
click at [443, 357] on li "WA" at bounding box center [451, 360] width 25 height 18
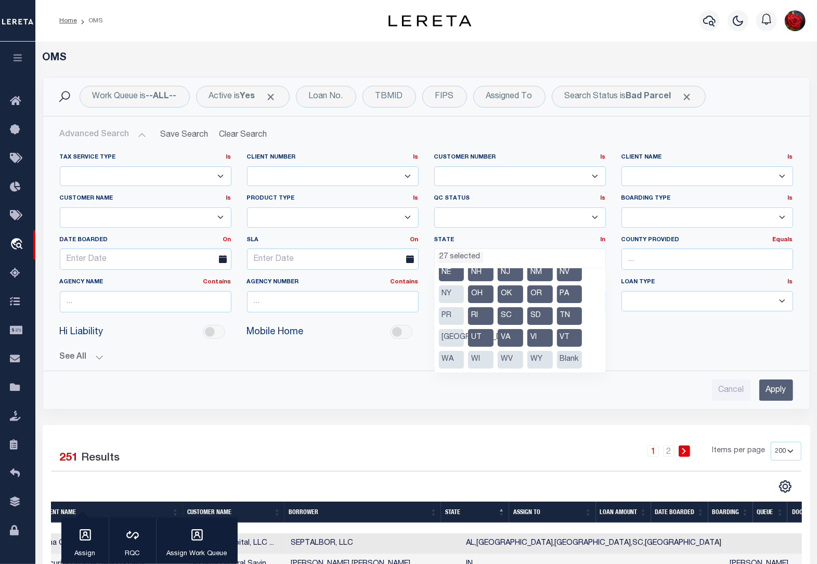
drag, startPoint x: 565, startPoint y: 337, endPoint x: 547, endPoint y: 337, distance: 18.2
click at [558, 337] on li "VT" at bounding box center [569, 338] width 25 height 18
click at [541, 335] on li "VI" at bounding box center [539, 338] width 25 height 18
click at [515, 335] on li "VA" at bounding box center [510, 338] width 25 height 18
click at [480, 335] on li "UT" at bounding box center [480, 338] width 25 height 18
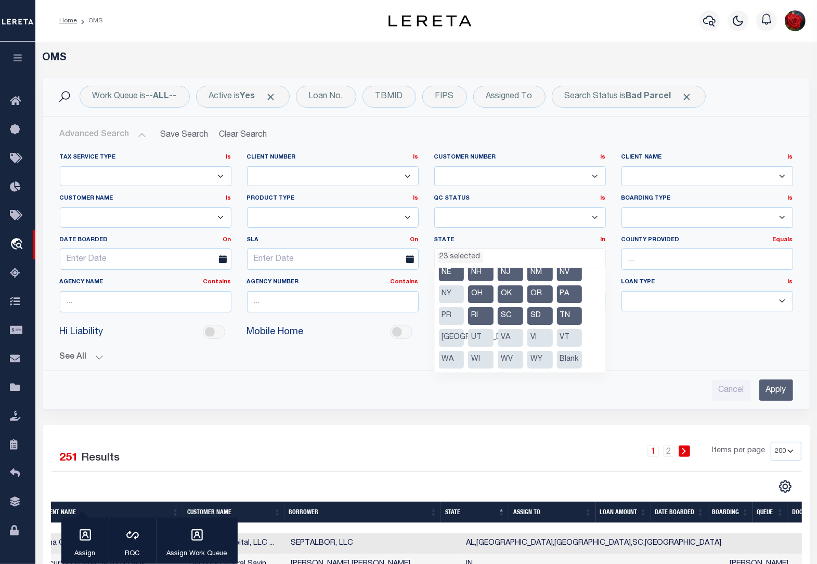
click at [539, 315] on li "SD" at bounding box center [539, 316] width 25 height 18
click at [518, 313] on li "SC" at bounding box center [510, 316] width 25 height 18
click at [476, 311] on li "RI" at bounding box center [480, 316] width 25 height 18
drag, startPoint x: 483, startPoint y: 287, endPoint x: 496, endPoint y: 290, distance: 13.3
click at [484, 287] on li "OH" at bounding box center [480, 295] width 25 height 18
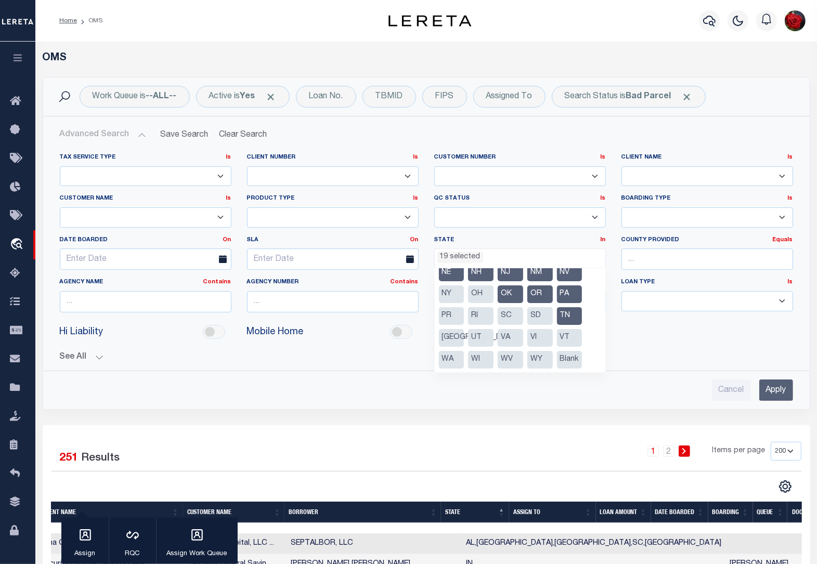
click at [506, 291] on li "OK" at bounding box center [510, 295] width 25 height 18
click at [539, 291] on li "OR" at bounding box center [539, 295] width 25 height 18
click at [563, 289] on li "PA" at bounding box center [569, 295] width 25 height 18
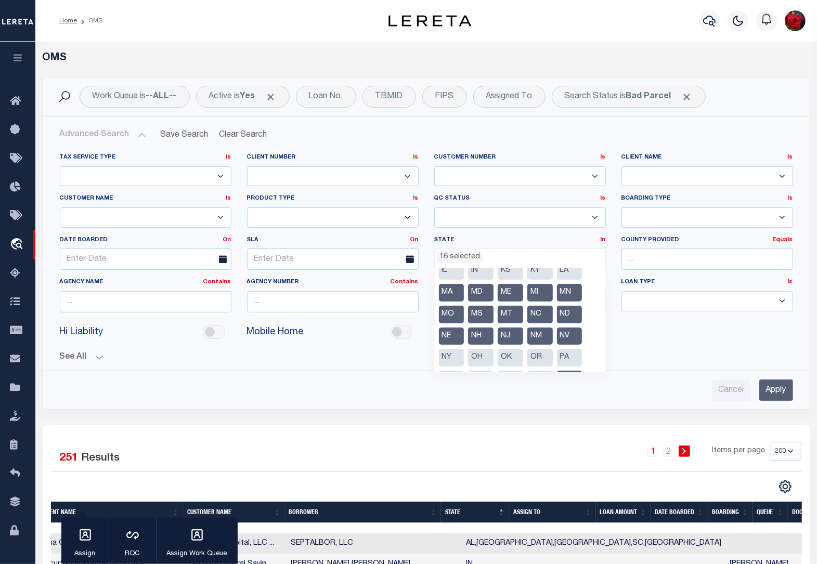
scroll to position [74, 0]
click at [449, 295] on li "MA" at bounding box center [451, 295] width 25 height 18
click at [449, 310] on li "MO" at bounding box center [451, 316] width 25 height 18
click at [450, 329] on li "NE" at bounding box center [451, 338] width 25 height 18
click at [476, 333] on li "NH" at bounding box center [480, 338] width 25 height 18
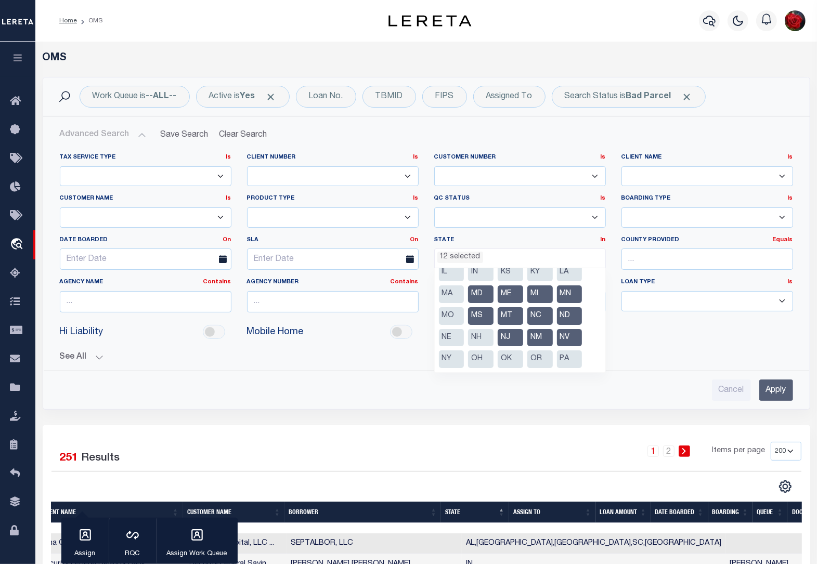
drag, startPoint x: 480, startPoint y: 315, endPoint x: 481, endPoint y: 294, distance: 20.8
click at [480, 315] on li "MS" at bounding box center [480, 316] width 25 height 18
click at [481, 294] on li "MD" at bounding box center [480, 295] width 25 height 18
click at [504, 290] on li "ME" at bounding box center [510, 295] width 25 height 18
click at [511, 313] on li "MT" at bounding box center [510, 316] width 25 height 18
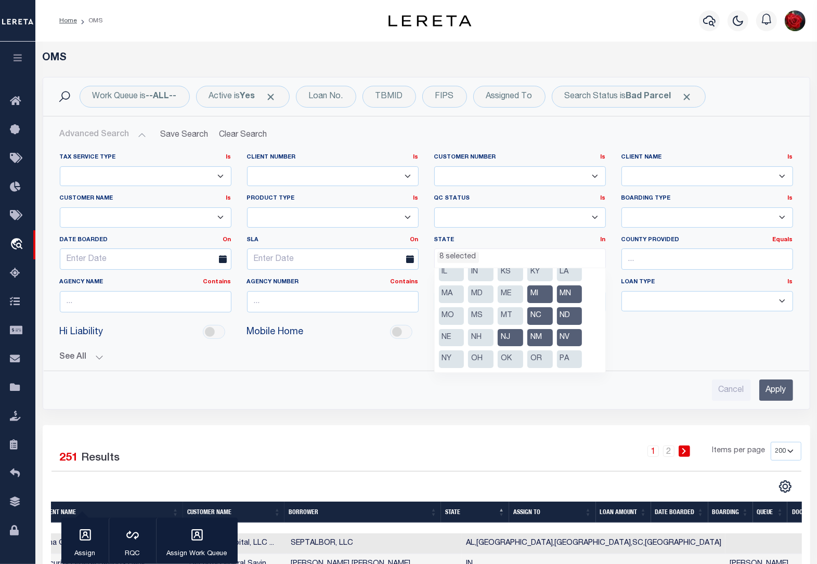
click at [511, 332] on li "NJ" at bounding box center [510, 338] width 25 height 18
click at [536, 309] on li "NC" at bounding box center [539, 316] width 25 height 18
click at [537, 293] on li "MI" at bounding box center [539, 295] width 25 height 18
click at [562, 294] on li "MN" at bounding box center [569, 295] width 25 height 18
click at [565, 314] on li "ND" at bounding box center [569, 316] width 25 height 18
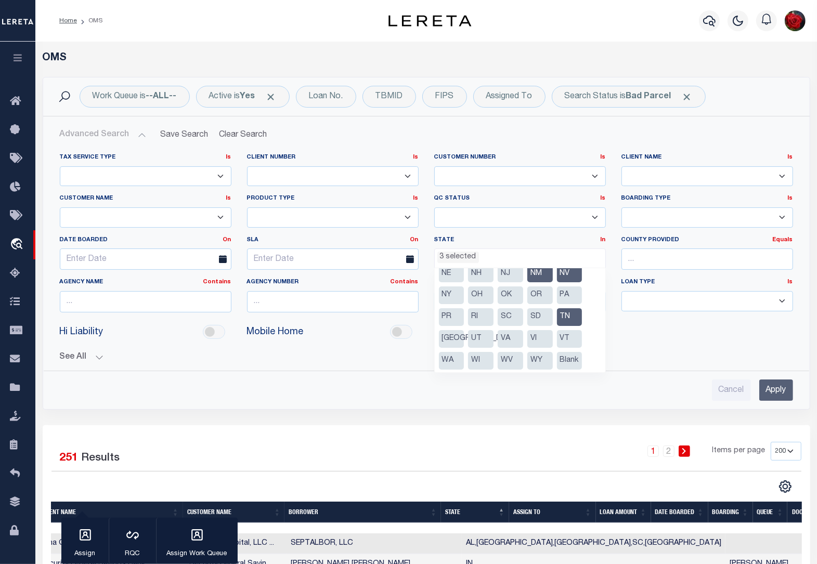
scroll to position [139, 0]
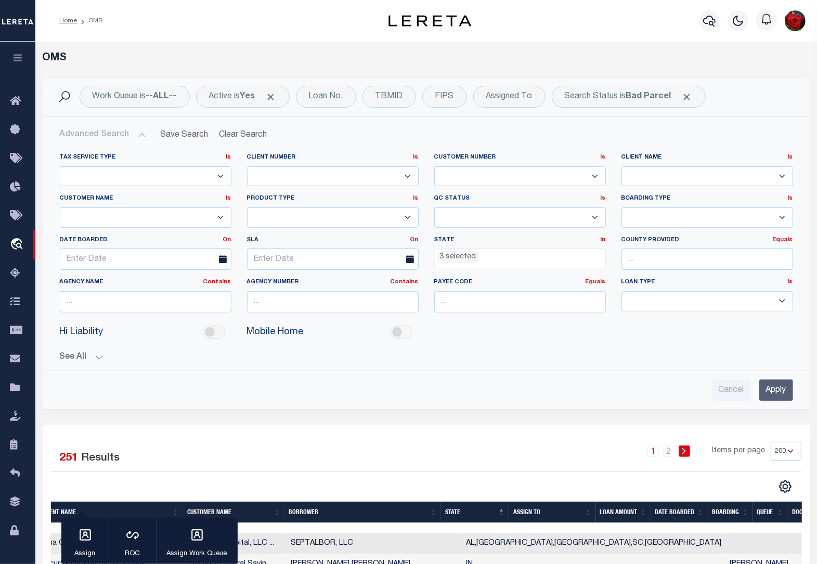
click at [774, 389] on input "Apply" at bounding box center [776, 390] width 34 height 21
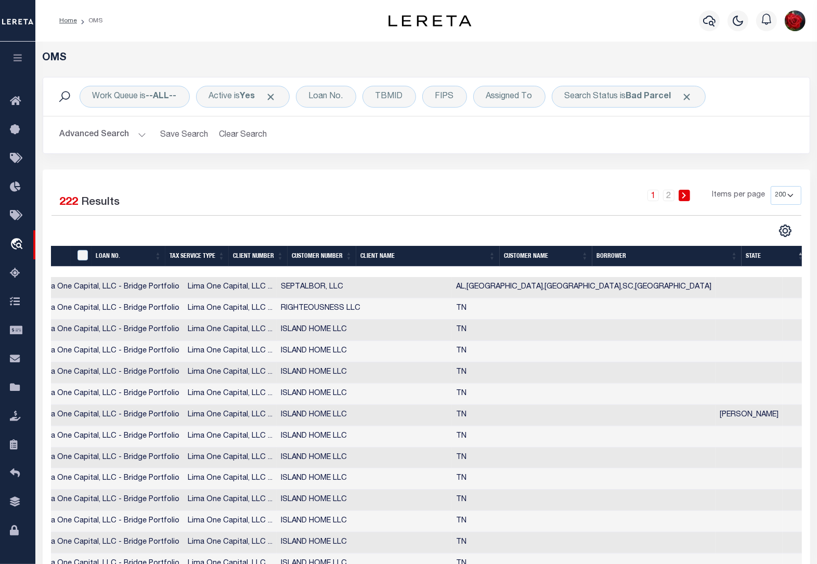
scroll to position [0, 322]
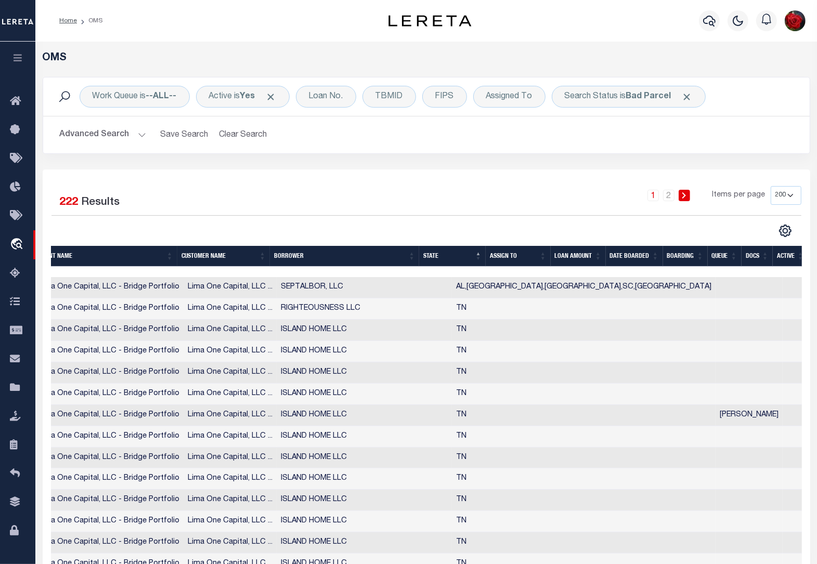
click at [110, 136] on button "Advanced Search" at bounding box center [103, 135] width 86 height 20
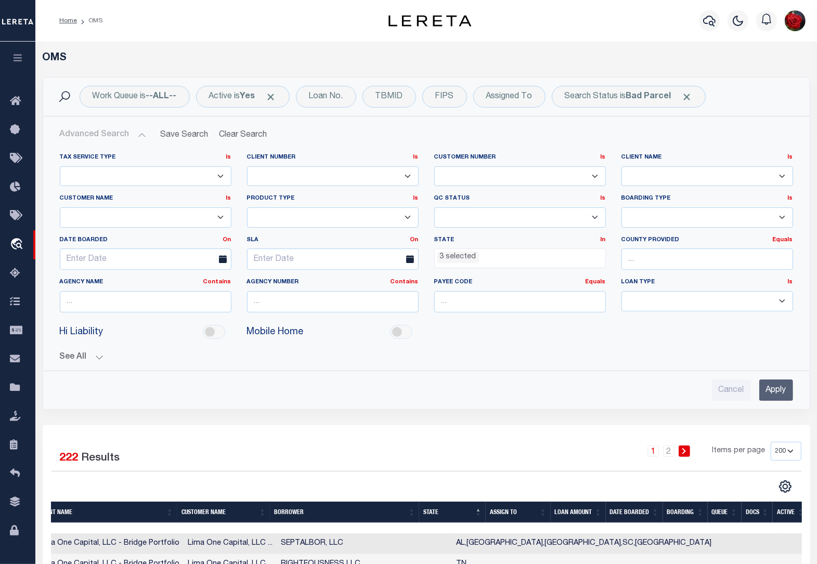
click at [577, 261] on ul "3 selected" at bounding box center [520, 256] width 171 height 14
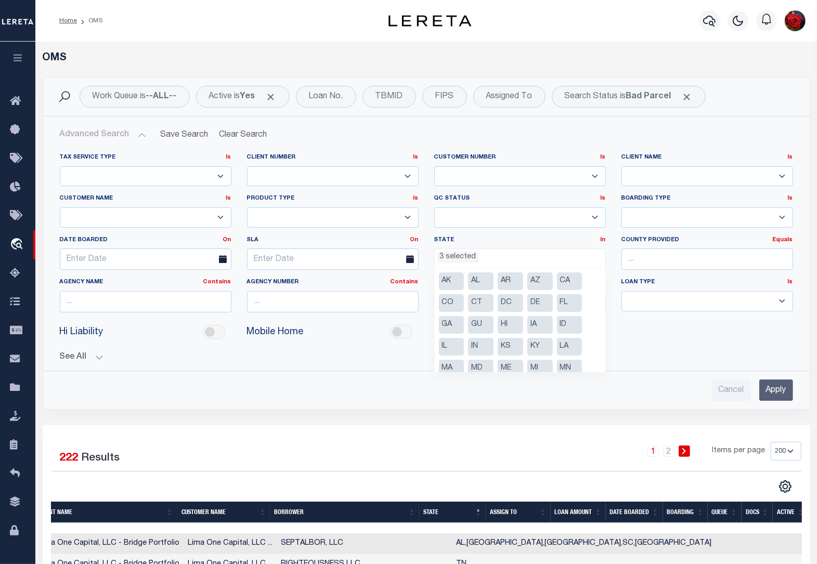
scroll to position [74, 0]
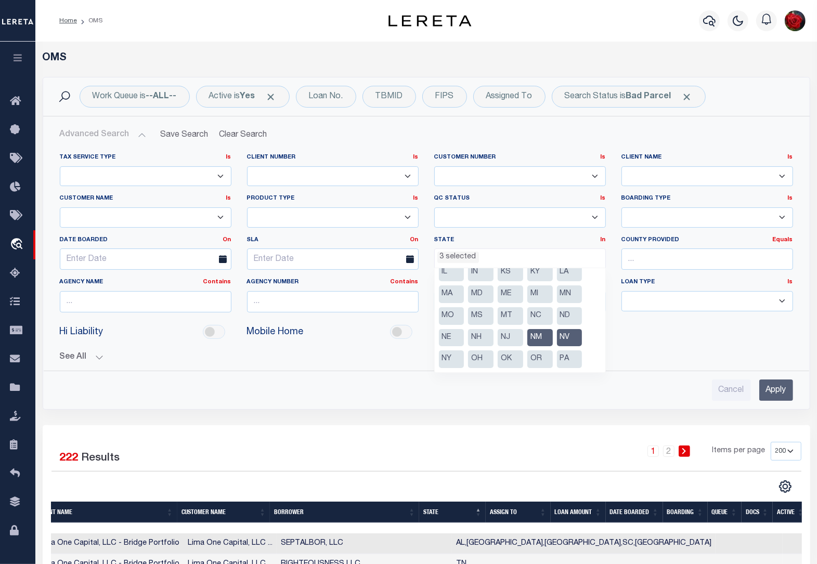
click at [549, 329] on li "NM" at bounding box center [539, 338] width 25 height 18
click at [568, 336] on li "NV" at bounding box center [569, 338] width 25 height 18
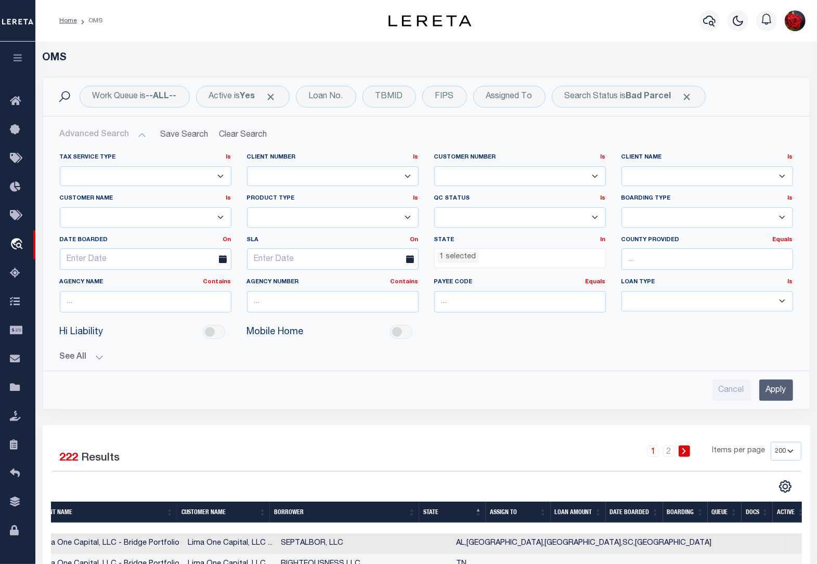
click at [772, 386] on input "Apply" at bounding box center [776, 390] width 34 height 21
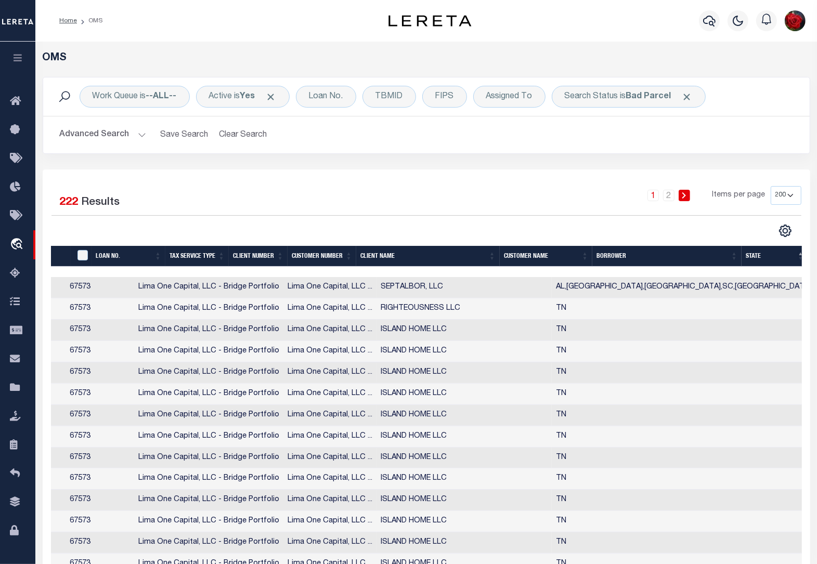
scroll to position [0, 0]
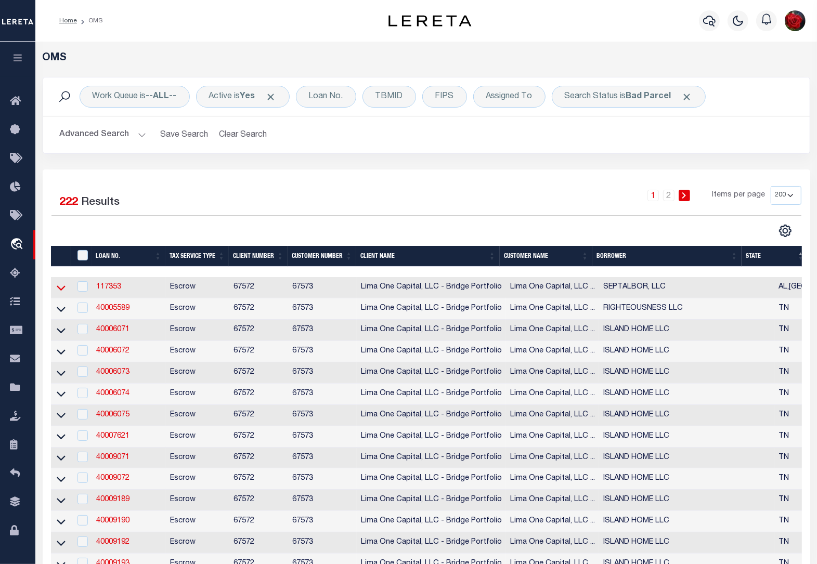
click at [60, 291] on icon at bounding box center [61, 288] width 9 height 5
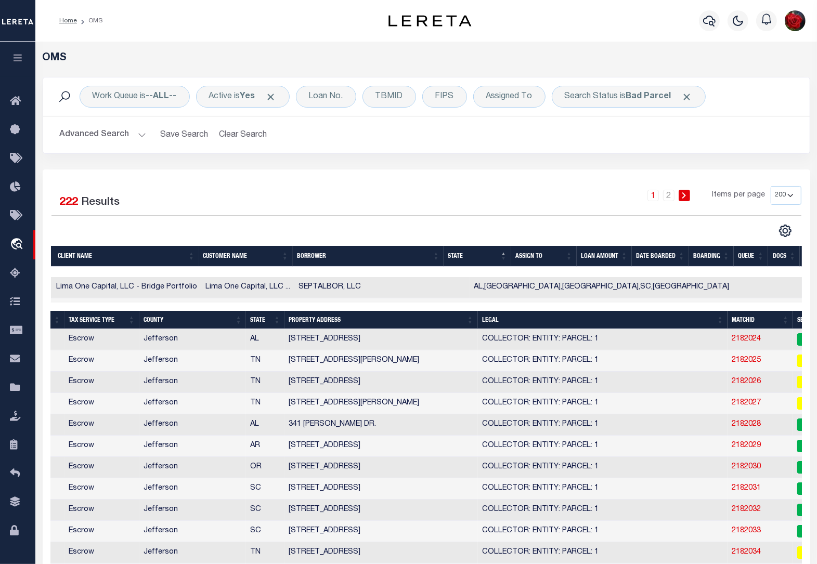
scroll to position [0, 320]
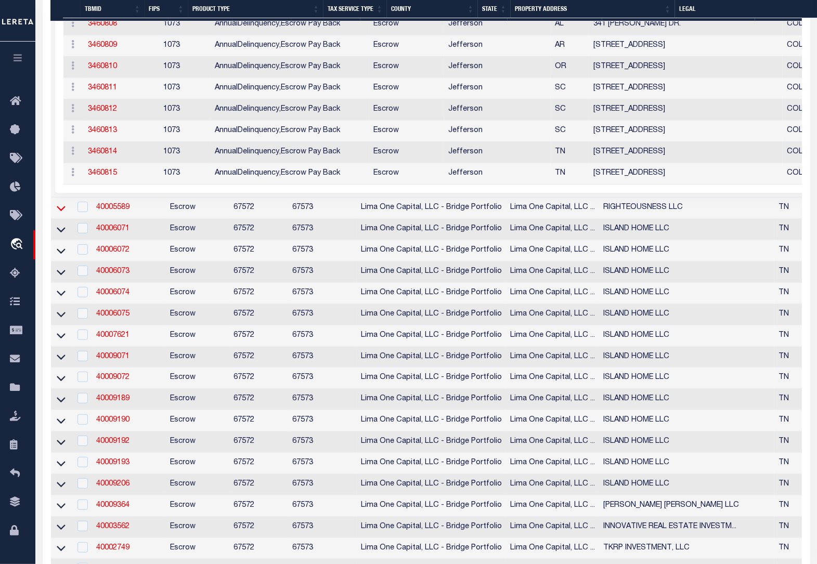
click at [60, 214] on icon at bounding box center [61, 208] width 9 height 11
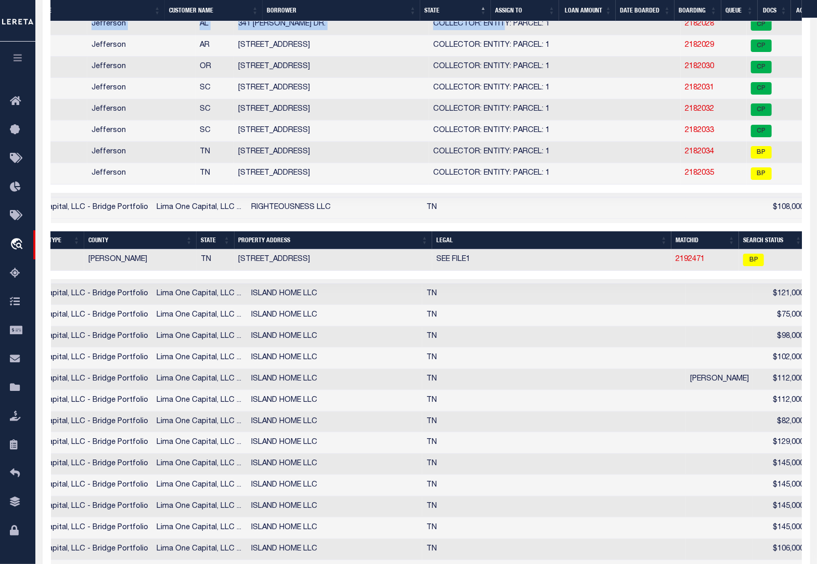
drag, startPoint x: 413, startPoint y: 32, endPoint x: 227, endPoint y: 28, distance: 186.8
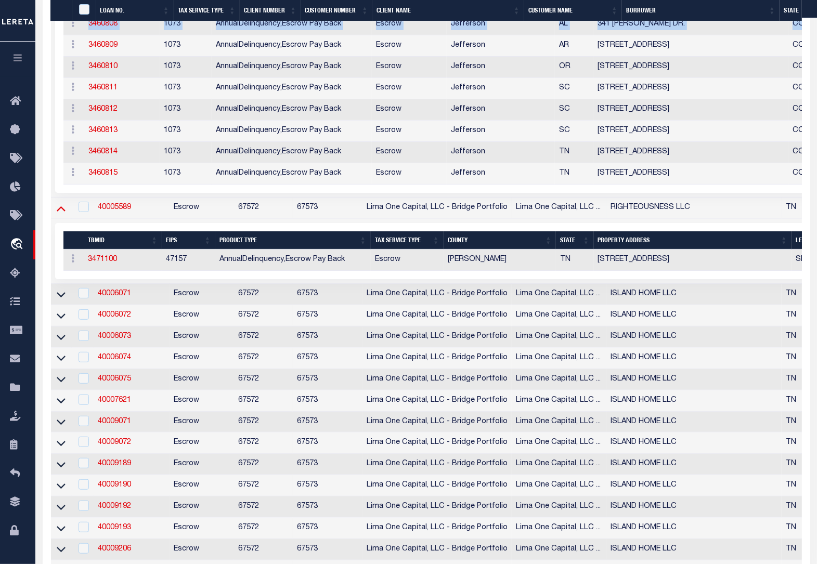
click at [60, 214] on icon at bounding box center [61, 208] width 9 height 11
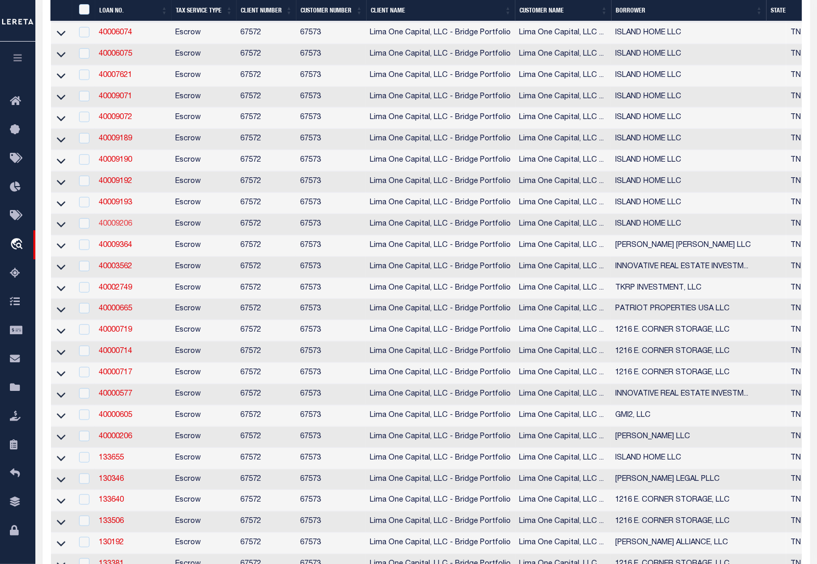
click at [110, 228] on link "40009206" at bounding box center [115, 224] width 33 height 7
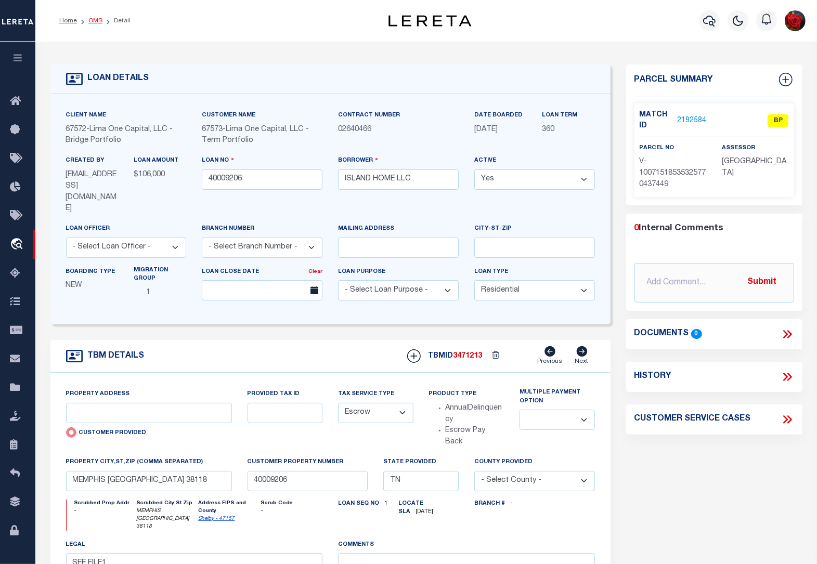
click at [94, 18] on link "OMS" at bounding box center [95, 21] width 14 height 6
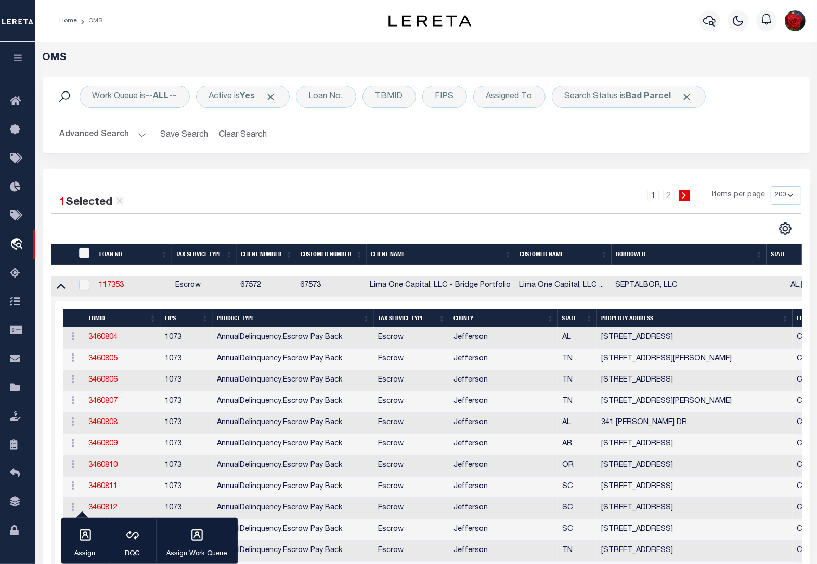
click at [60, 291] on icon at bounding box center [61, 285] width 9 height 11
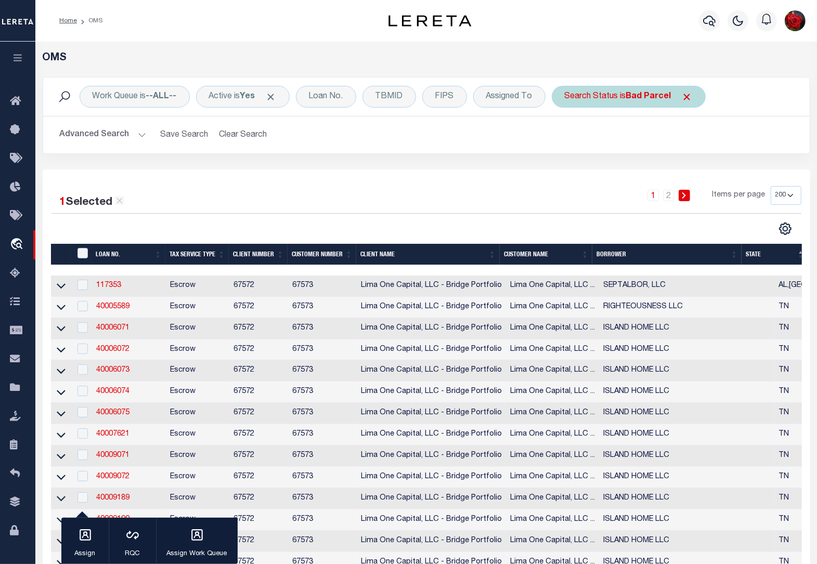
click at [646, 98] on b "Bad Parcel" at bounding box center [648, 97] width 45 height 8
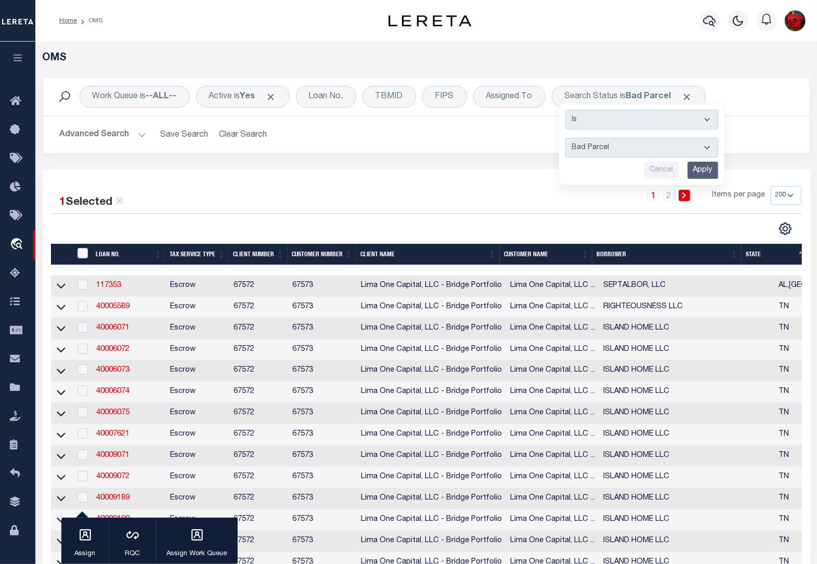
drag, startPoint x: 700, startPoint y: 167, endPoint x: 514, endPoint y: 168, distance: 185.7
click at [700, 168] on input "Apply" at bounding box center [703, 170] width 31 height 17
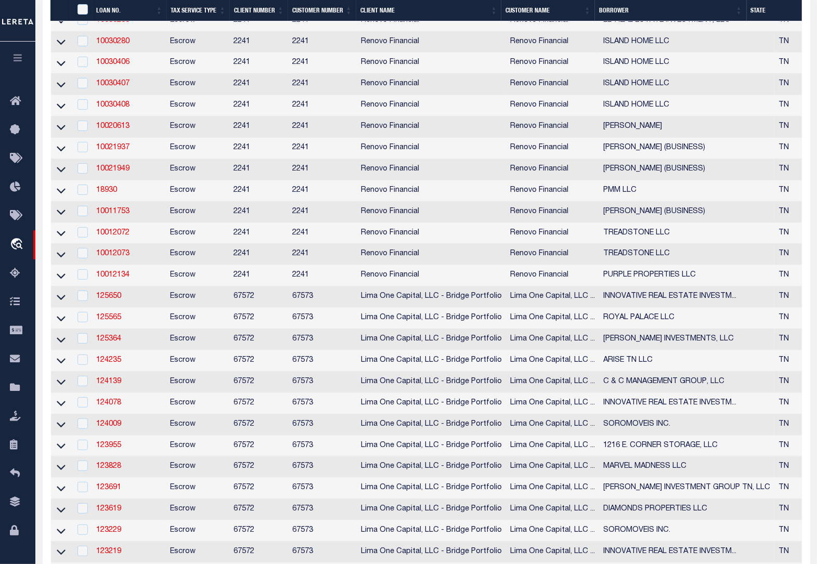
drag, startPoint x: 62, startPoint y: 350, endPoint x: 210, endPoint y: 310, distance: 152.5
click at [62, 239] on icon at bounding box center [61, 233] width 9 height 11
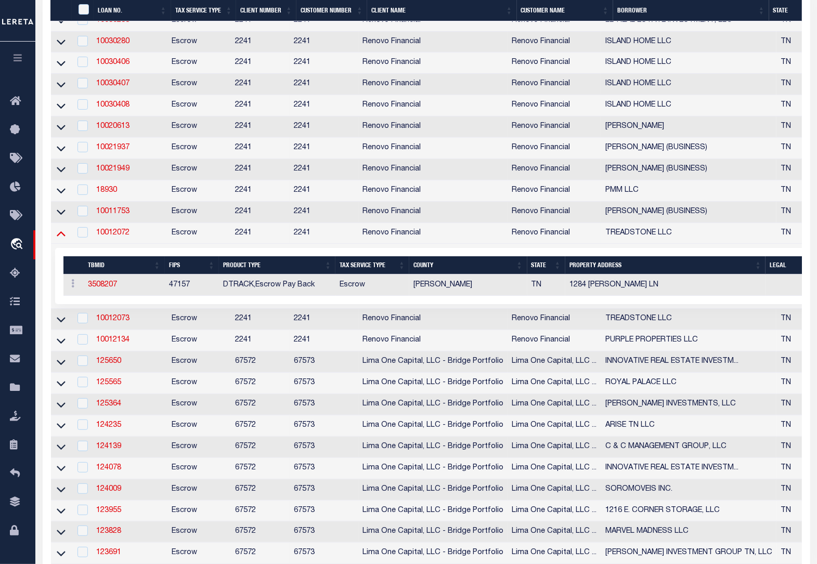
click at [58, 239] on icon at bounding box center [61, 233] width 9 height 11
